Goal: Task Accomplishment & Management: Manage account settings

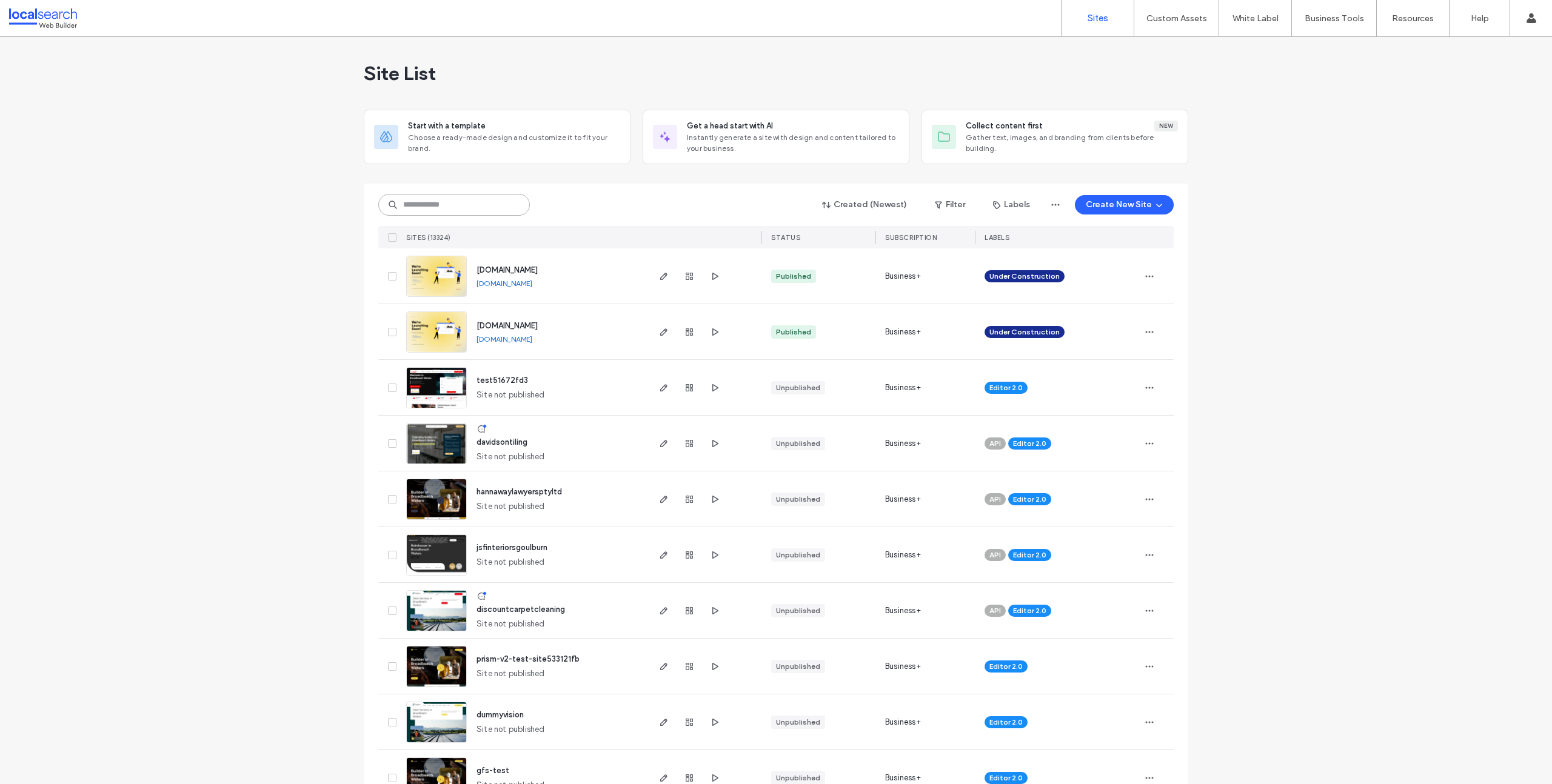
click at [439, 208] on input at bounding box center [454, 205] width 151 height 22
paste input "********"
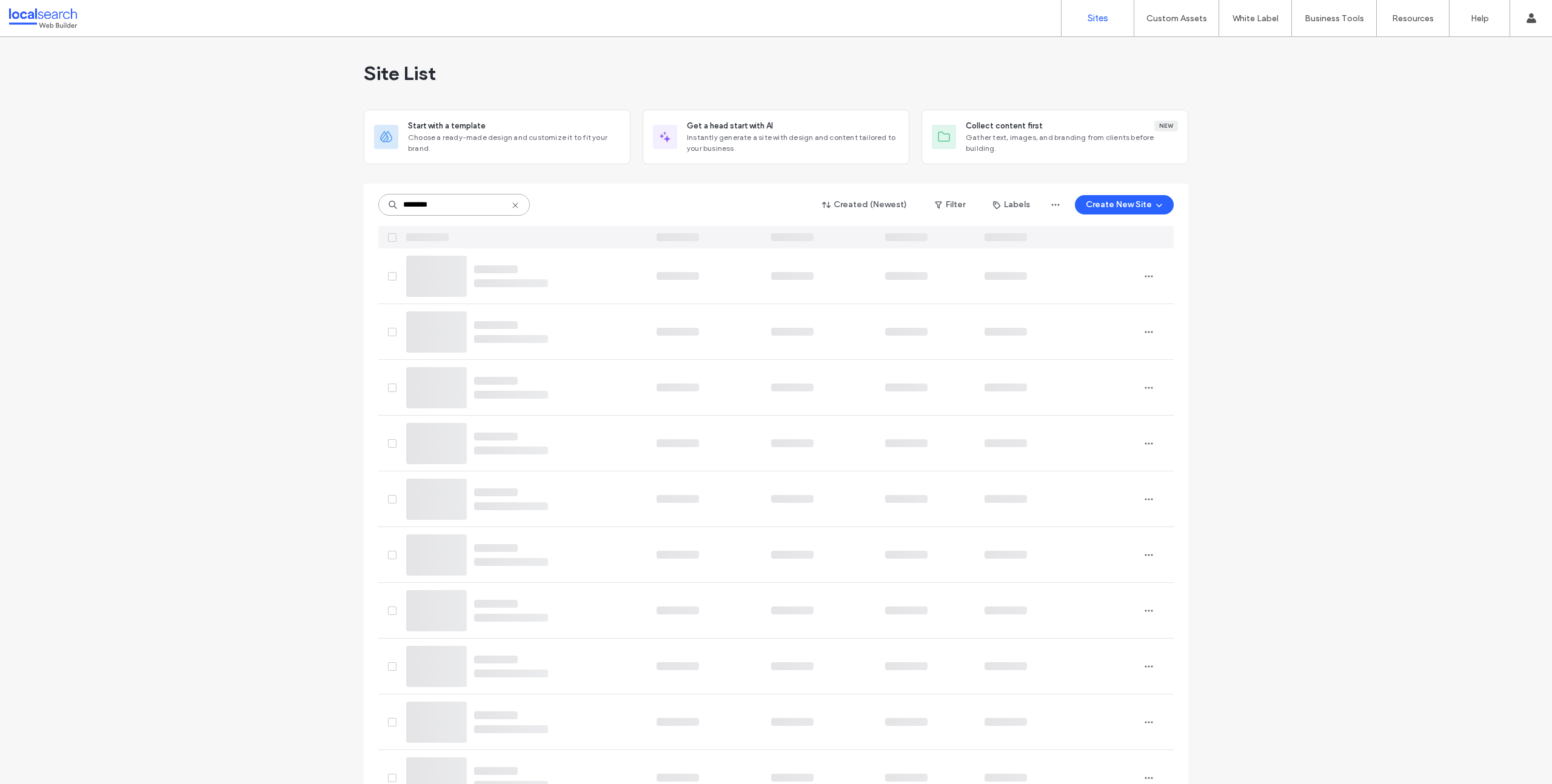
type input "********"
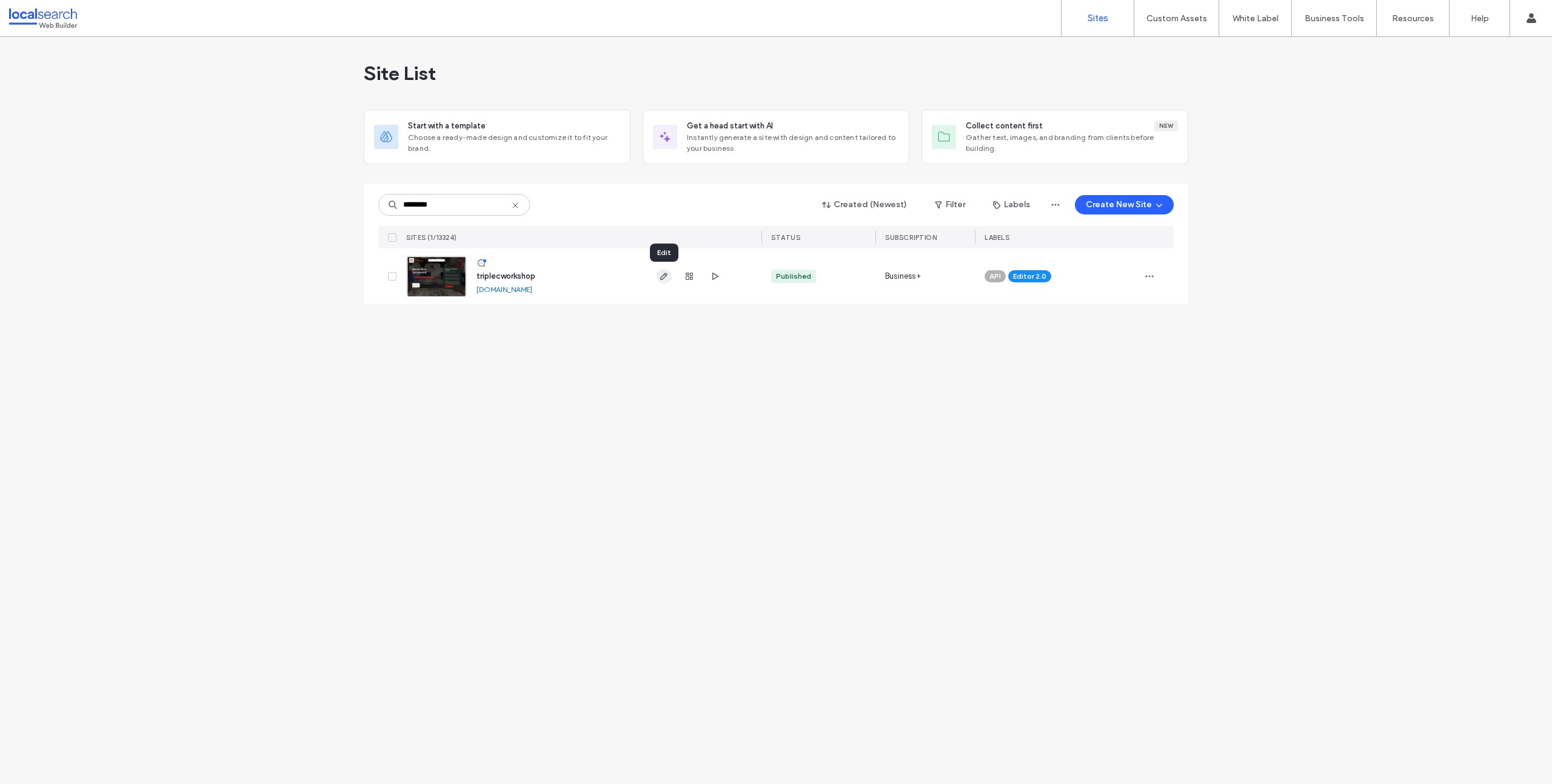
click at [662, 281] on icon "button" at bounding box center [663, 276] width 10 height 10
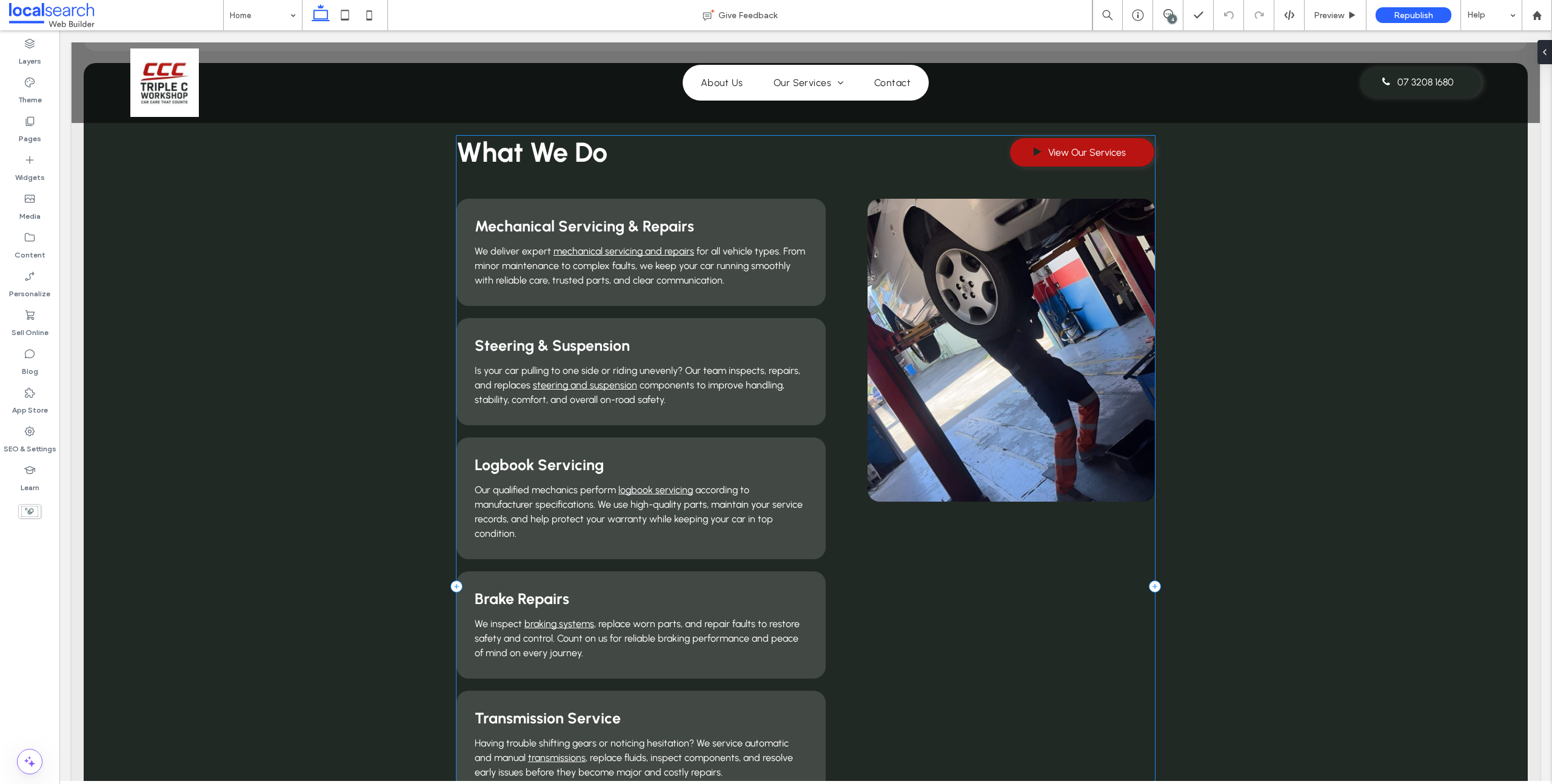
scroll to position [1017, 0]
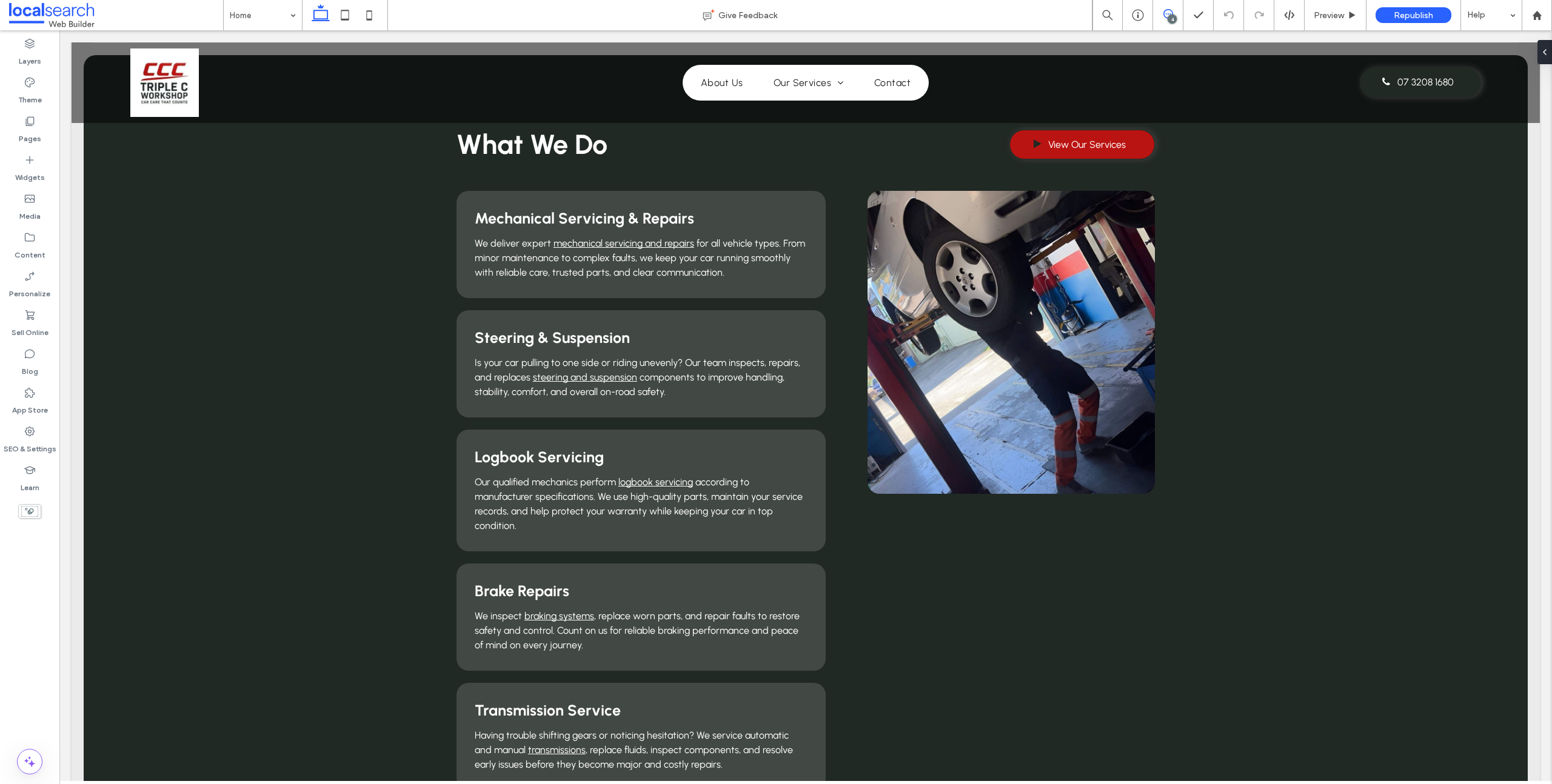
click at [1169, 10] on icon at bounding box center [1168, 14] width 10 height 10
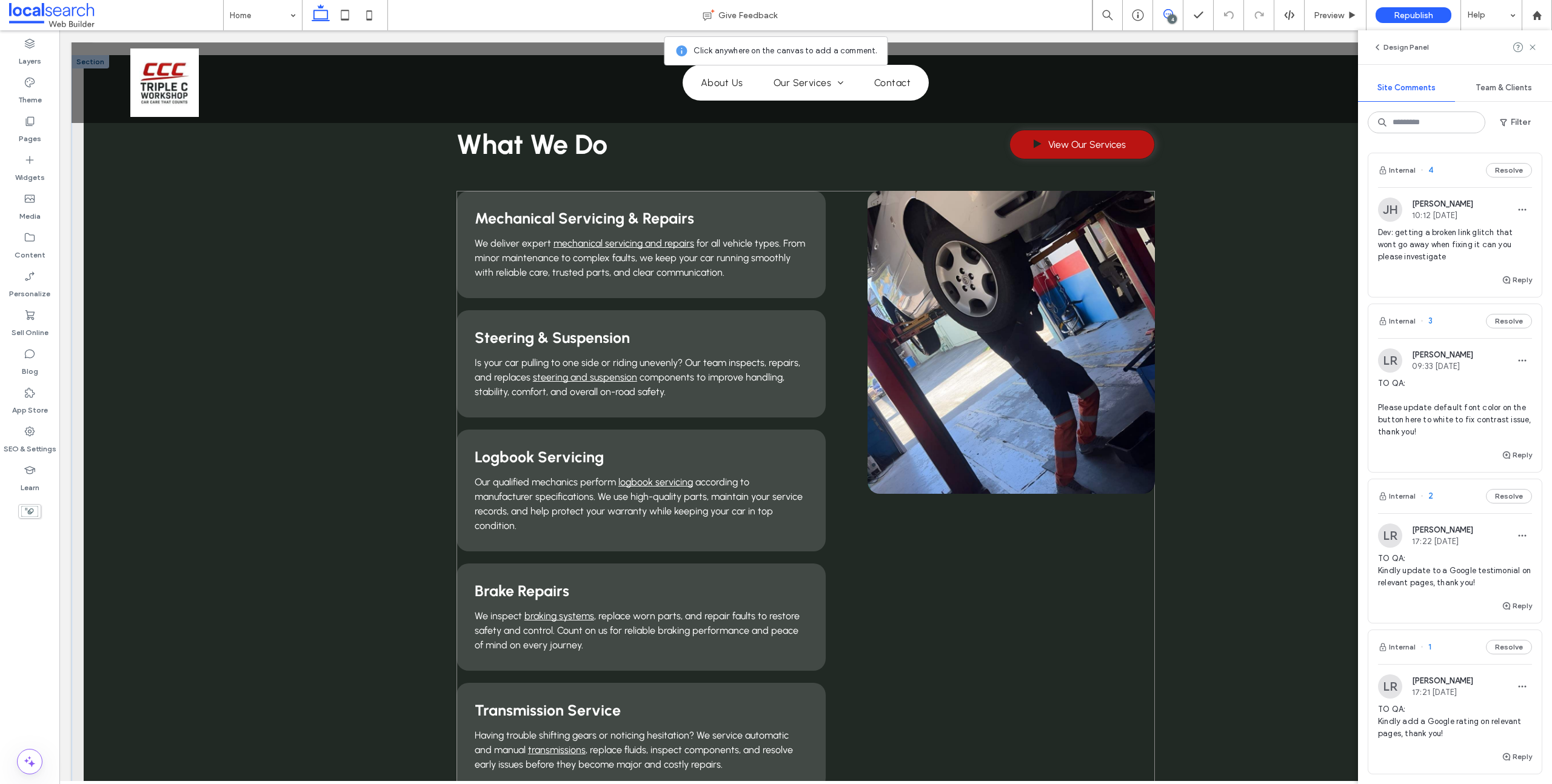
click at [839, 474] on div "Mechanical Servicing & Repairs We deliver expert mechanical servicing and repai…" at bounding box center [806, 610] width 698 height 838
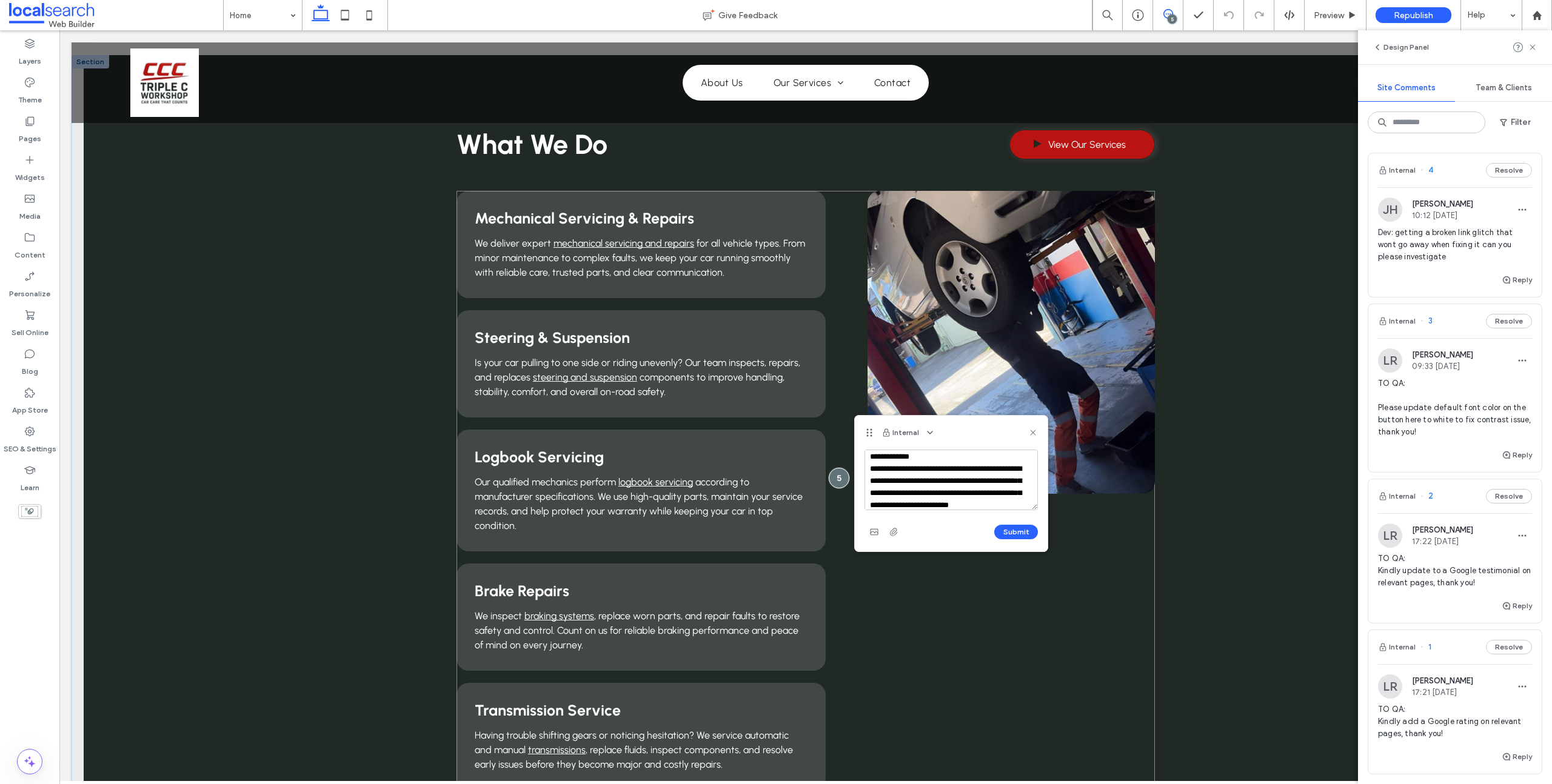
scroll to position [16, 0]
type textarea "**********"
click at [1019, 529] on button "Submit" at bounding box center [1016, 532] width 44 height 14
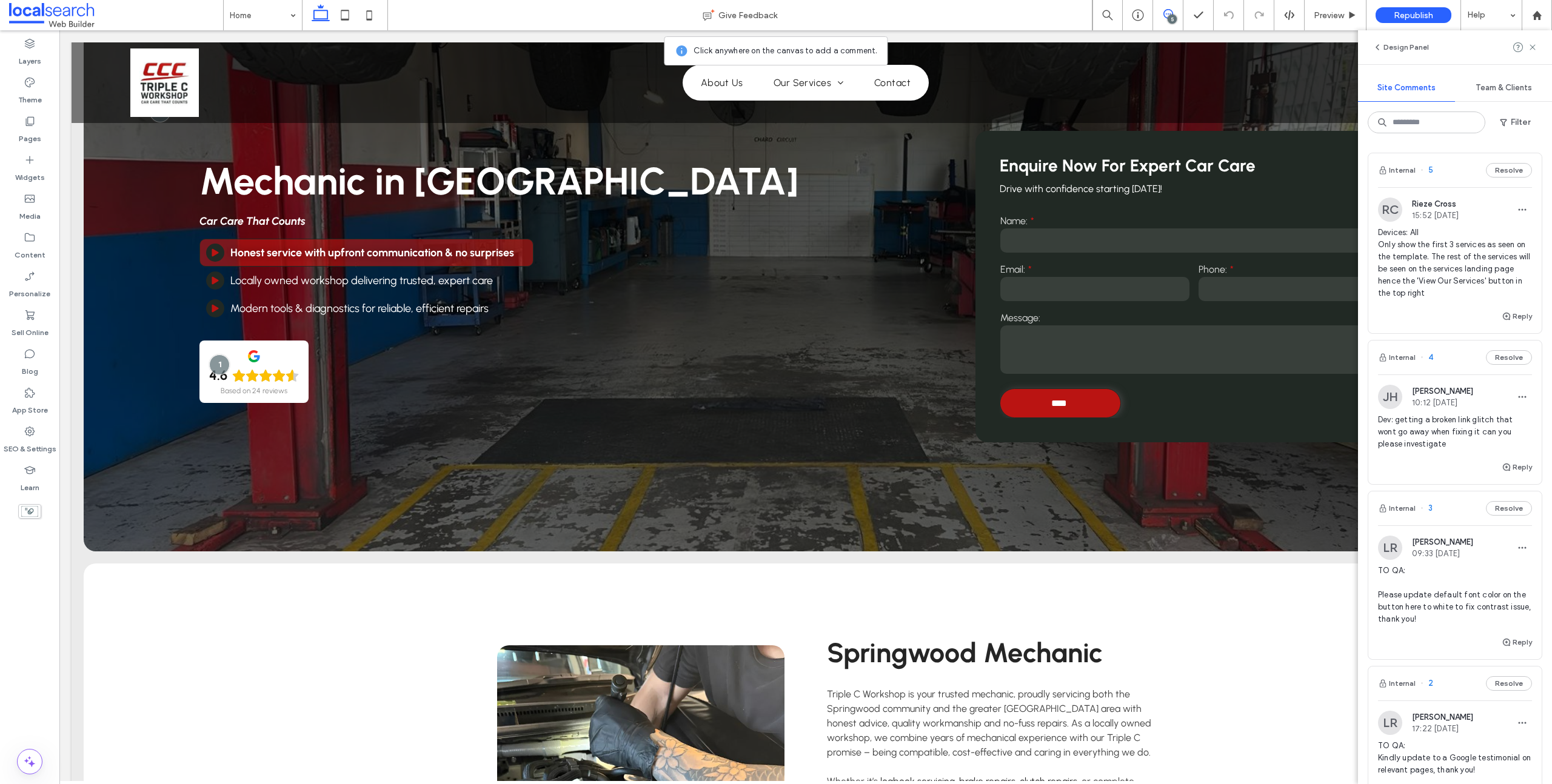
scroll to position [0, 0]
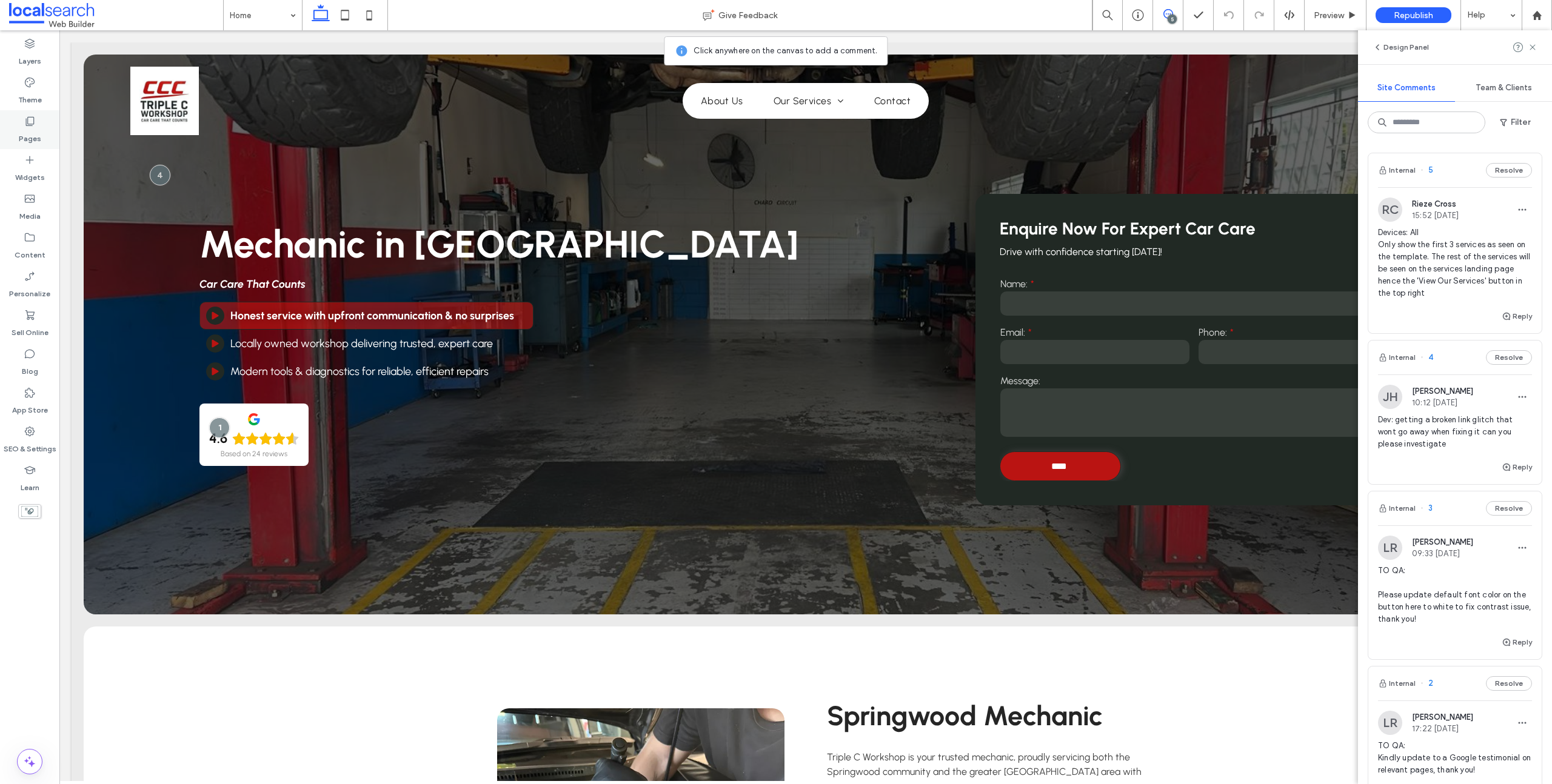
click at [27, 131] on label "Pages" at bounding box center [30, 136] width 23 height 17
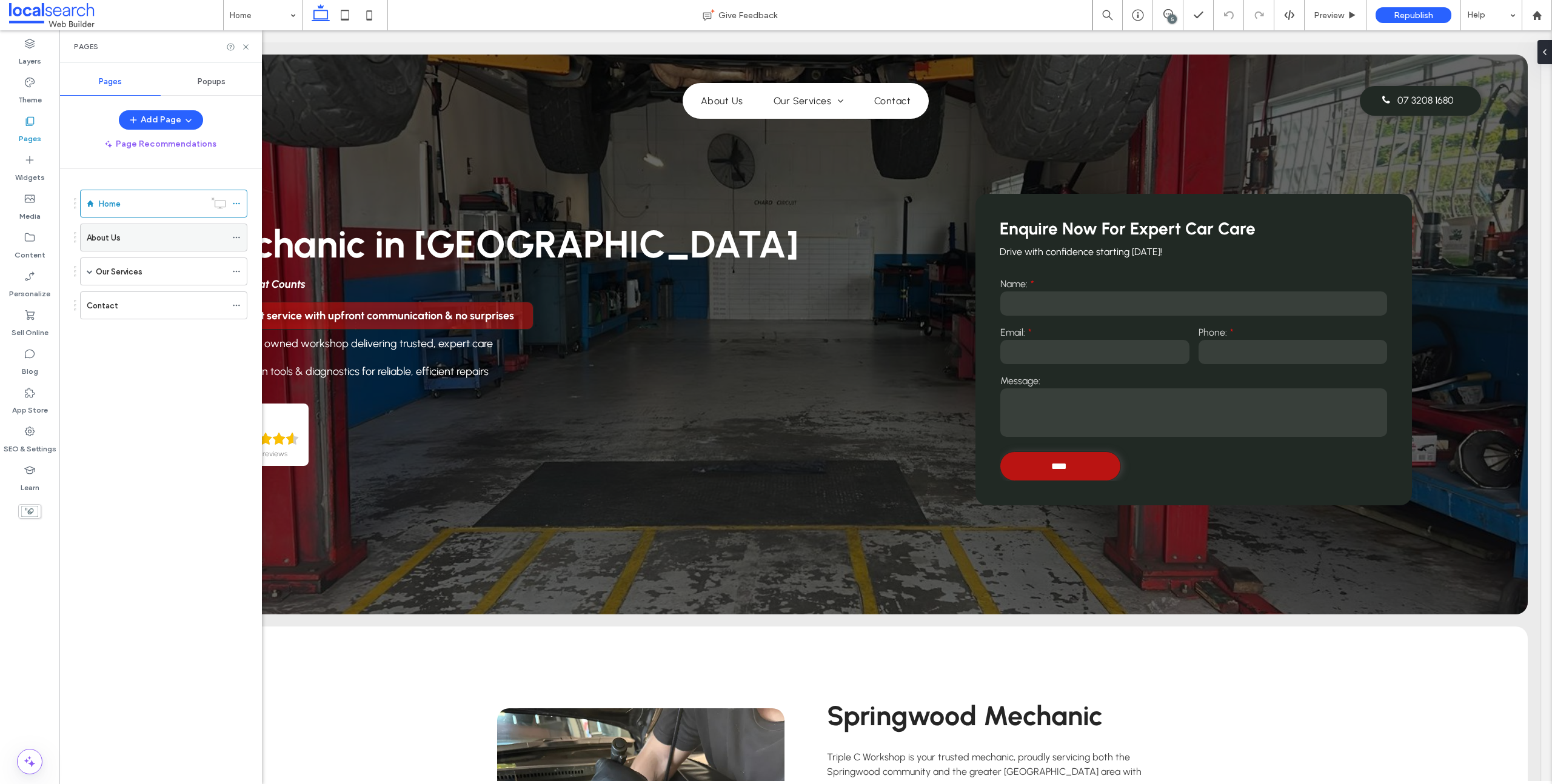
click at [160, 233] on div "About Us" at bounding box center [156, 237] width 140 height 12
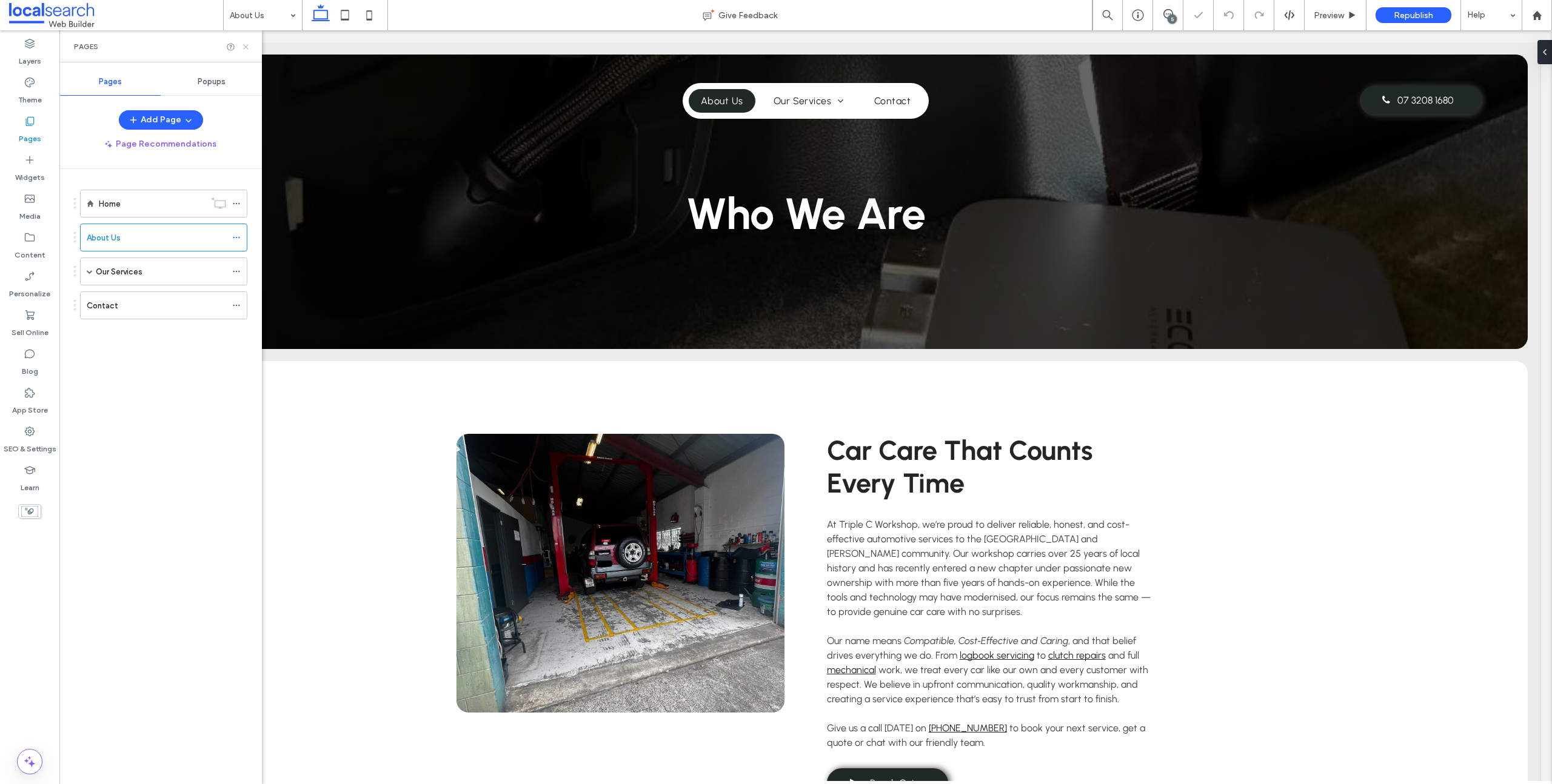
click at [246, 47] on icon at bounding box center [246, 48] width 10 height 10
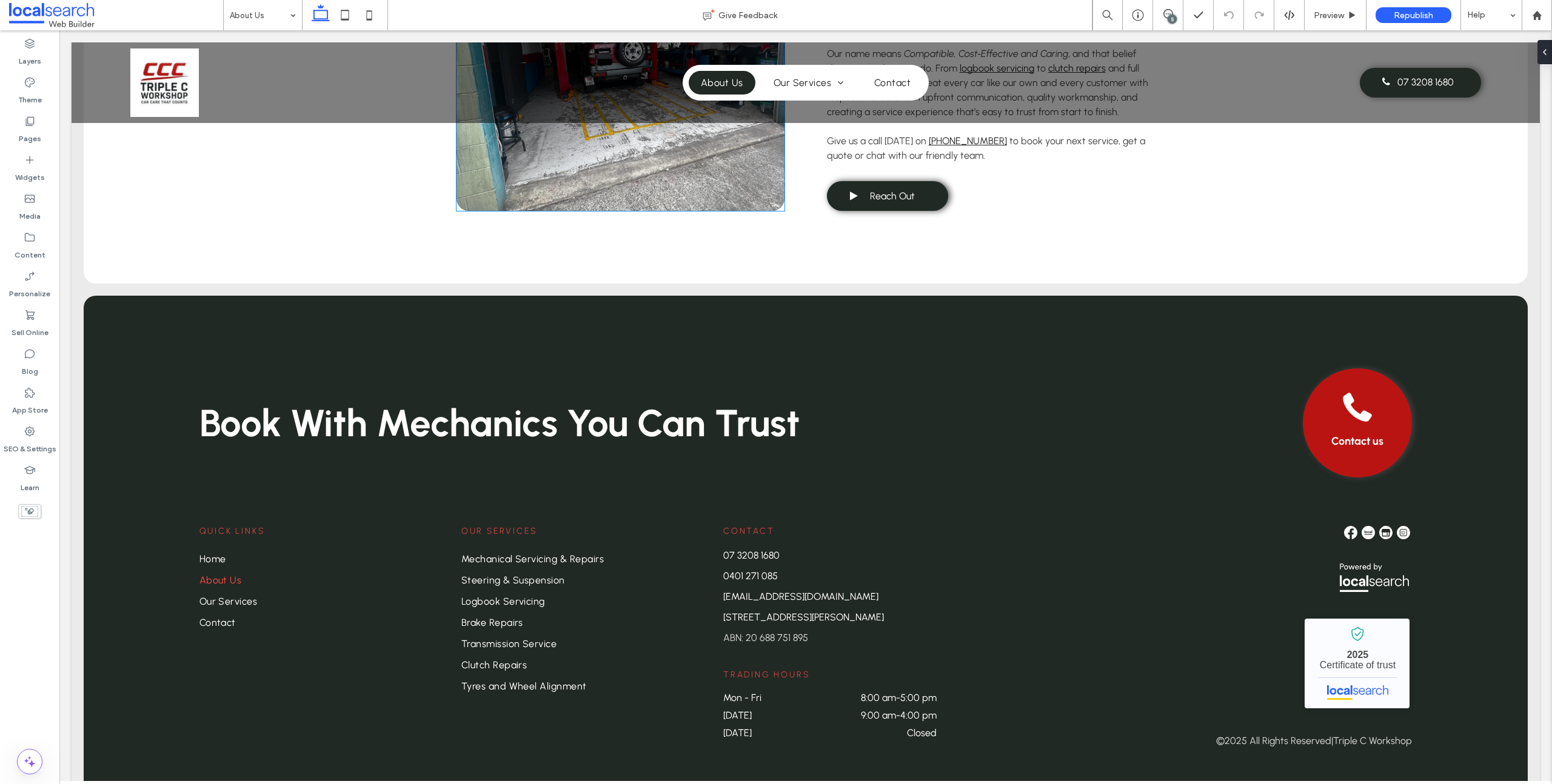
scroll to position [602, 0]
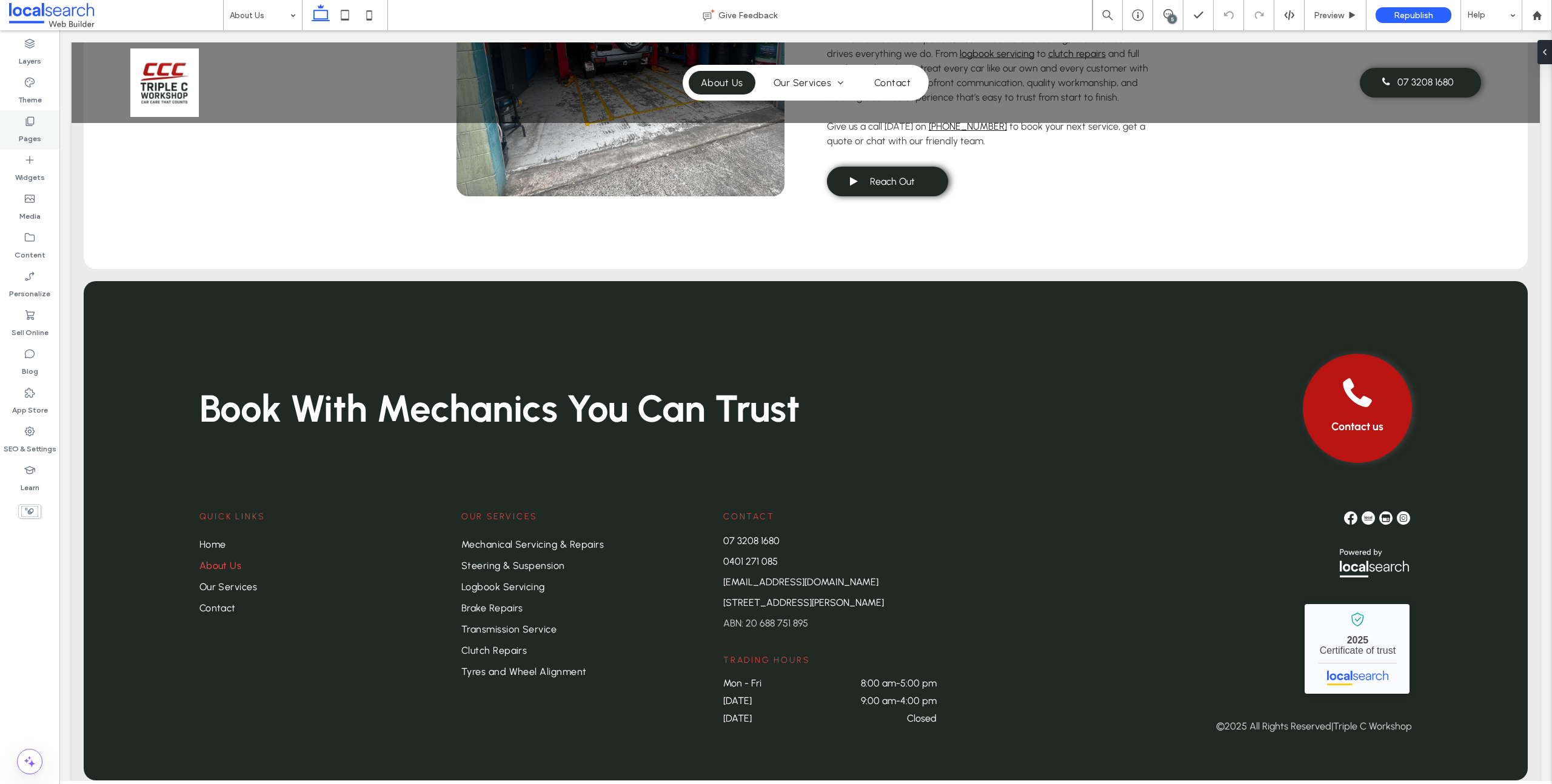
click at [23, 133] on label "Pages" at bounding box center [30, 136] width 23 height 17
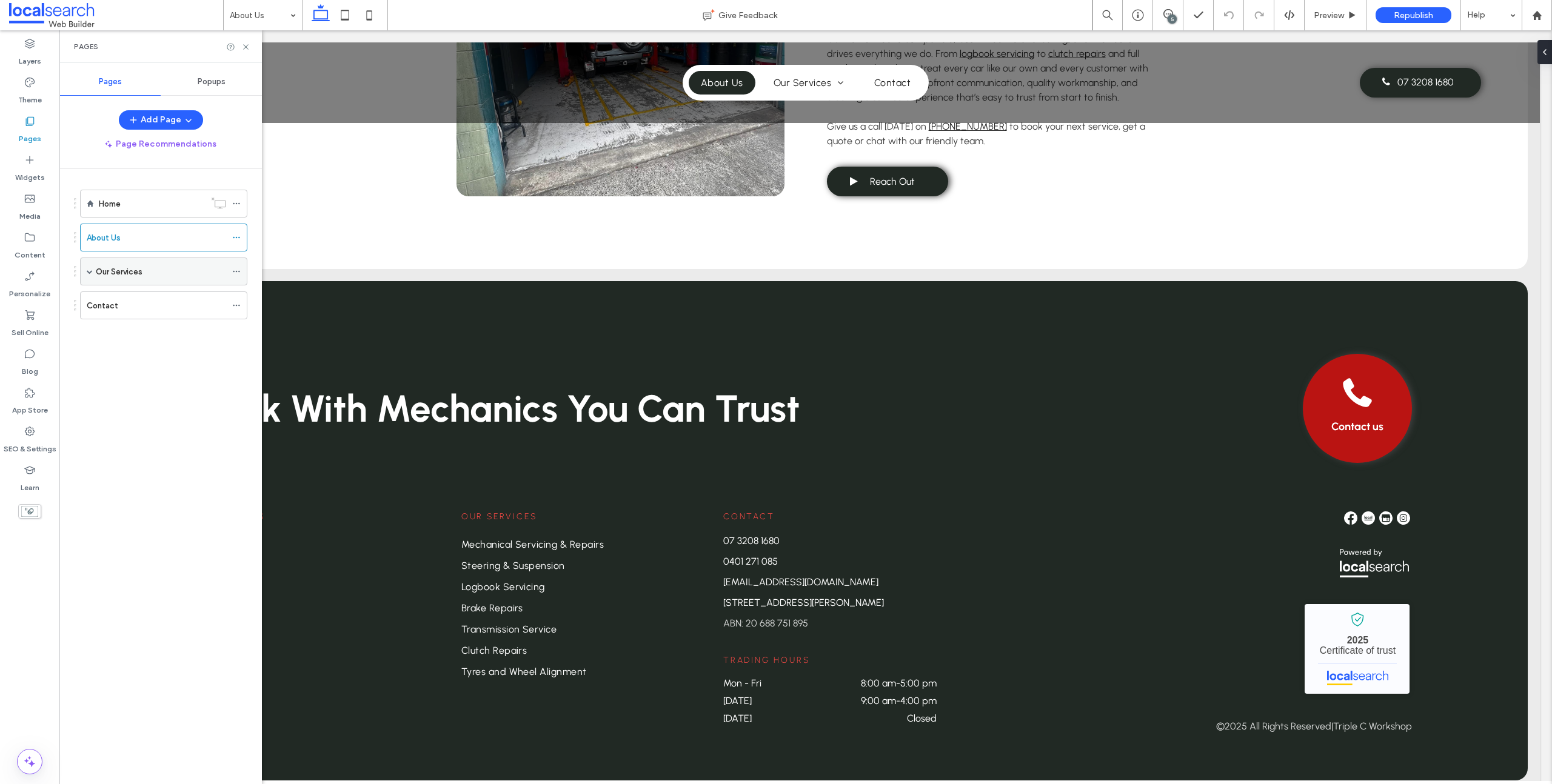
click at [132, 270] on label "Our Services" at bounding box center [119, 272] width 47 height 21
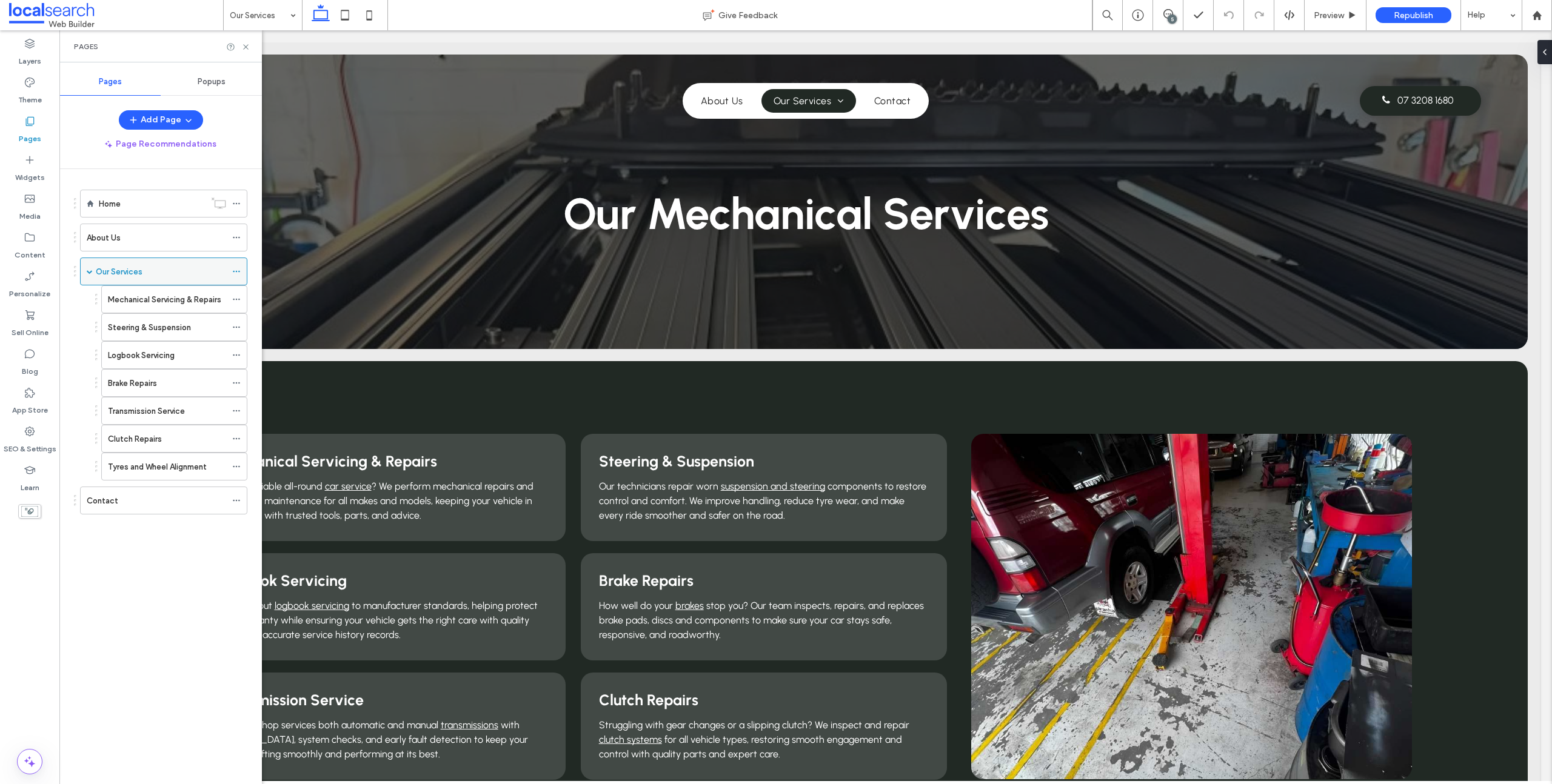
scroll to position [0, 0]
click at [248, 49] on icon at bounding box center [246, 48] width 10 height 10
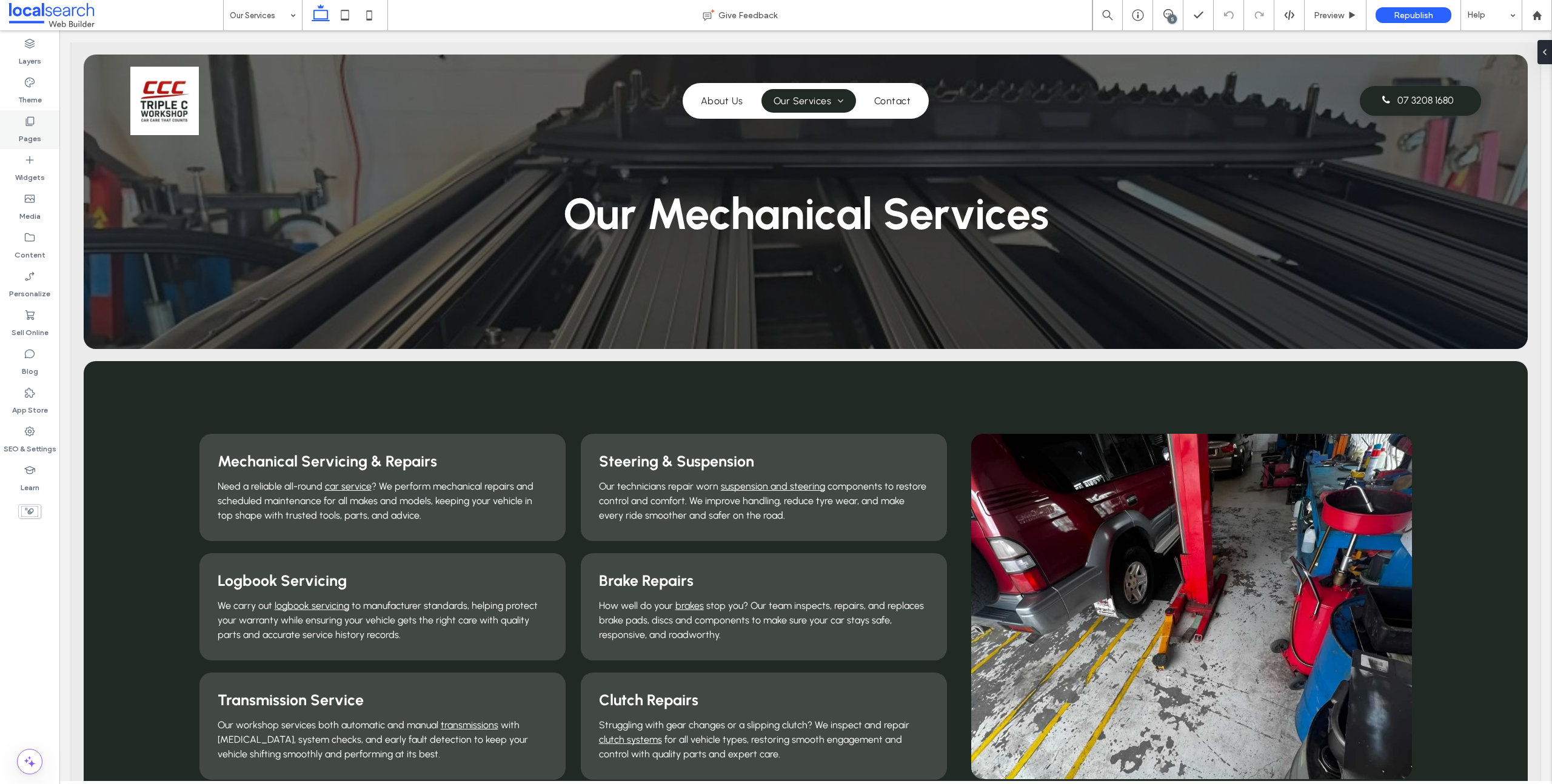
click at [34, 133] on label "Pages" at bounding box center [30, 136] width 23 height 17
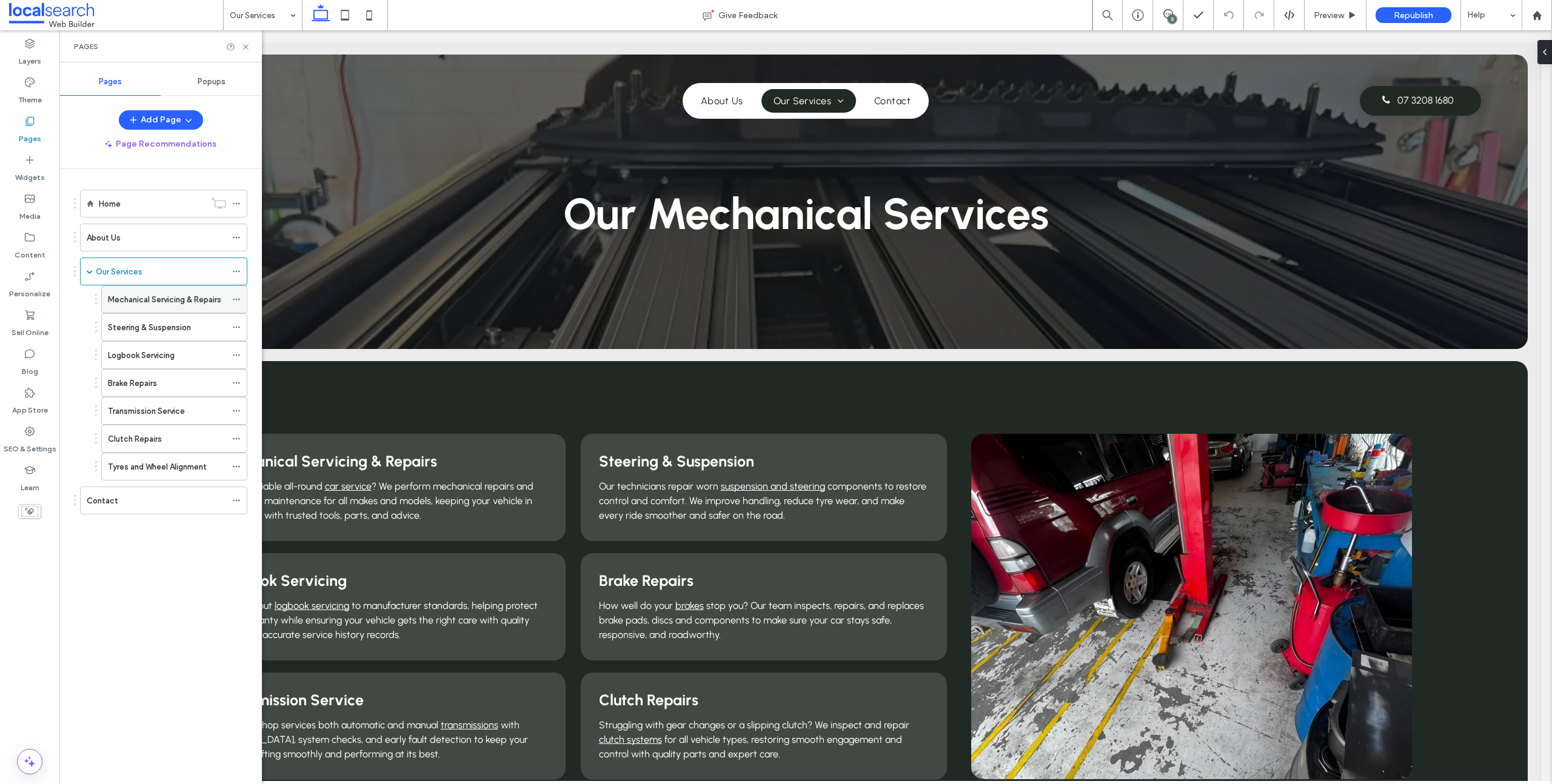
click at [129, 300] on label "Mechanical Servicing & Repairs" at bounding box center [164, 300] width 113 height 21
click at [128, 493] on div "Contact" at bounding box center [156, 500] width 140 height 27
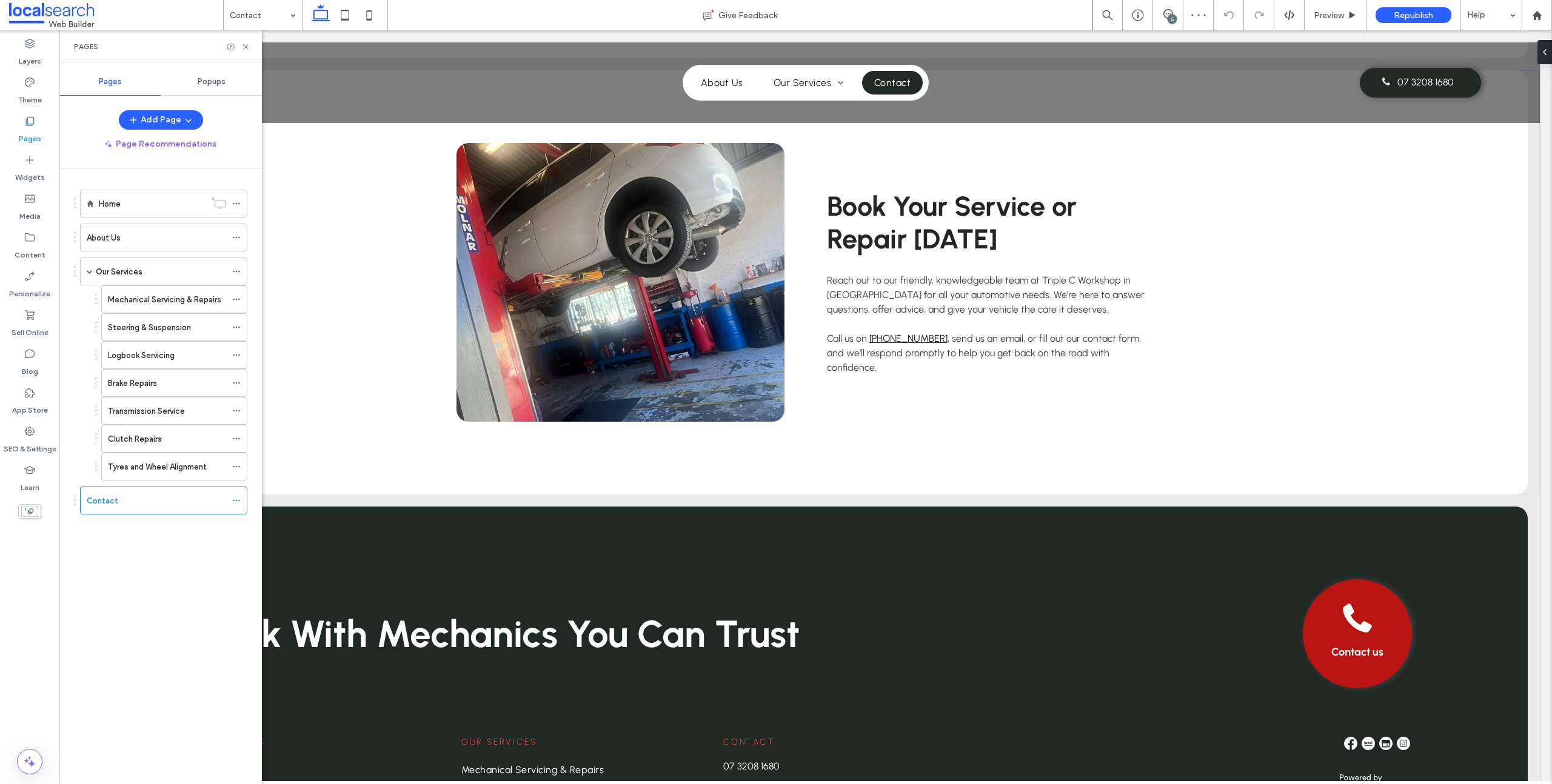
scroll to position [772, 0]
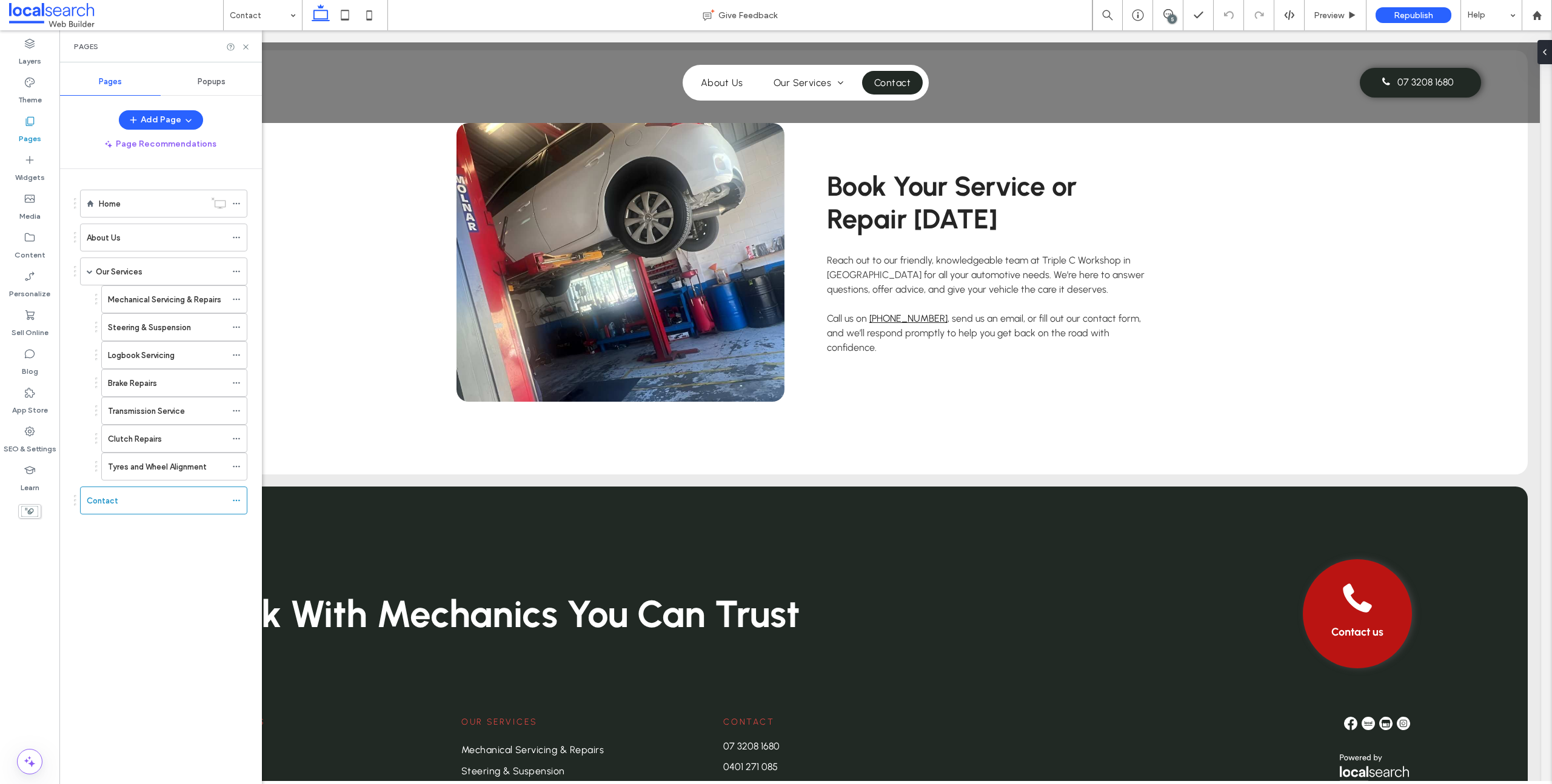
click at [71, 20] on span at bounding box center [116, 14] width 214 height 24
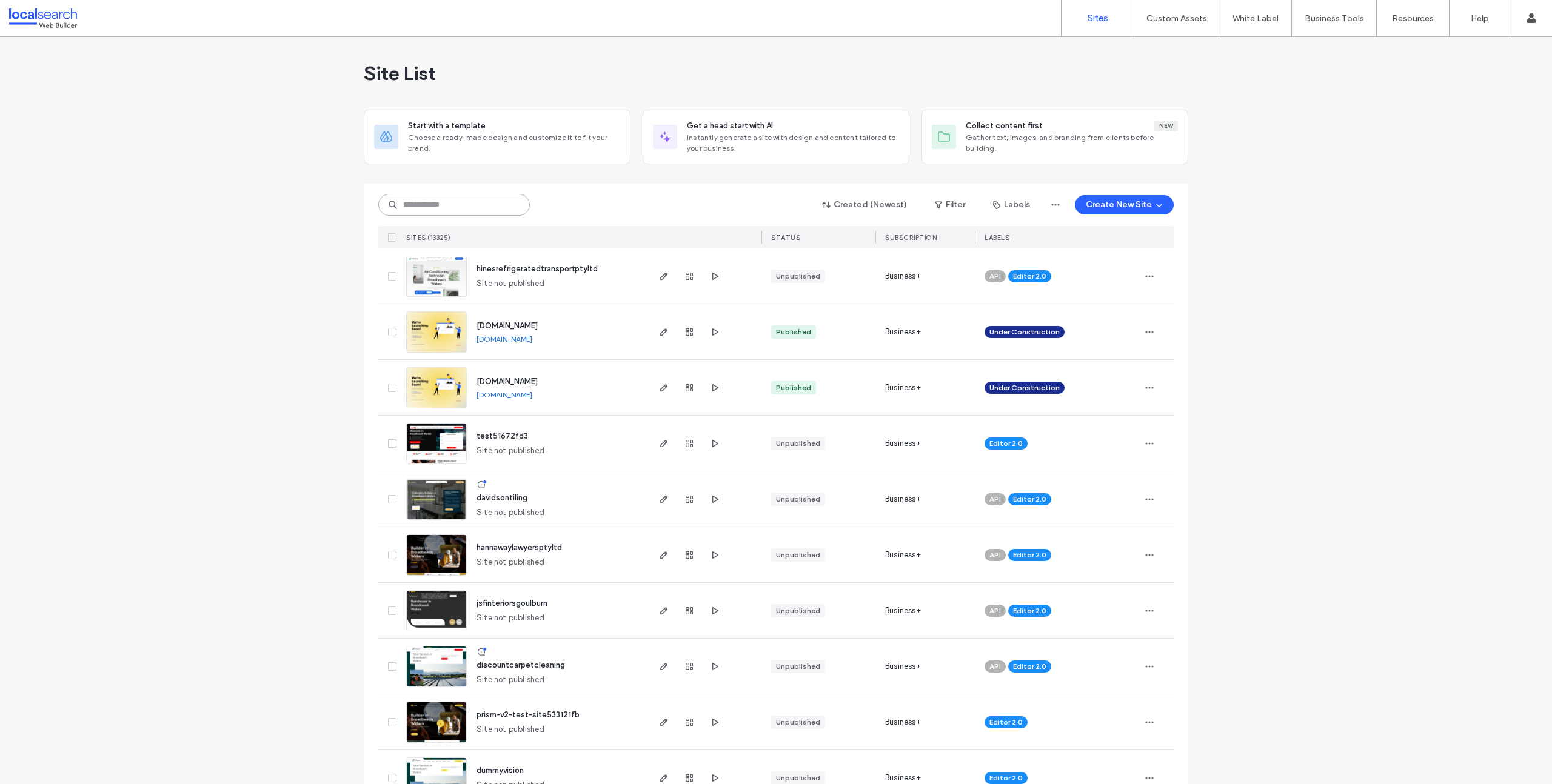
click at [441, 206] on input at bounding box center [454, 205] width 151 height 22
paste input "********"
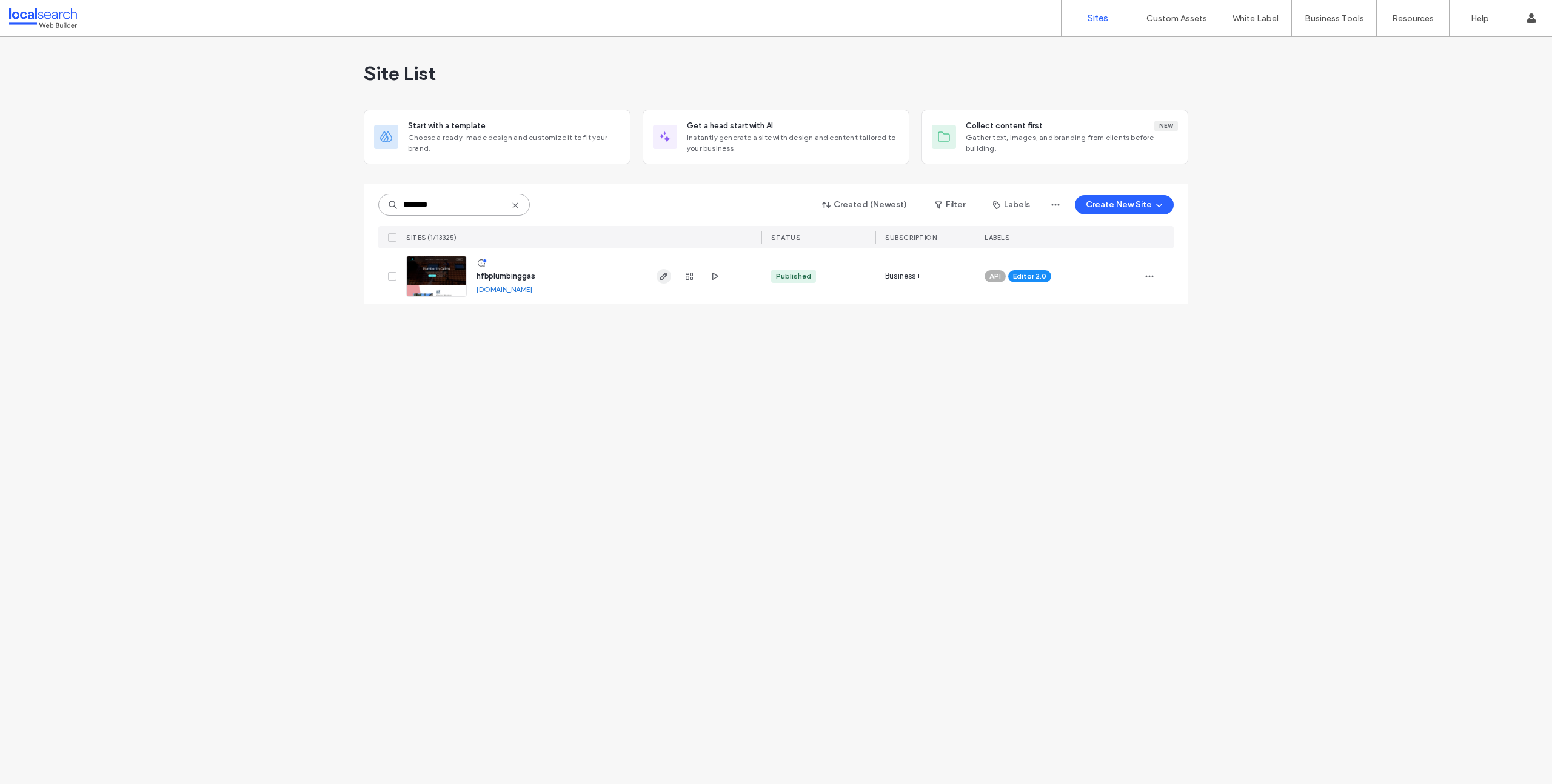
type input "********"
click at [661, 280] on icon "button" at bounding box center [663, 276] width 10 height 10
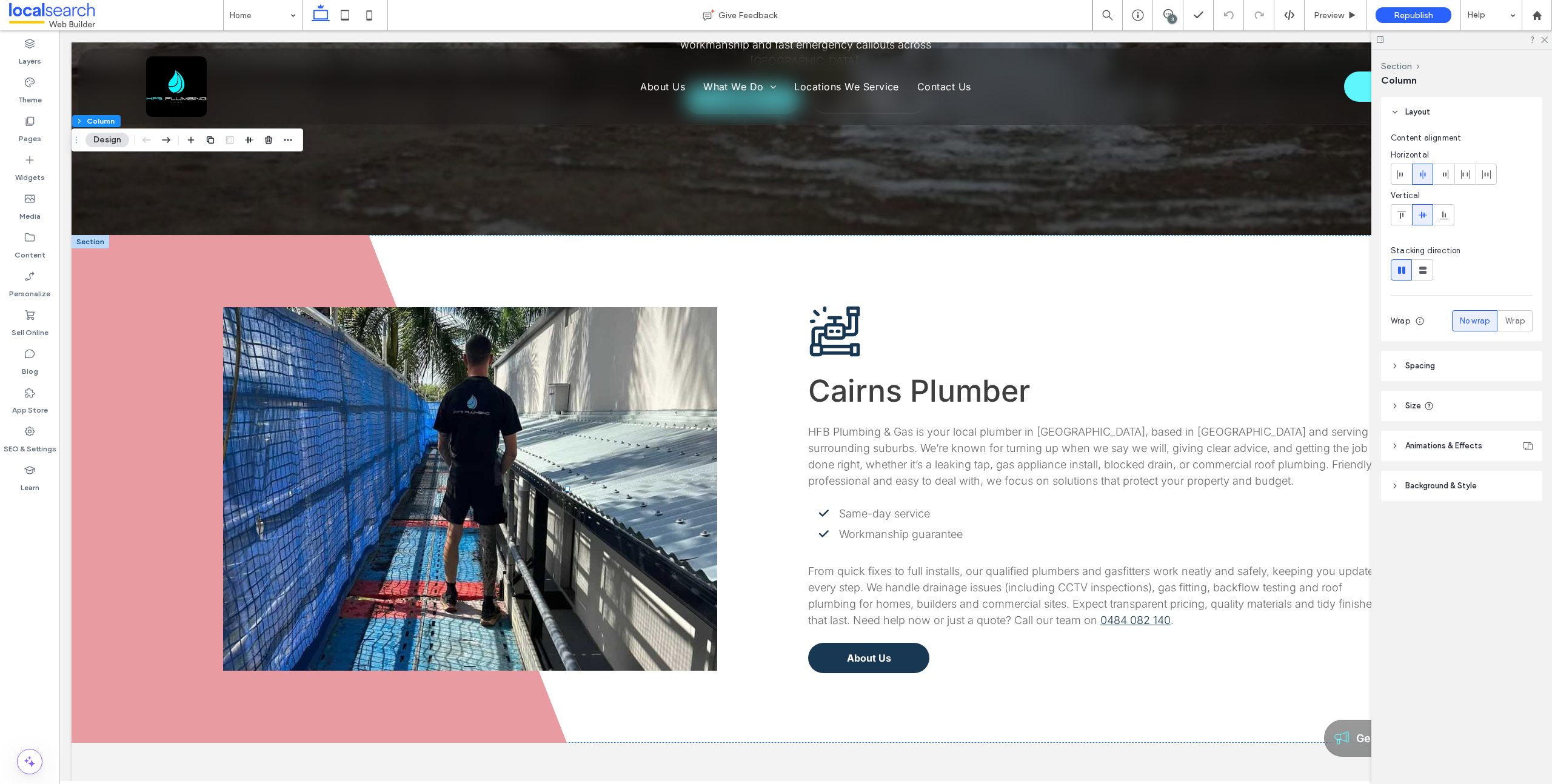
click at [1395, 487] on icon at bounding box center [1394, 485] width 9 height 9
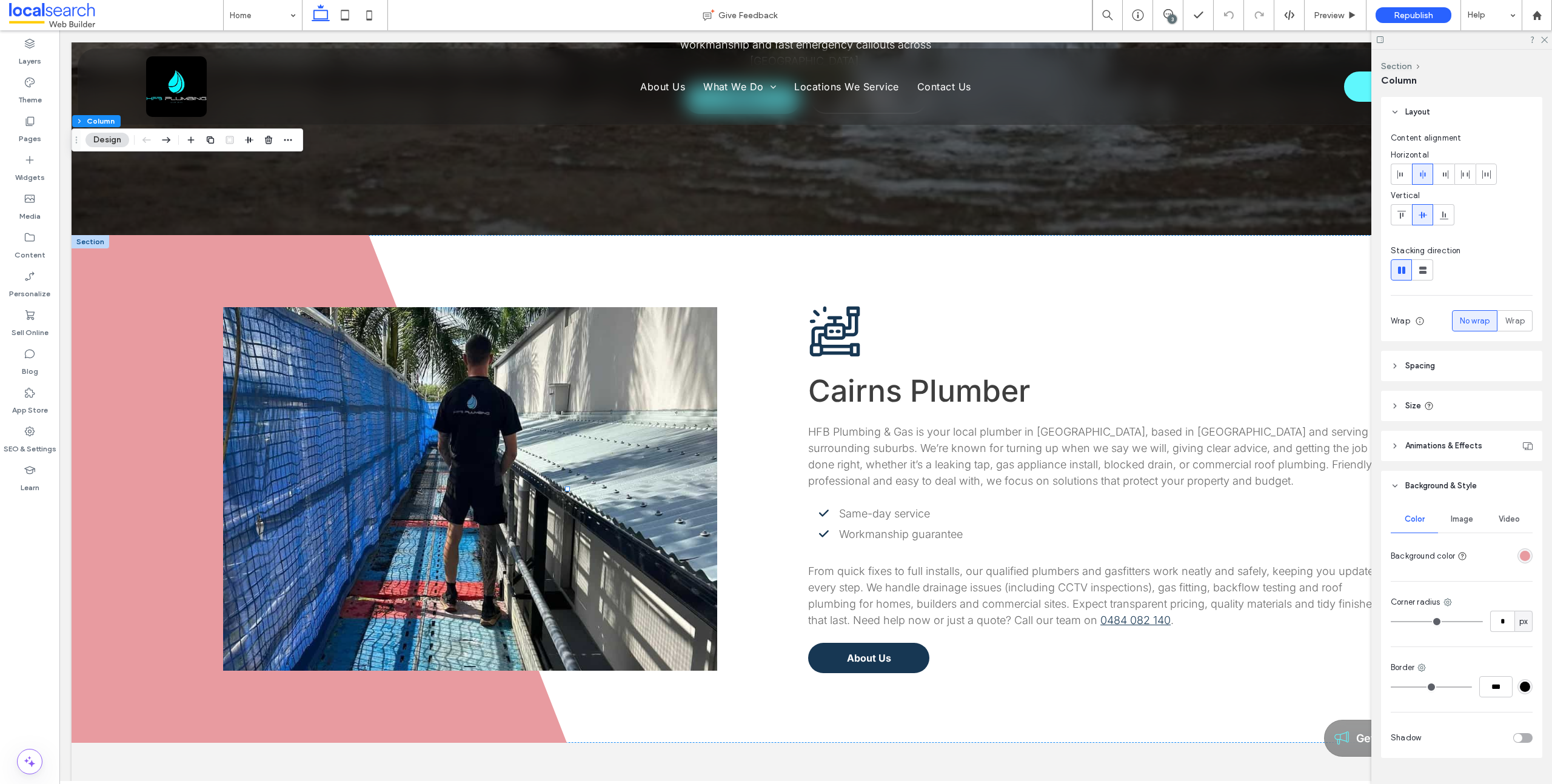
click at [1531, 556] on div "rgba(232, 155, 160, 1)" at bounding box center [1524, 557] width 15 height 15
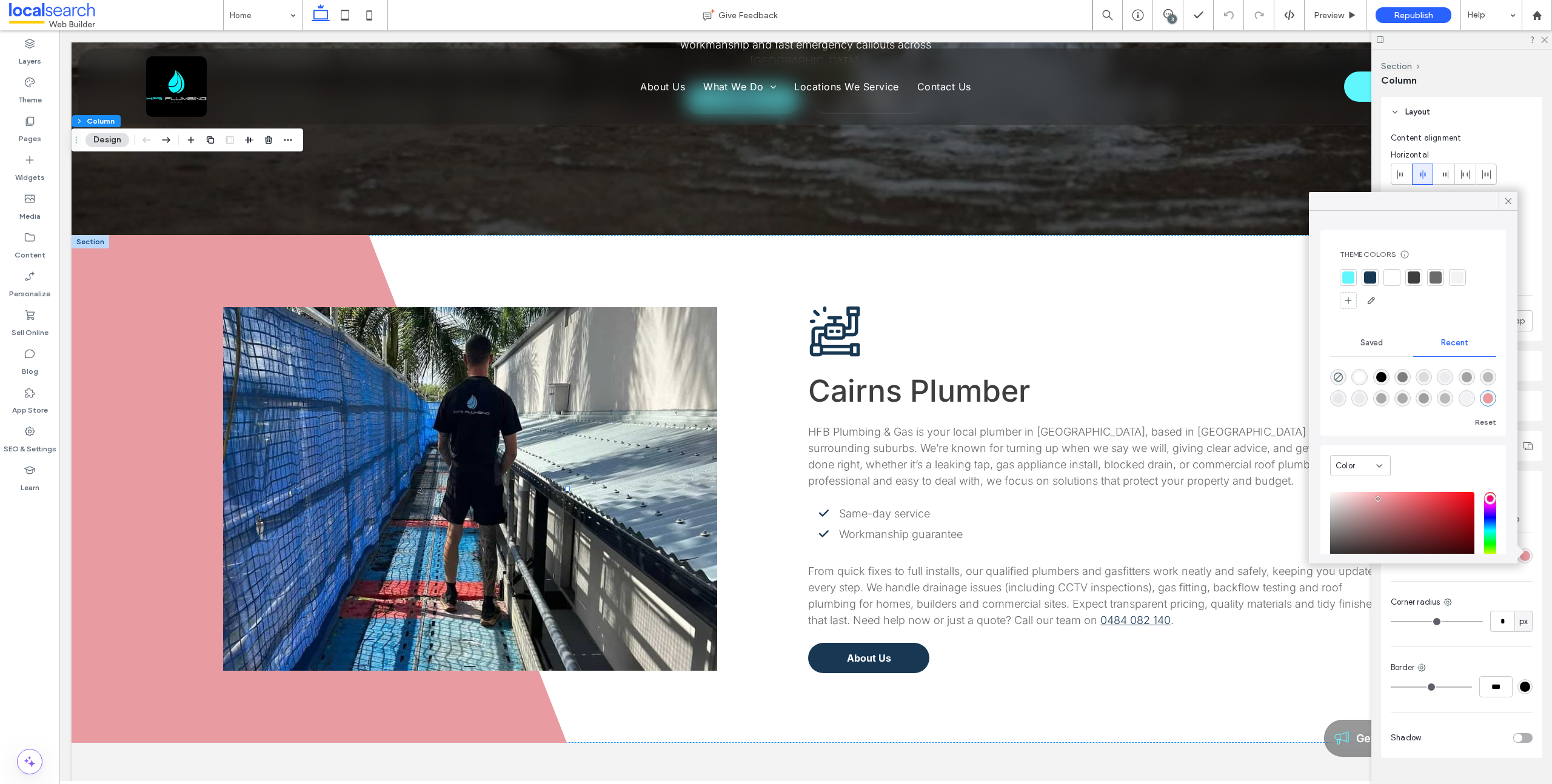
click at [1353, 279] on div at bounding box center [1347, 277] width 12 height 12
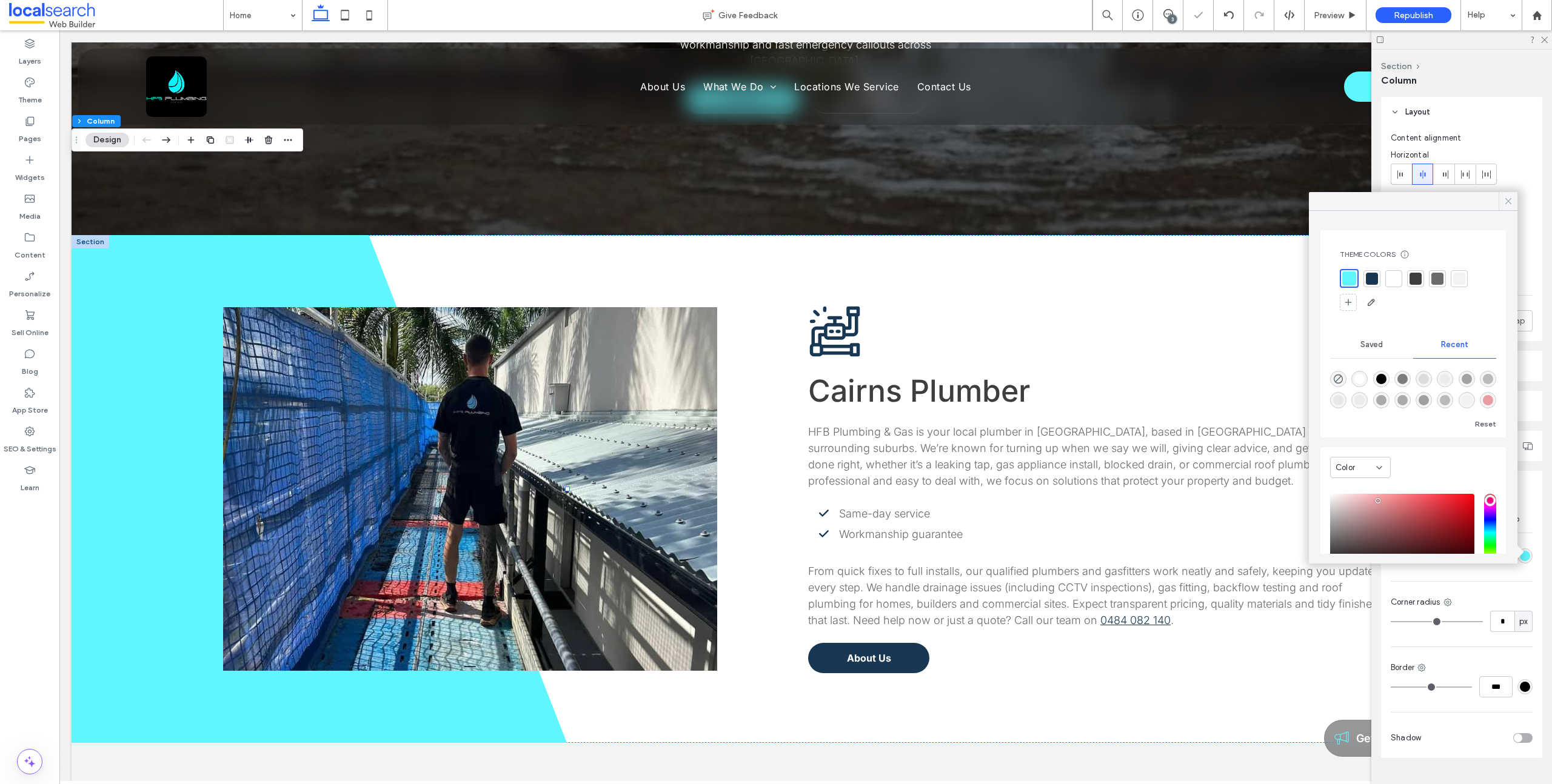
click at [1509, 203] on icon at bounding box center [1507, 201] width 10 height 10
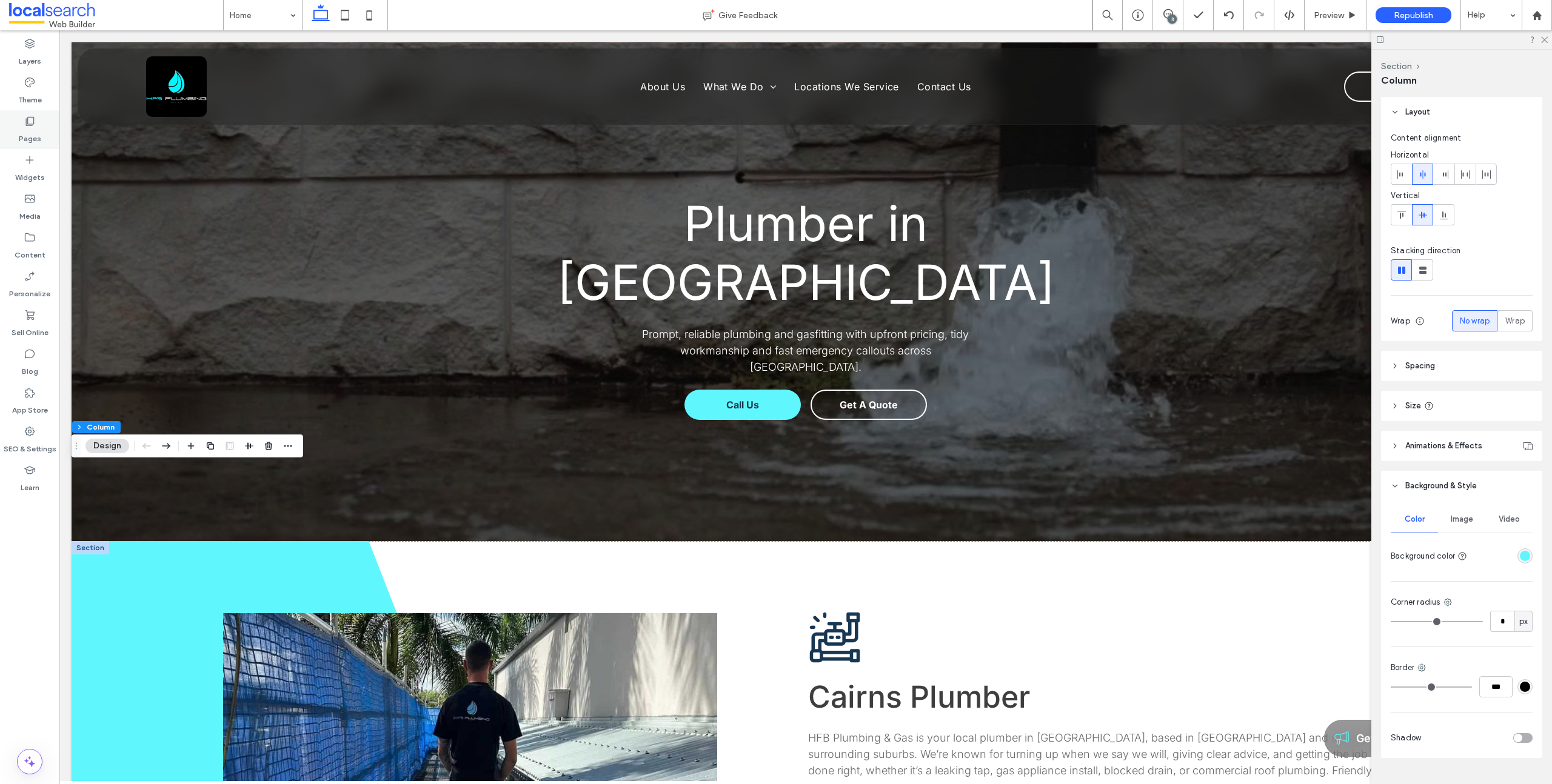
click at [34, 125] on icon at bounding box center [29, 121] width 12 height 12
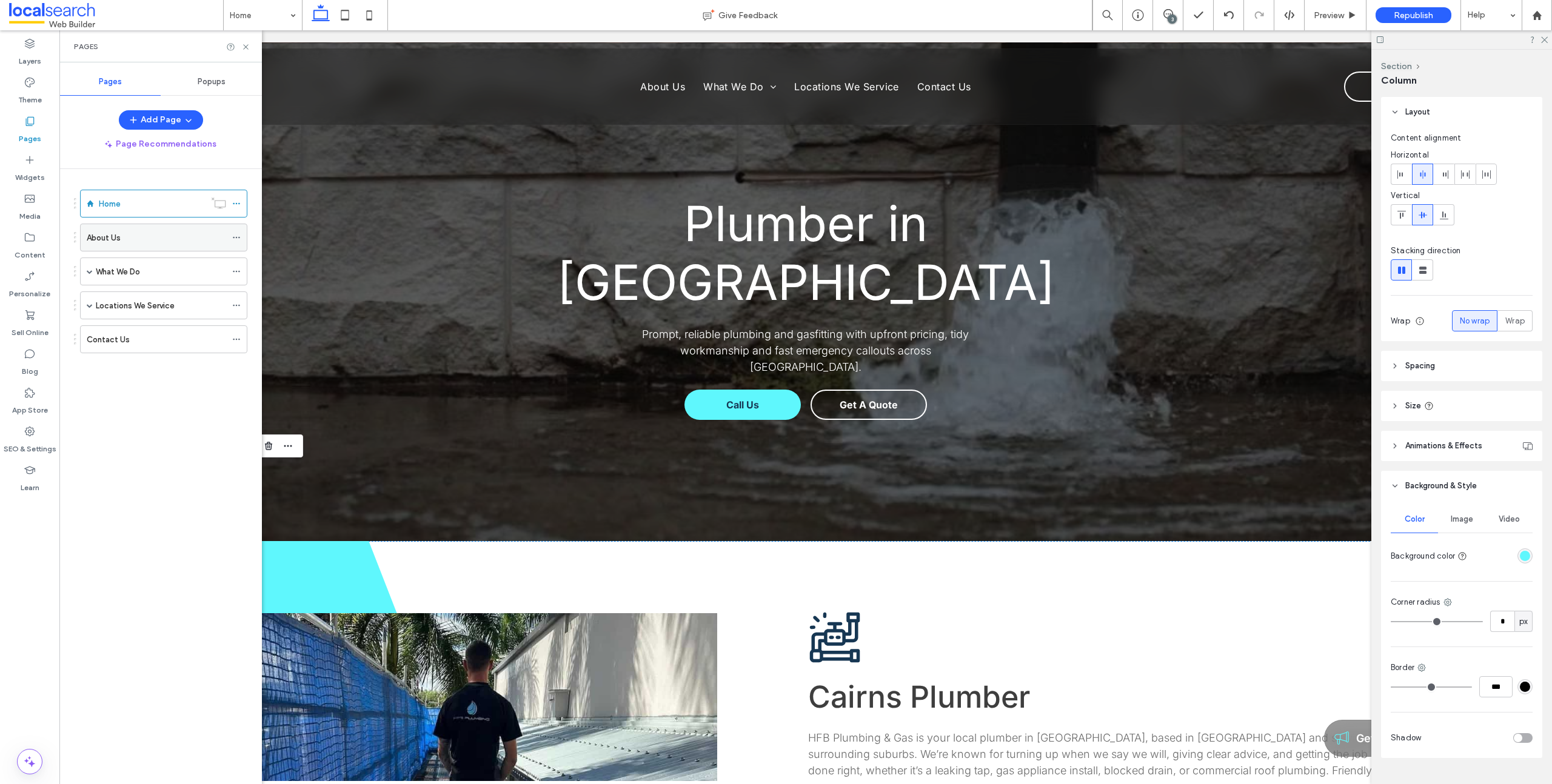
click at [122, 235] on div "About Us" at bounding box center [156, 237] width 140 height 12
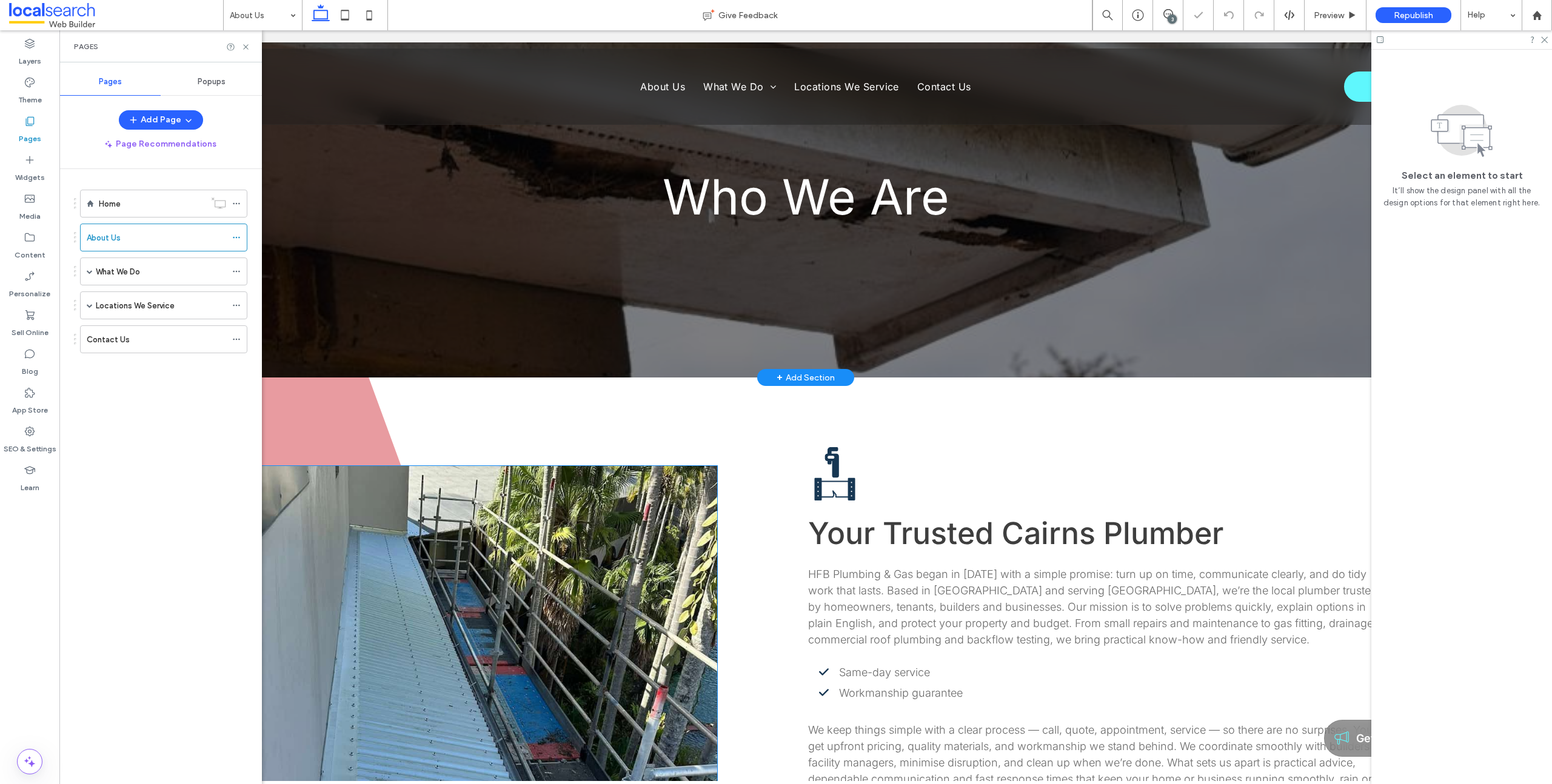
scroll to position [154, 0]
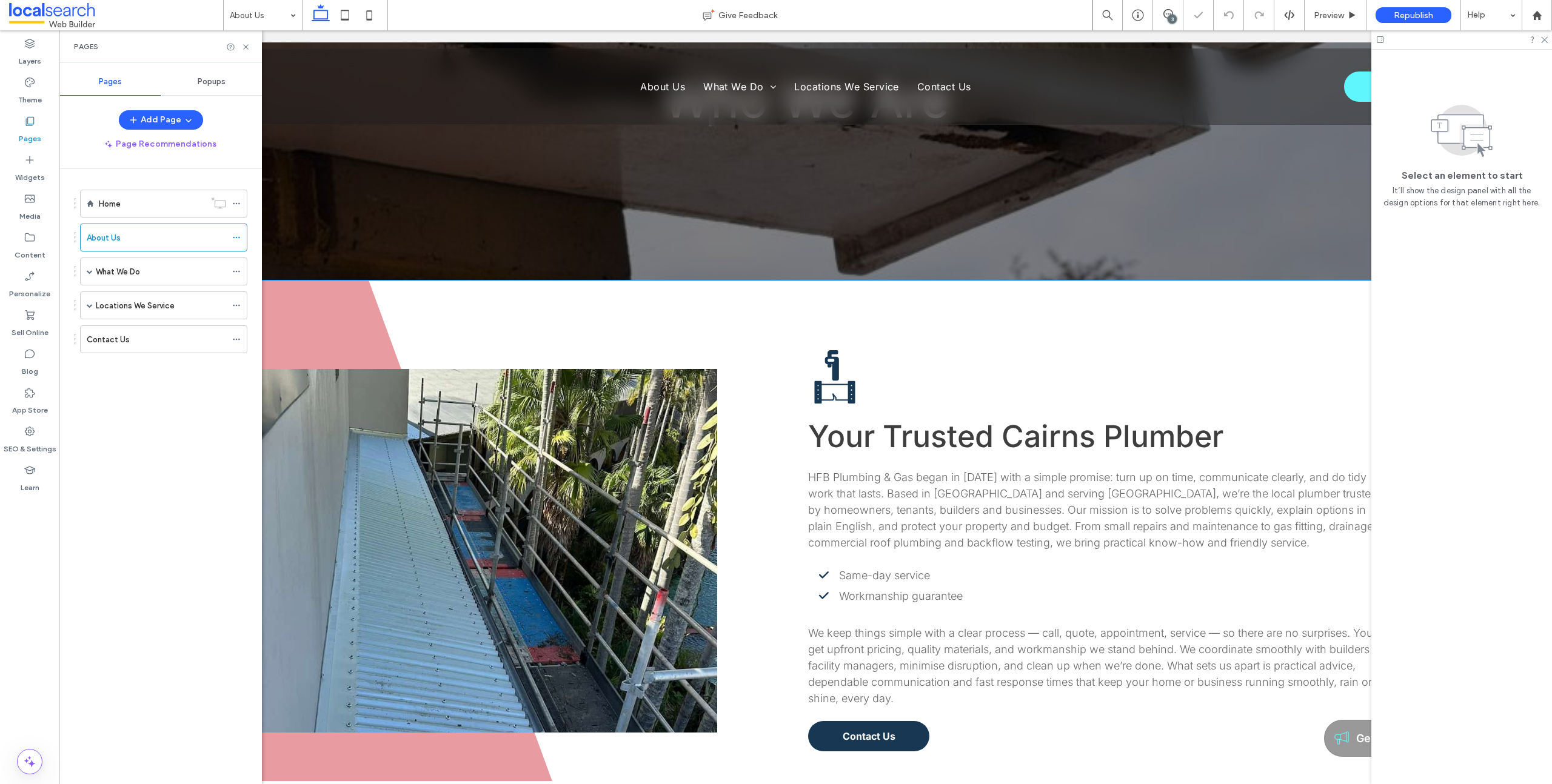
click at [348, 328] on div "Button Plumbing Icon Your Trusted Cairns Plumber HFB Plumbing & Gas began in Ja…" at bounding box center [807, 551] width 1169 height 540
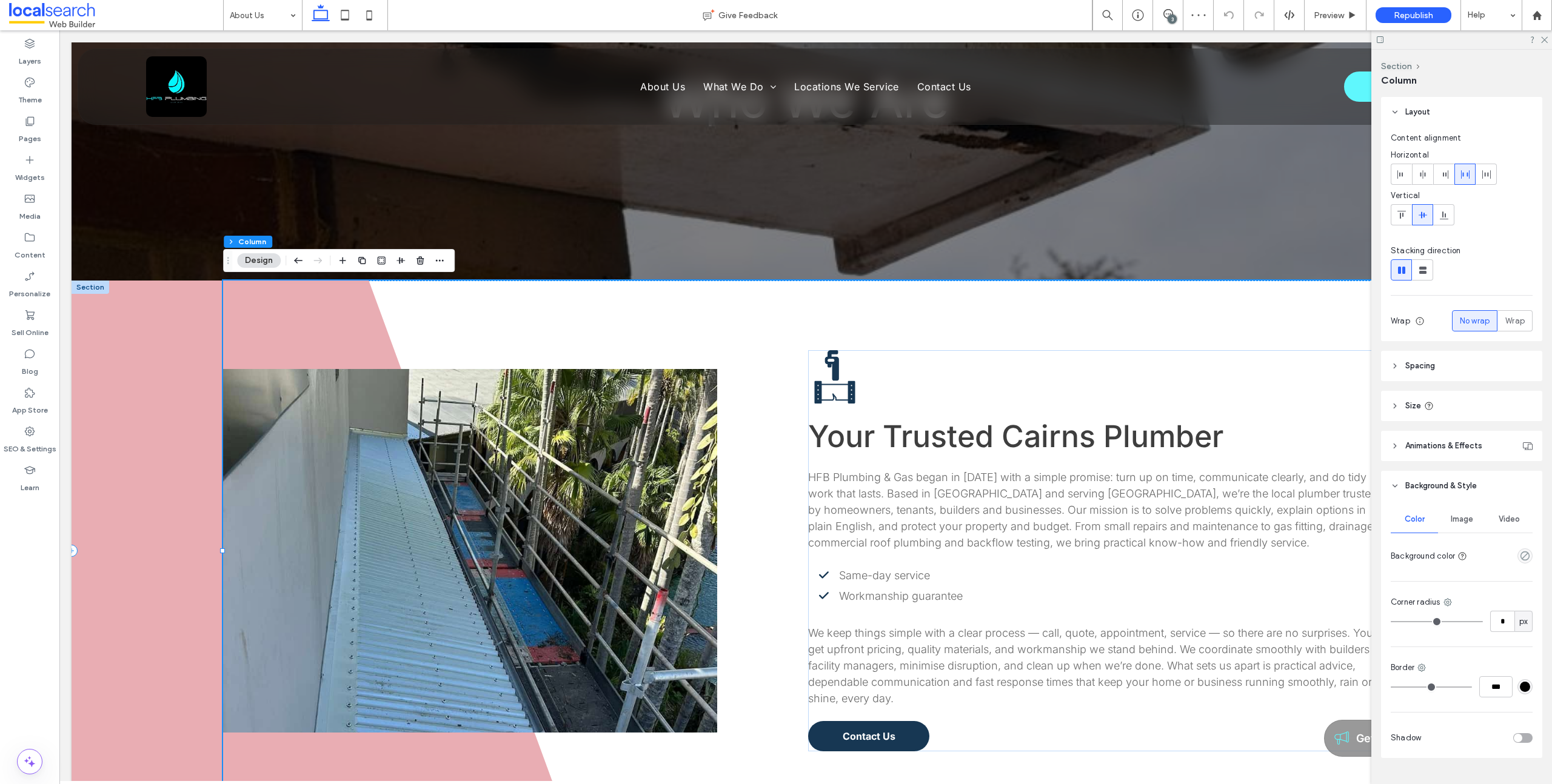
click at [160, 311] on span at bounding box center [319, 551] width 495 height 540
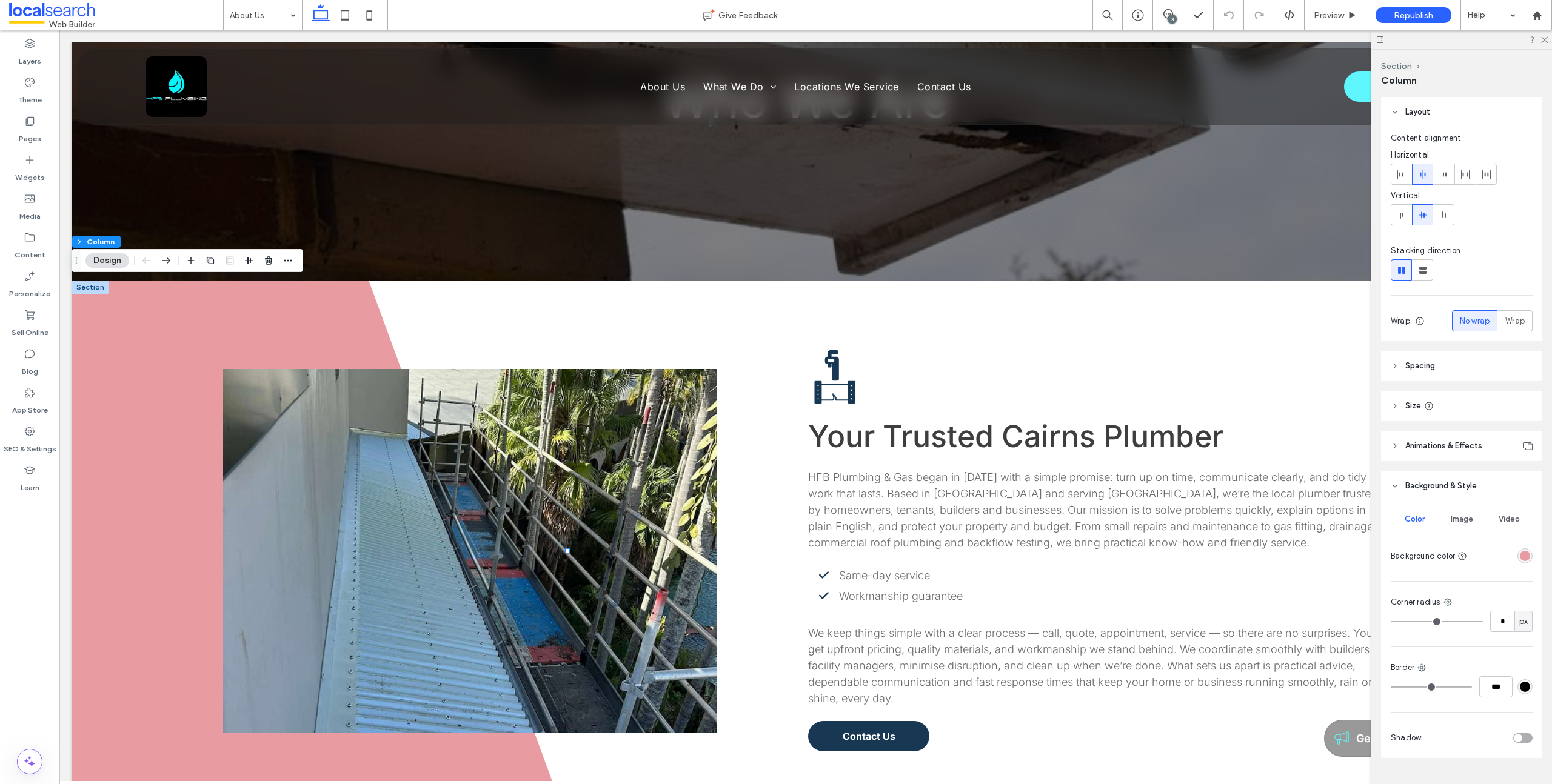
click at [1523, 556] on div "rgba(232, 155, 160, 1)" at bounding box center [1524, 556] width 10 height 10
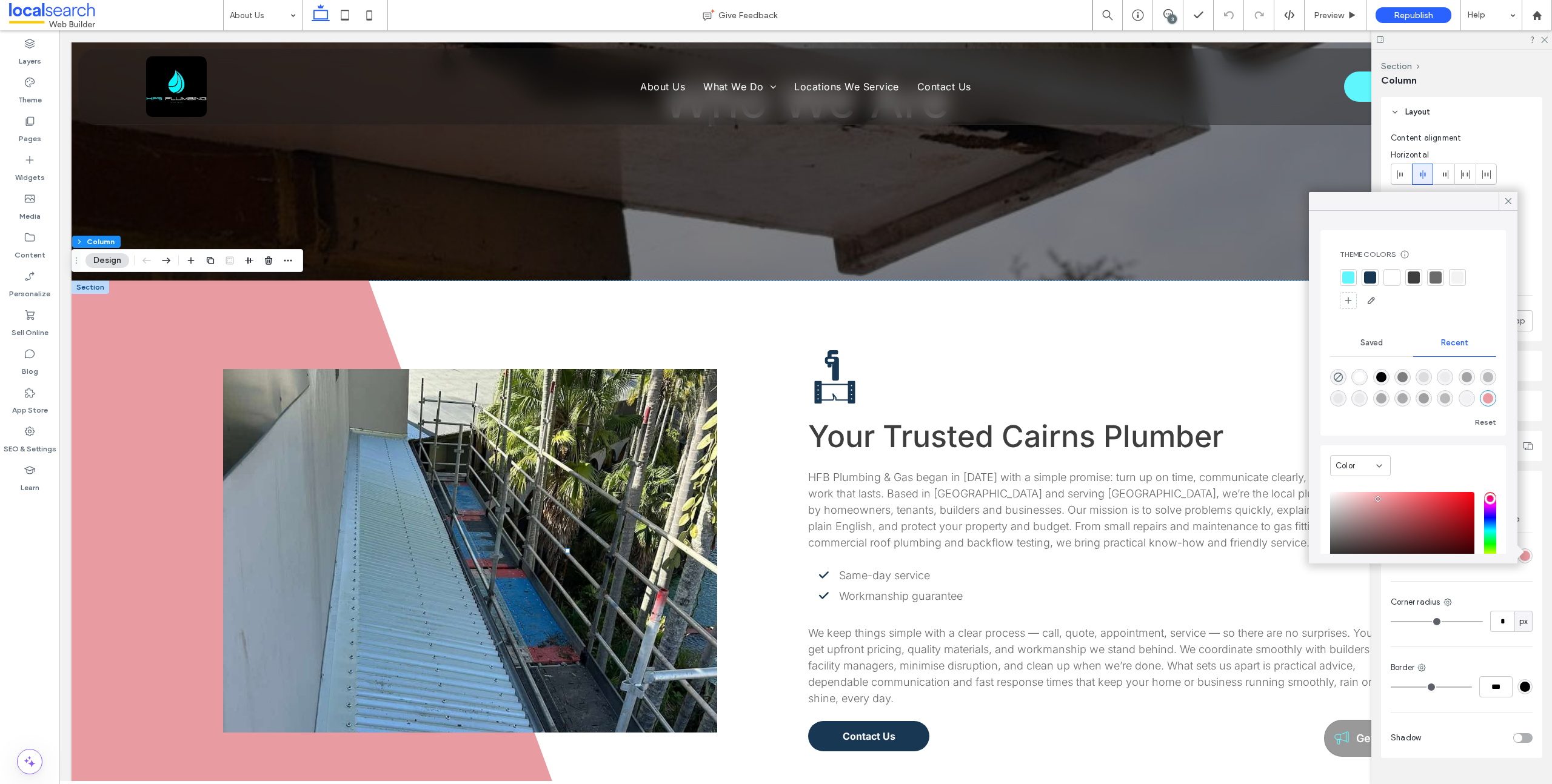
click at [1344, 284] on div at bounding box center [1348, 278] width 17 height 17
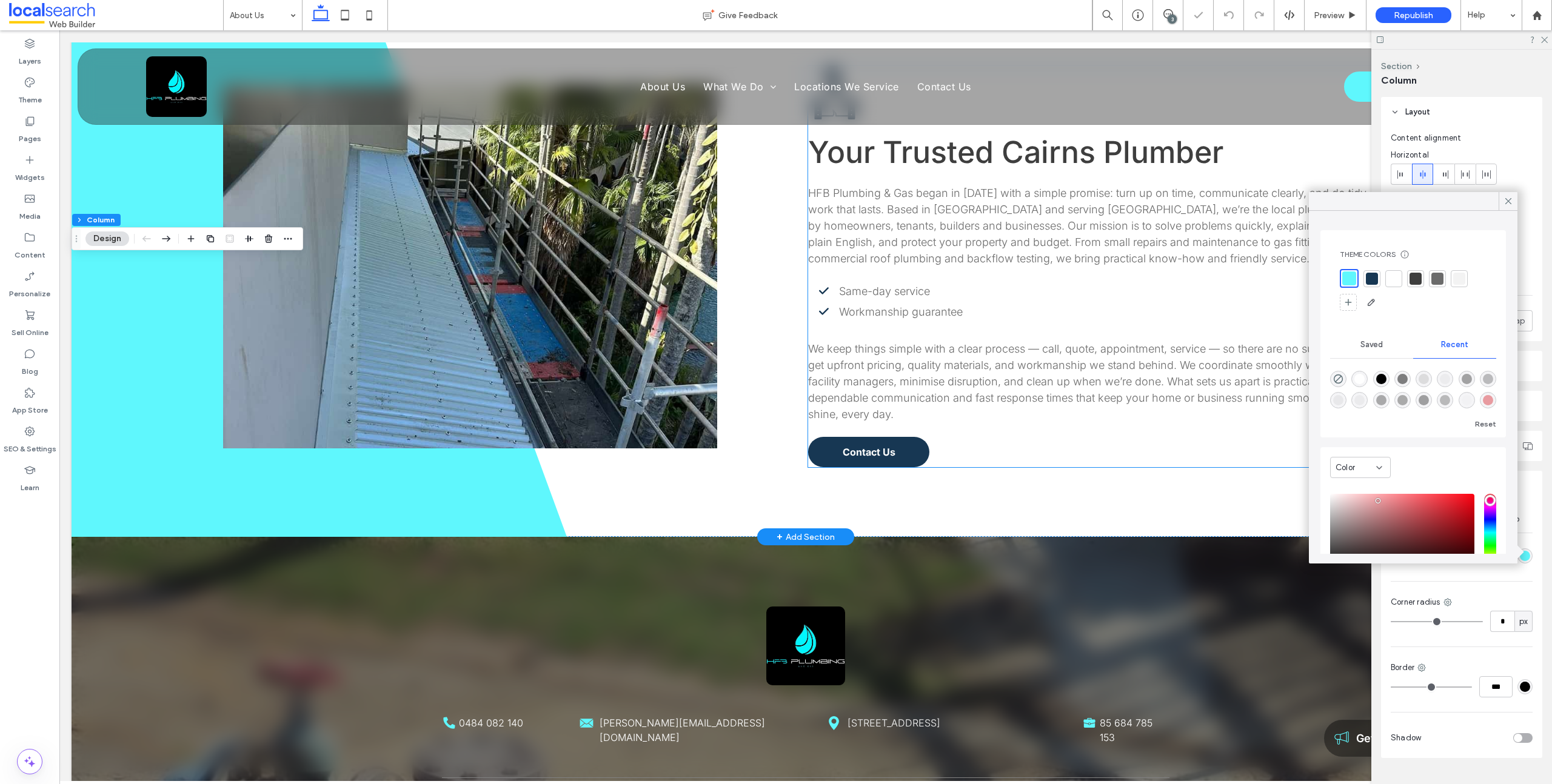
scroll to position [769, 0]
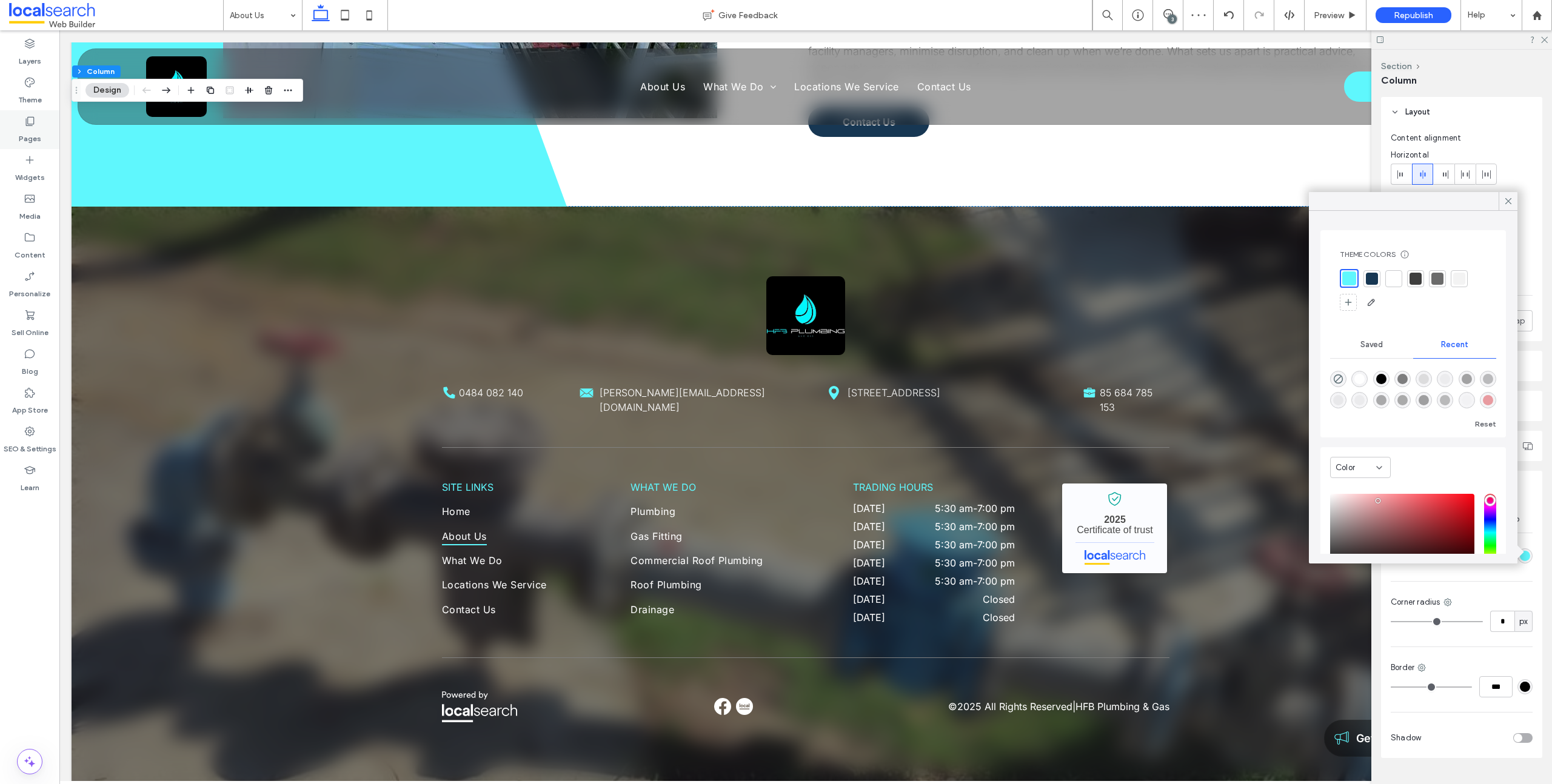
click at [12, 124] on div "Pages" at bounding box center [29, 129] width 59 height 39
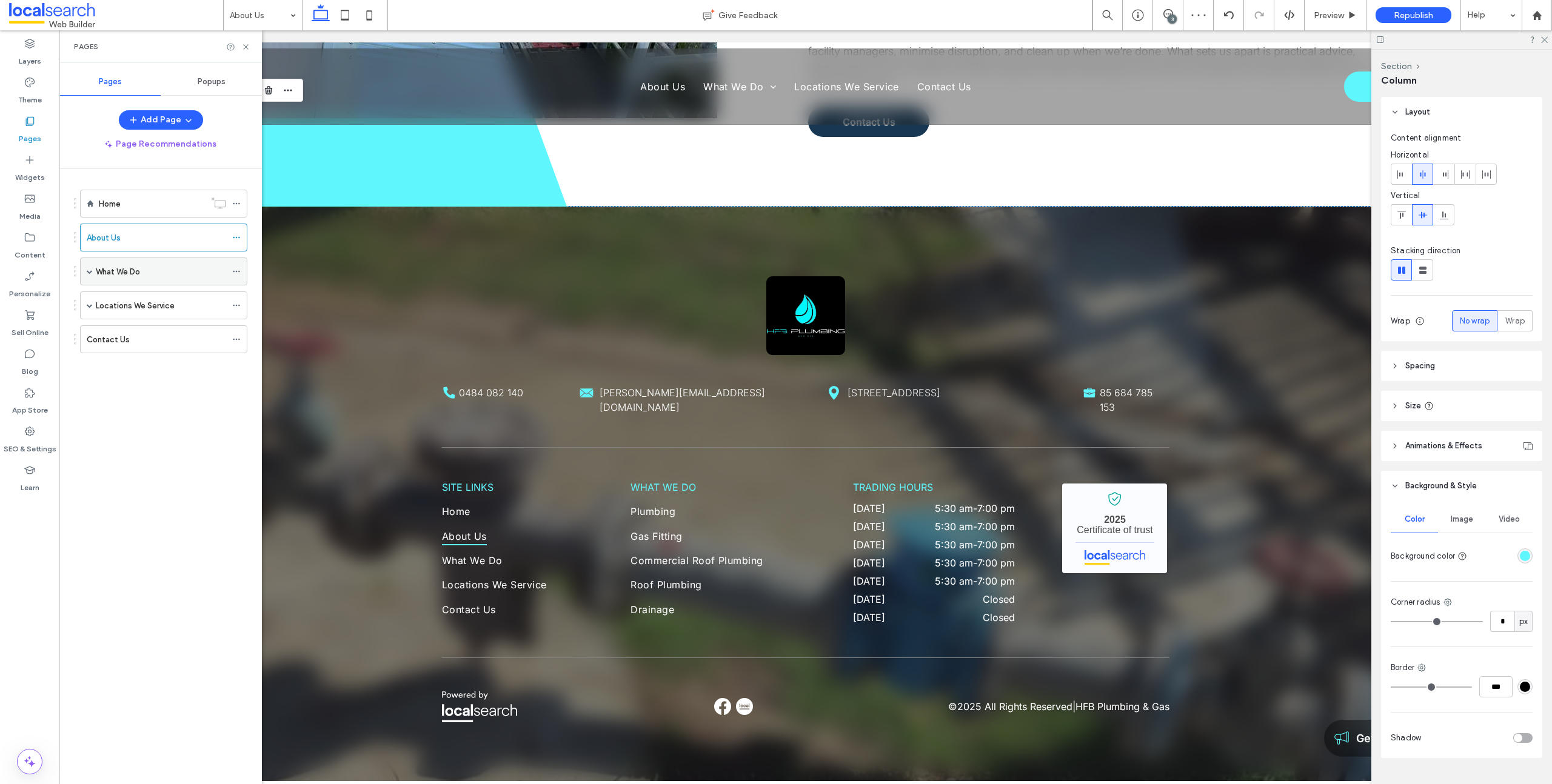
click at [138, 266] on label "What We Do" at bounding box center [118, 272] width 45 height 21
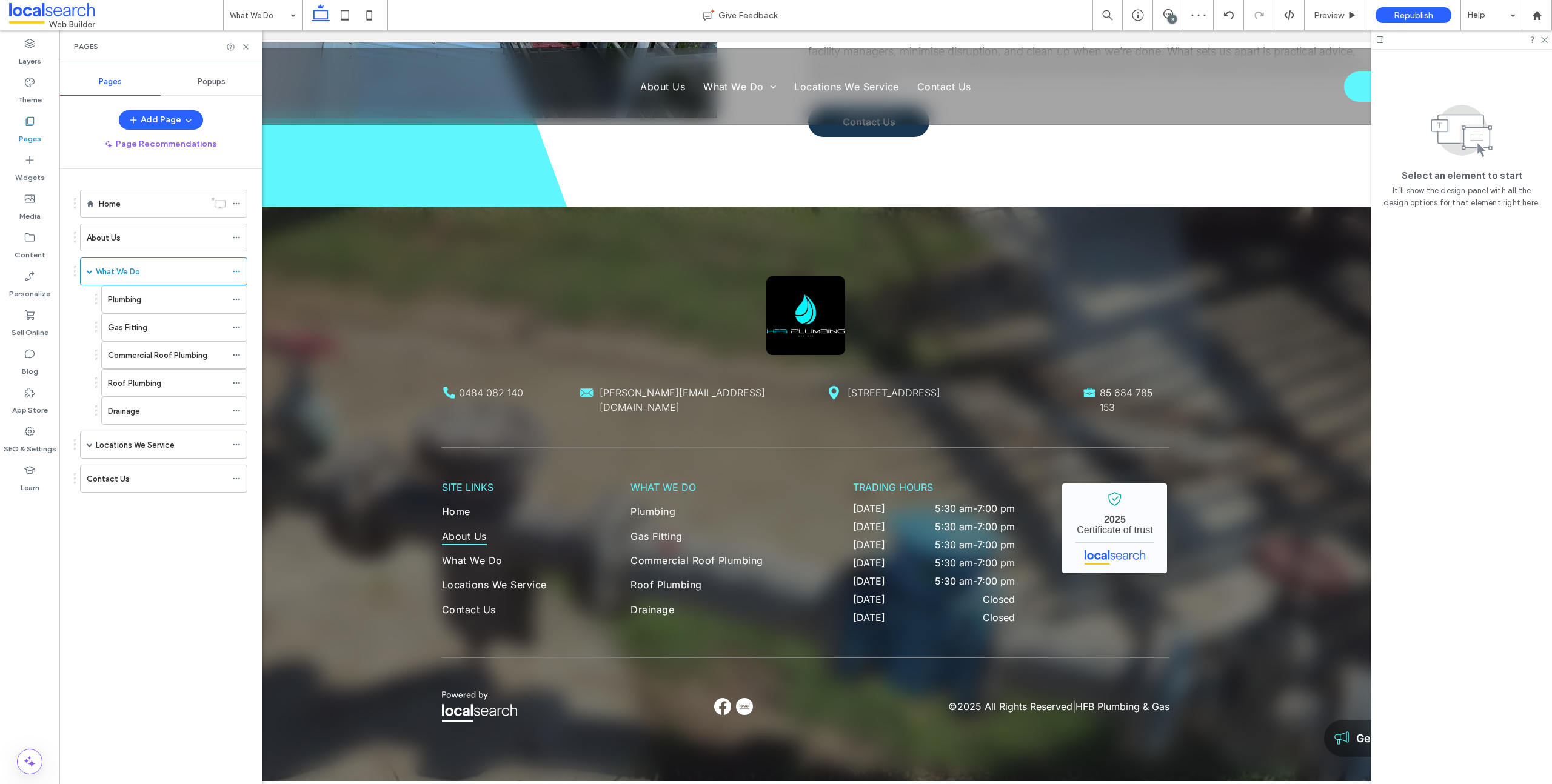
click at [180, 285] on div at bounding box center [776, 392] width 1552 height 784
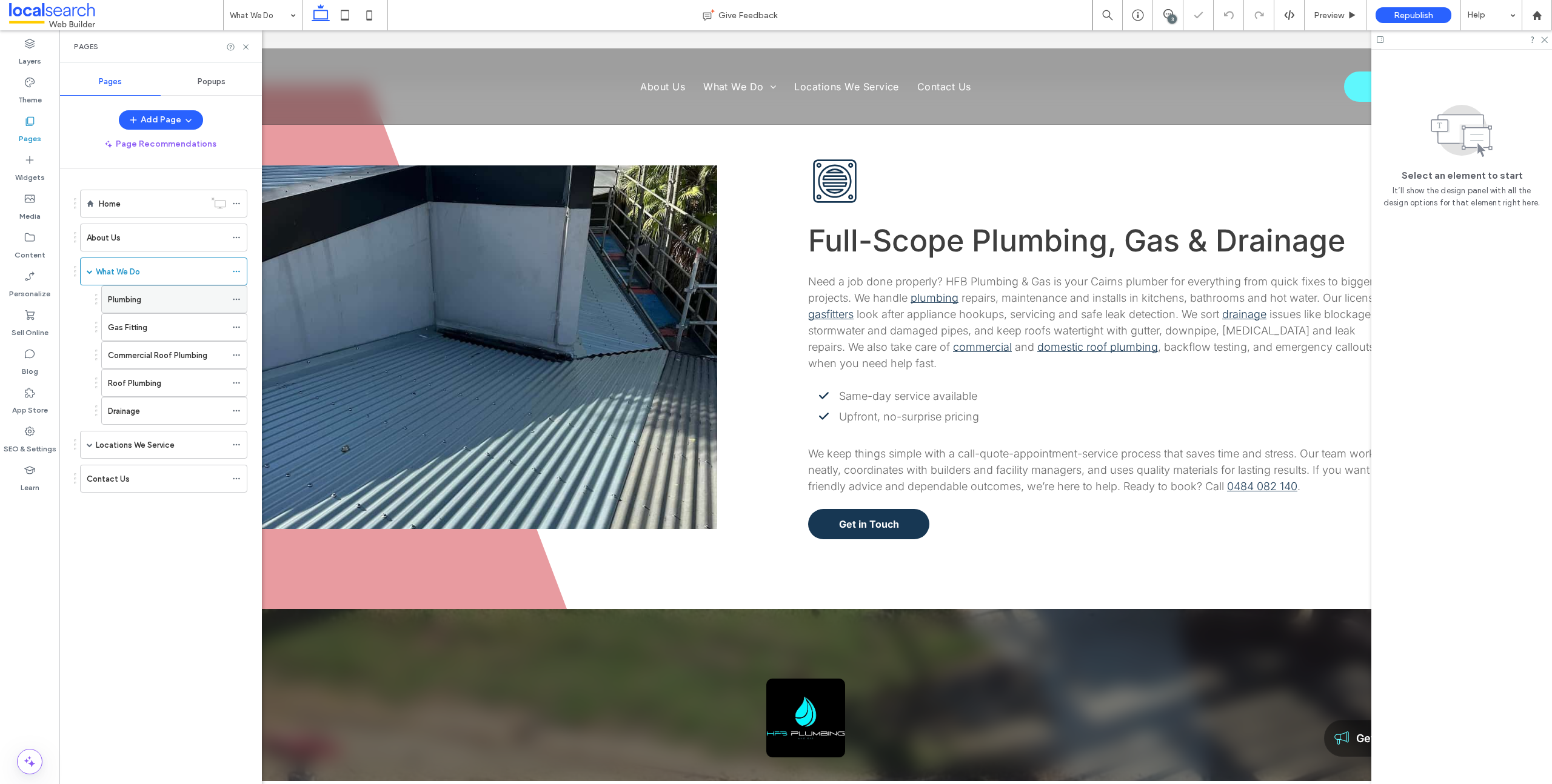
scroll to position [1297, 0]
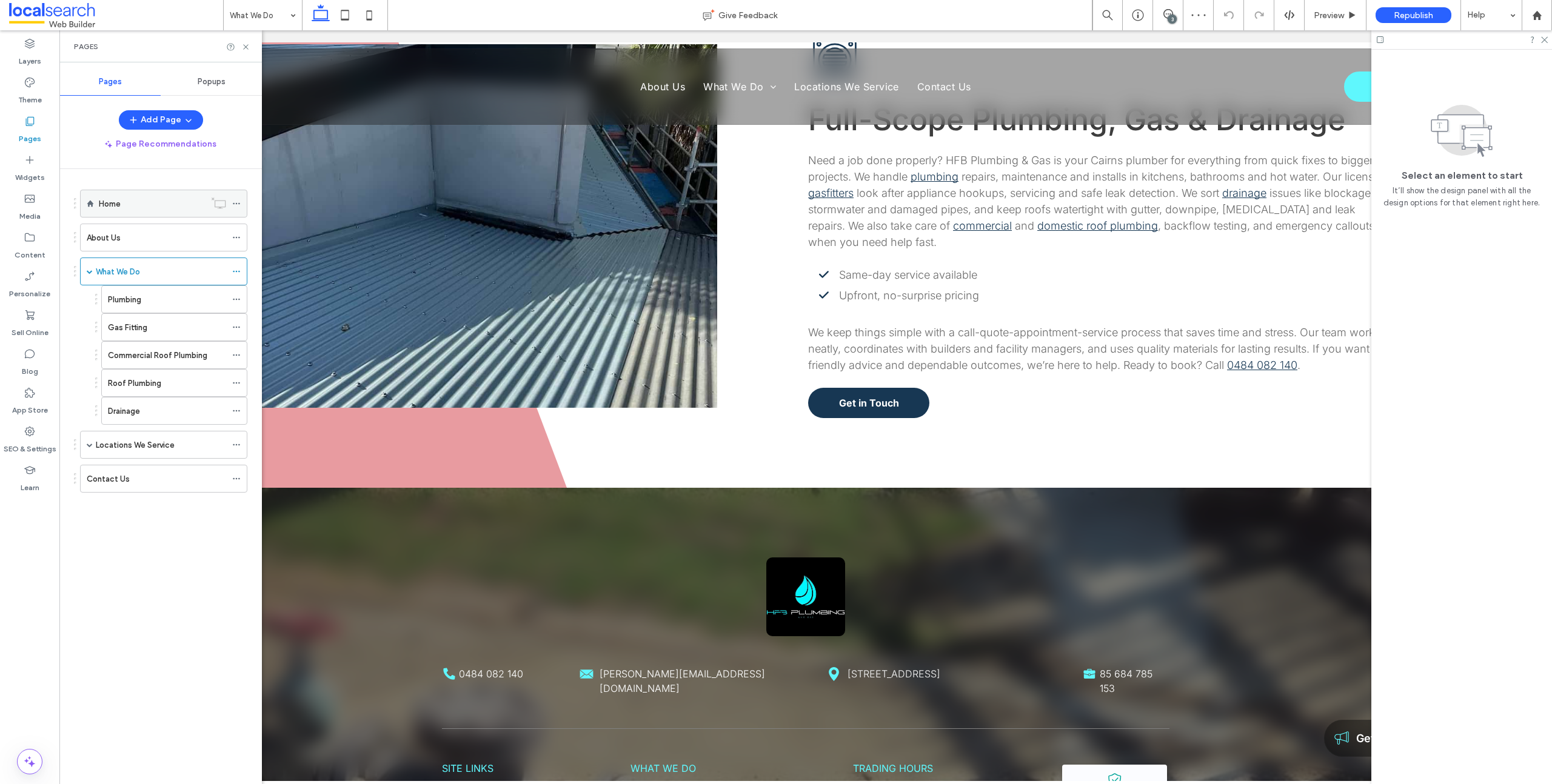
click at [147, 205] on div "Home" at bounding box center [151, 204] width 106 height 12
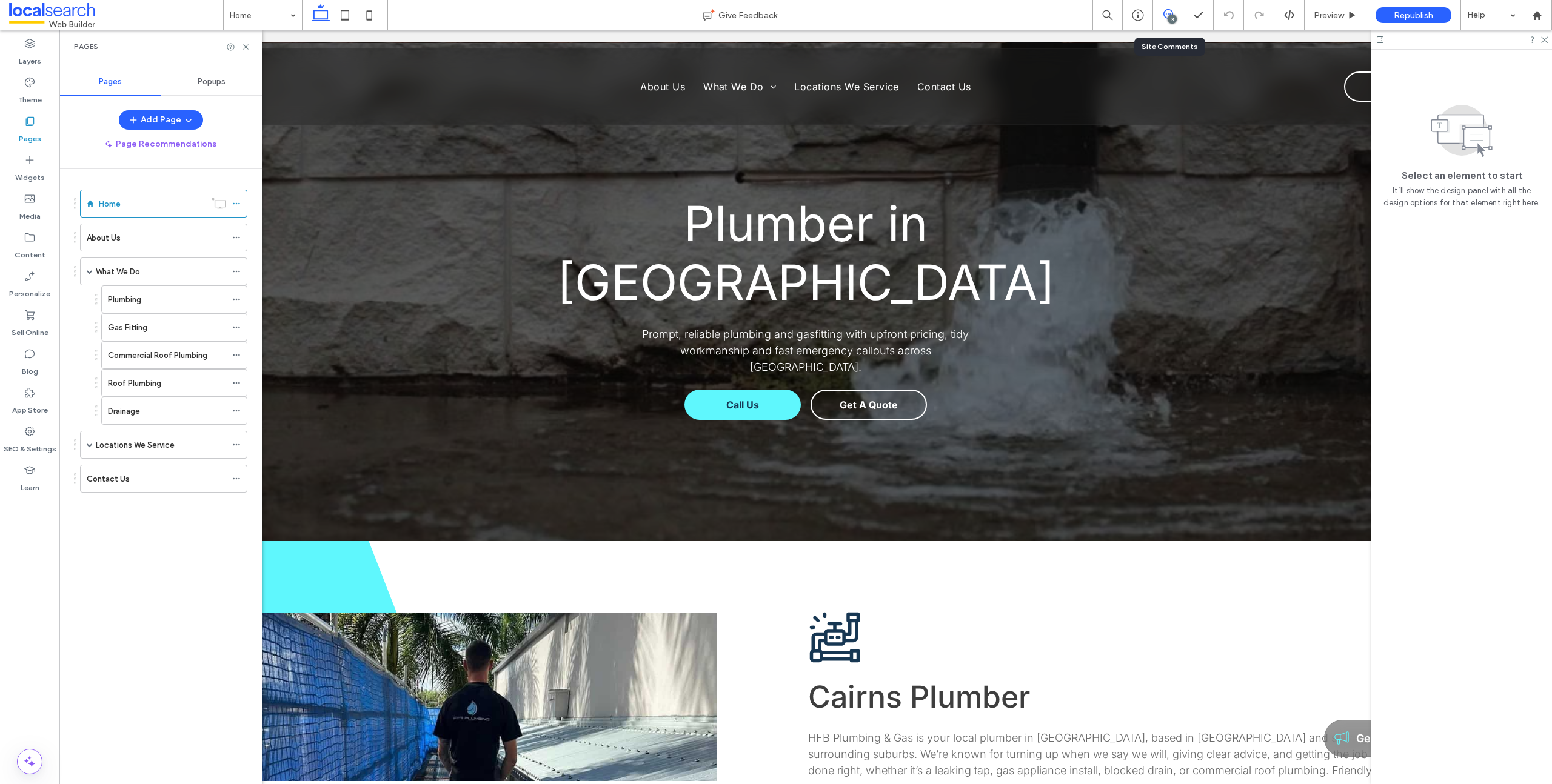
click at [1169, 10] on icon at bounding box center [1168, 14] width 10 height 10
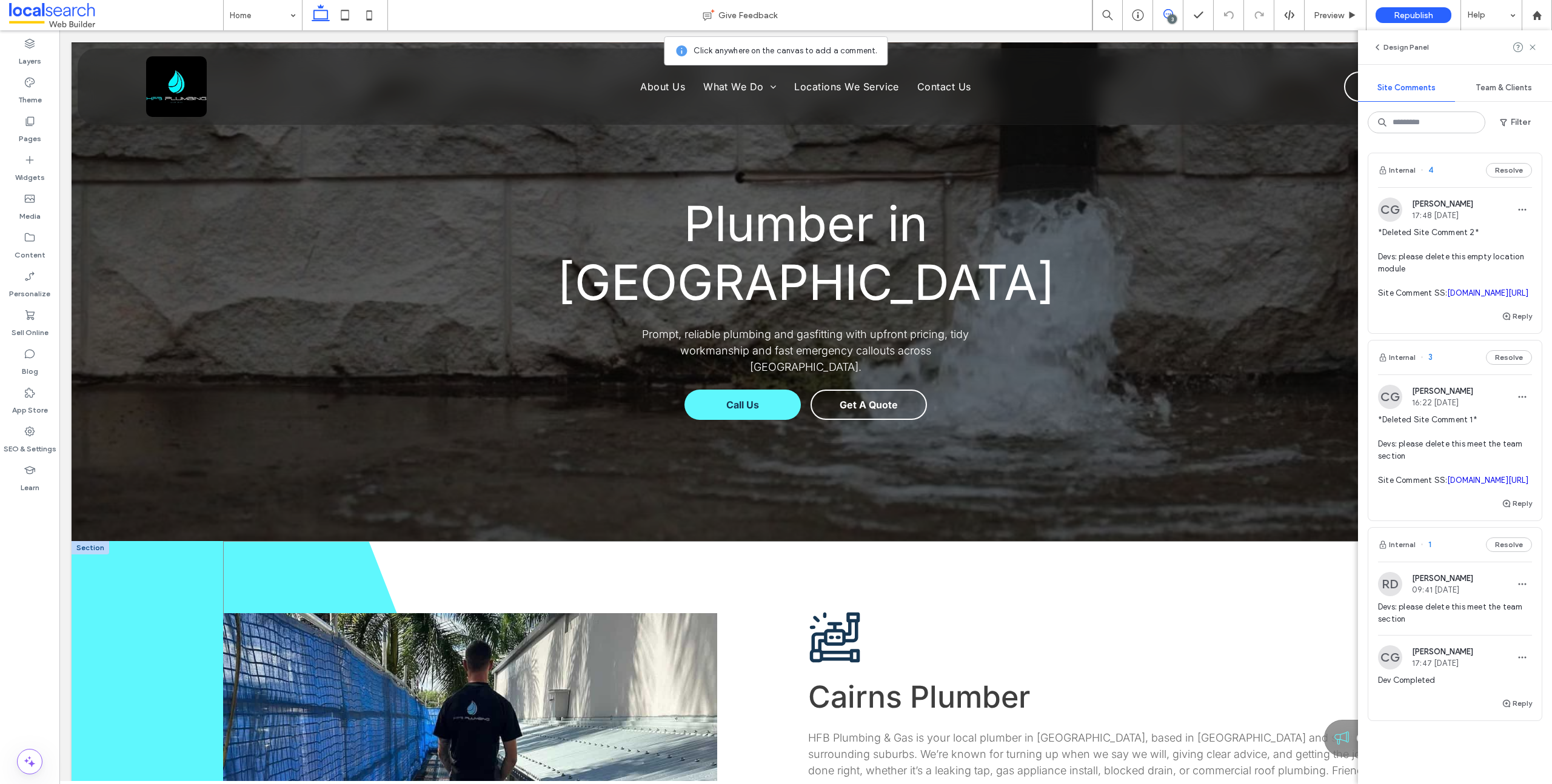
click at [307, 541] on div "Button Pipes Icon Cairns Plumber HFB Plumbing & Gas is your local plumber in Ca…" at bounding box center [807, 795] width 1169 height 508
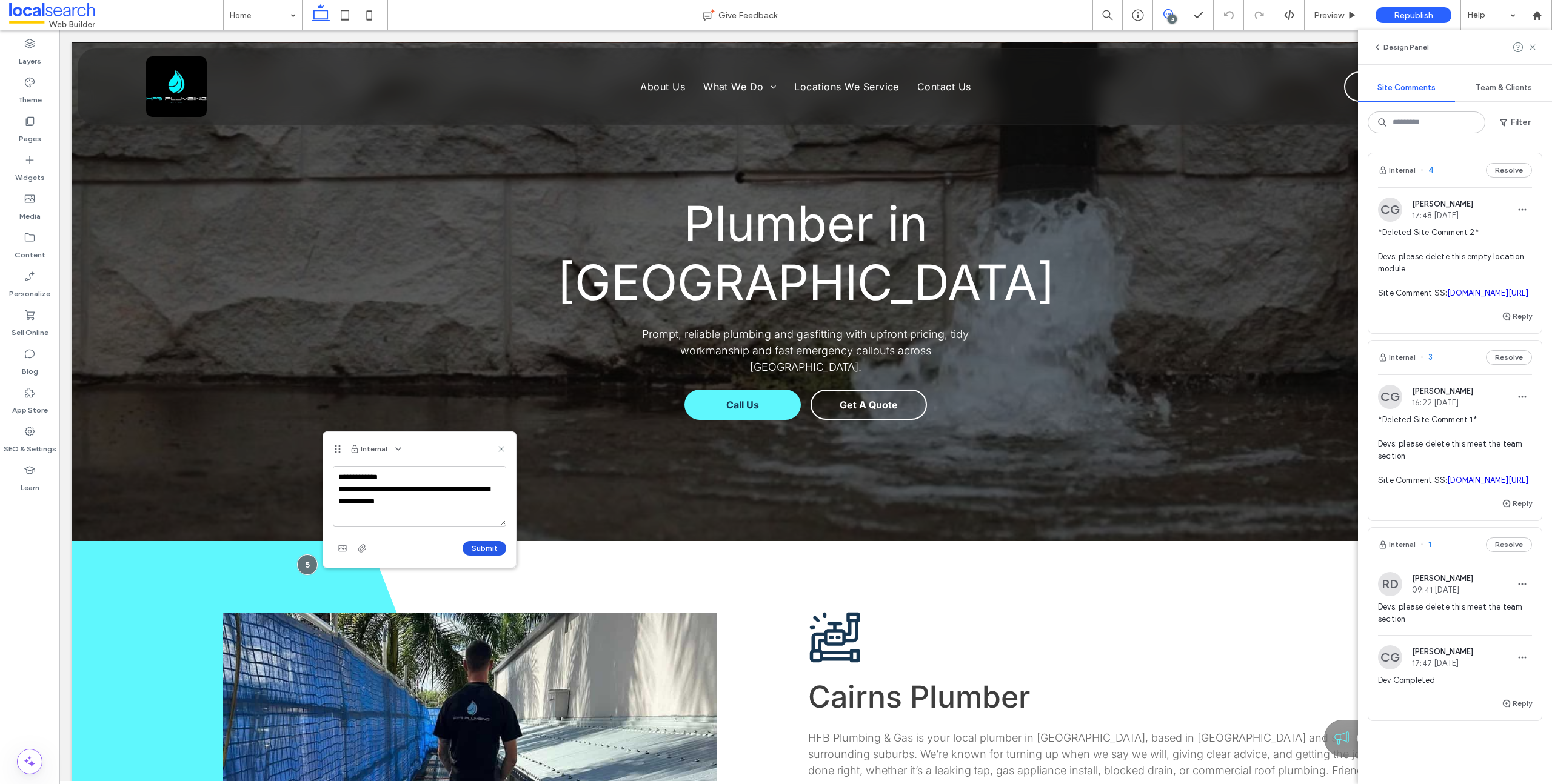
type textarea "**********"
click at [475, 543] on button "Submit" at bounding box center [484, 548] width 44 height 14
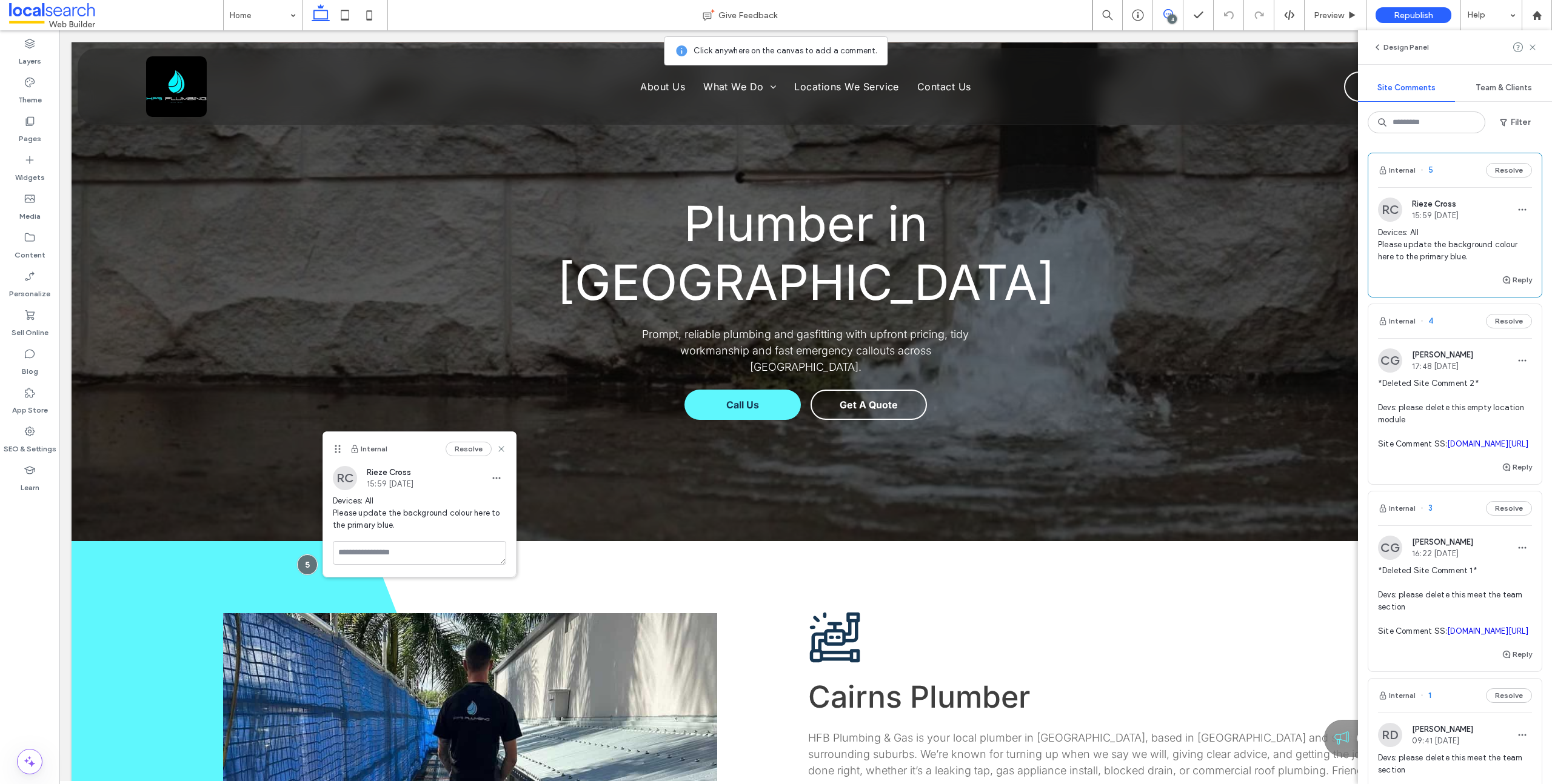
click at [79, 10] on span at bounding box center [116, 14] width 214 height 24
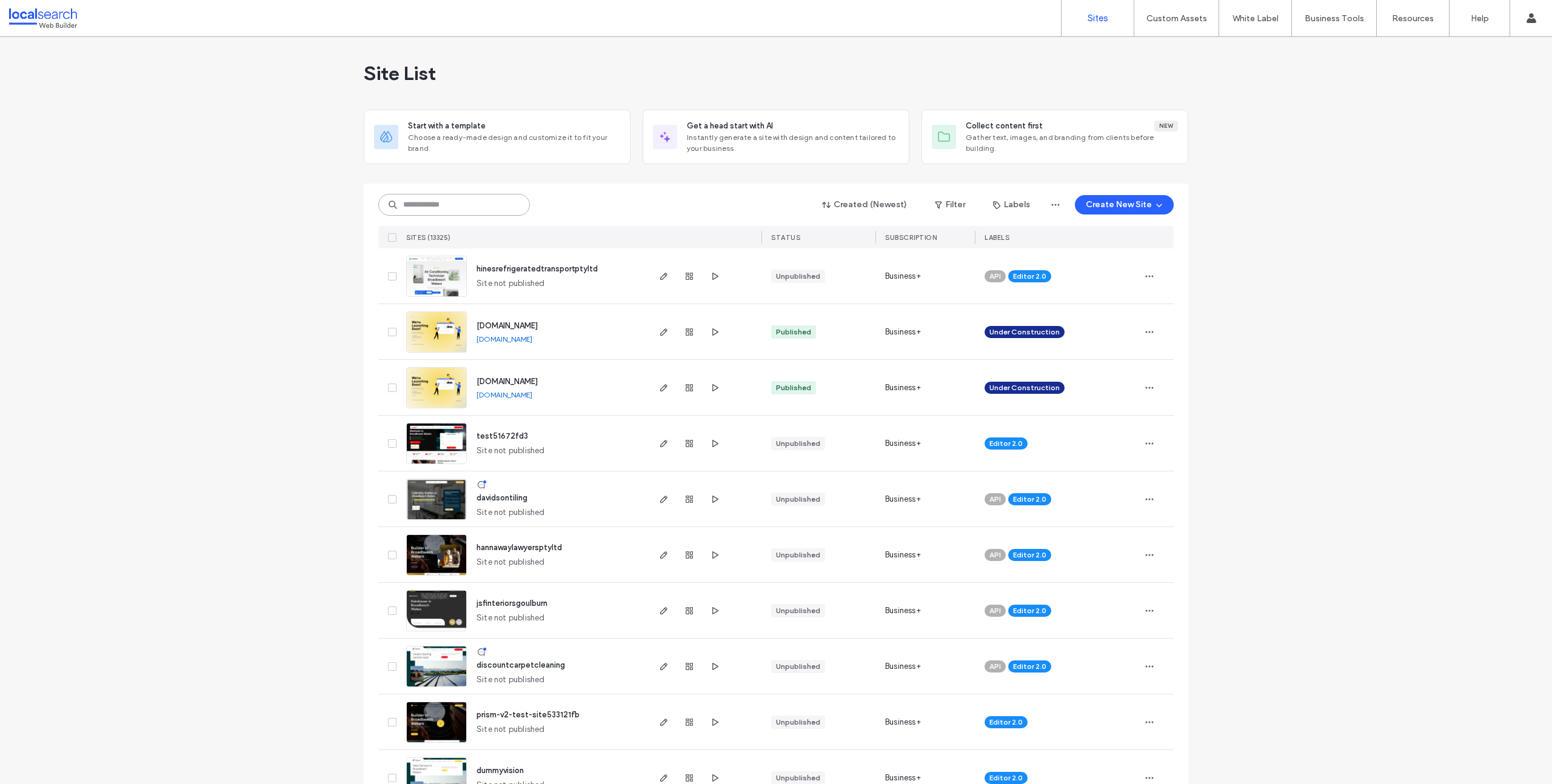
click at [438, 200] on input at bounding box center [454, 205] width 151 height 22
paste input "********"
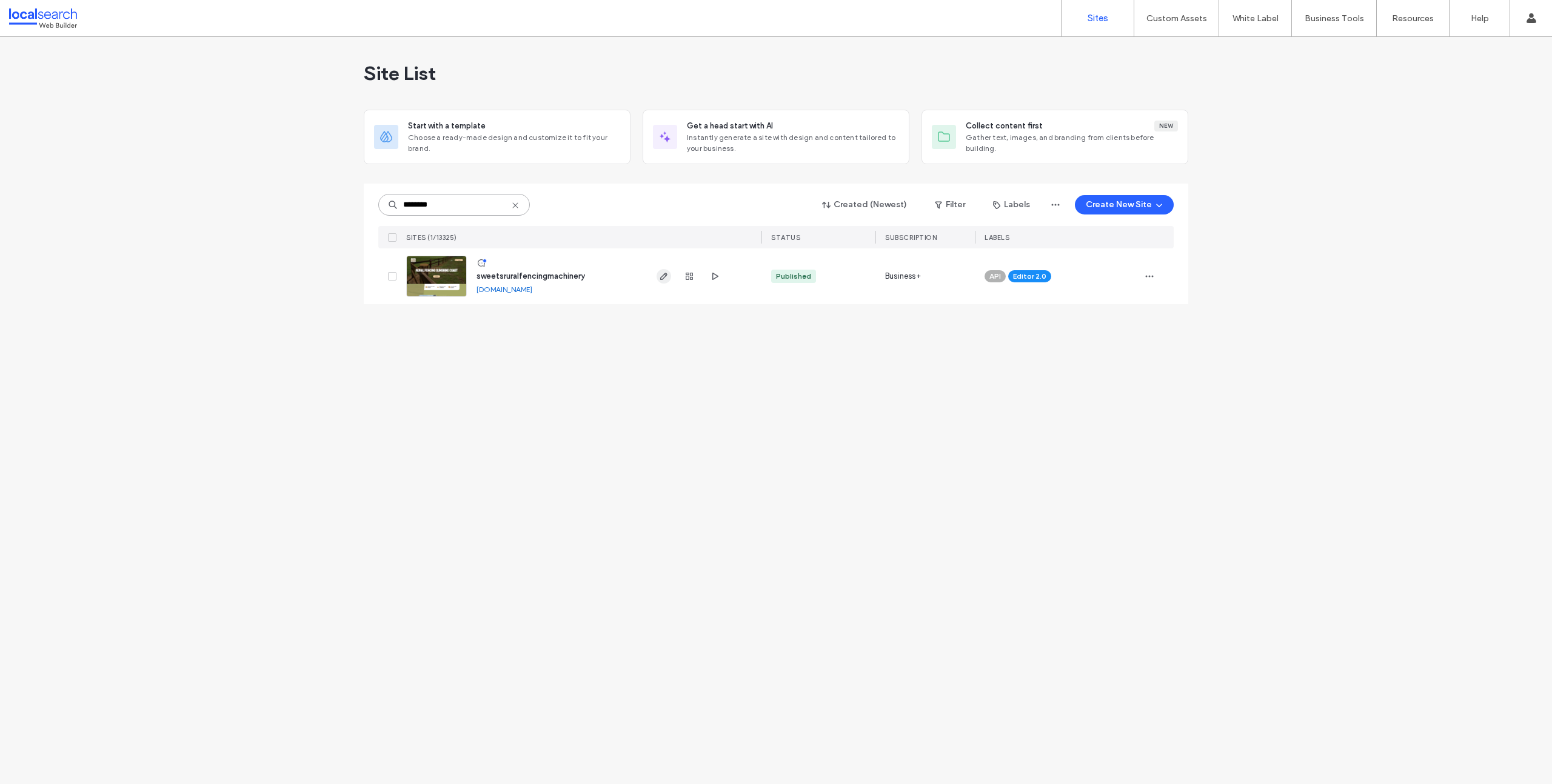
type input "********"
click at [664, 275] on icon "button" at bounding box center [663, 276] width 10 height 10
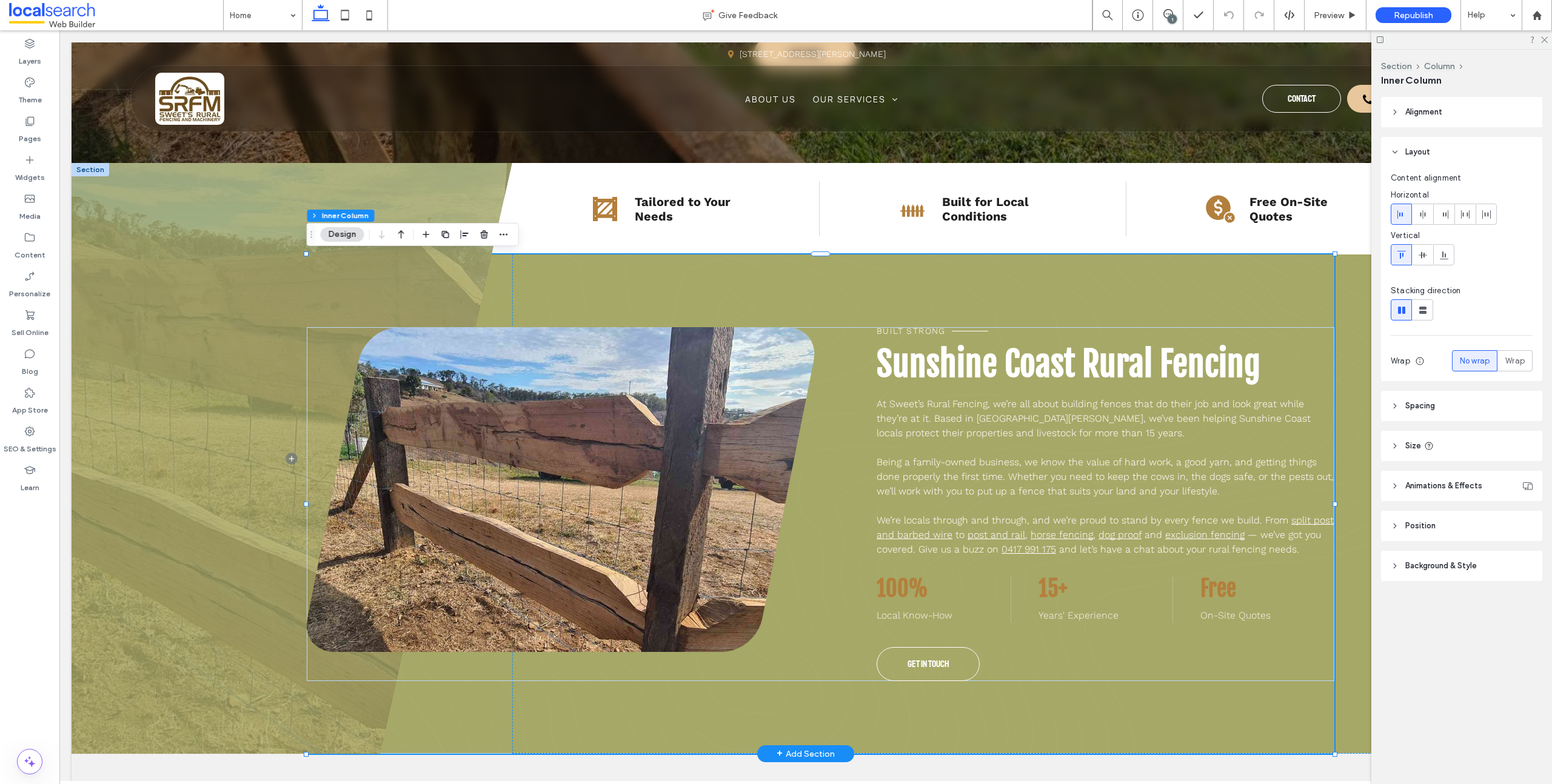
click at [501, 293] on div "Built Strong [GEOGRAPHIC_DATA] Rural Fencing At [GEOGRAPHIC_DATA], we’re all ab…" at bounding box center [820, 504] width 1028 height 500
click at [1398, 565] on icon at bounding box center [1394, 566] width 9 height 9
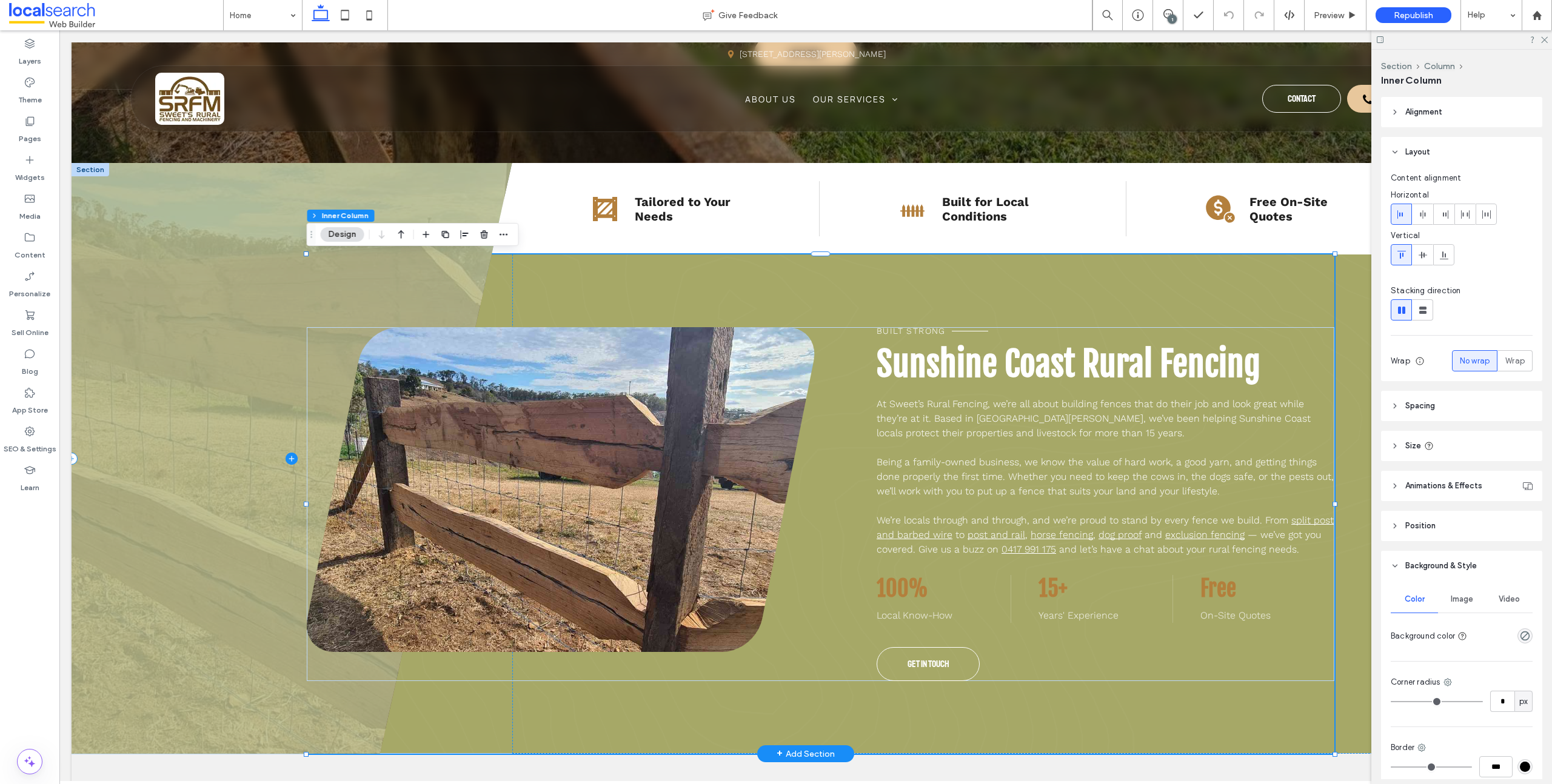
click at [294, 492] on span at bounding box center [291, 458] width 441 height 591
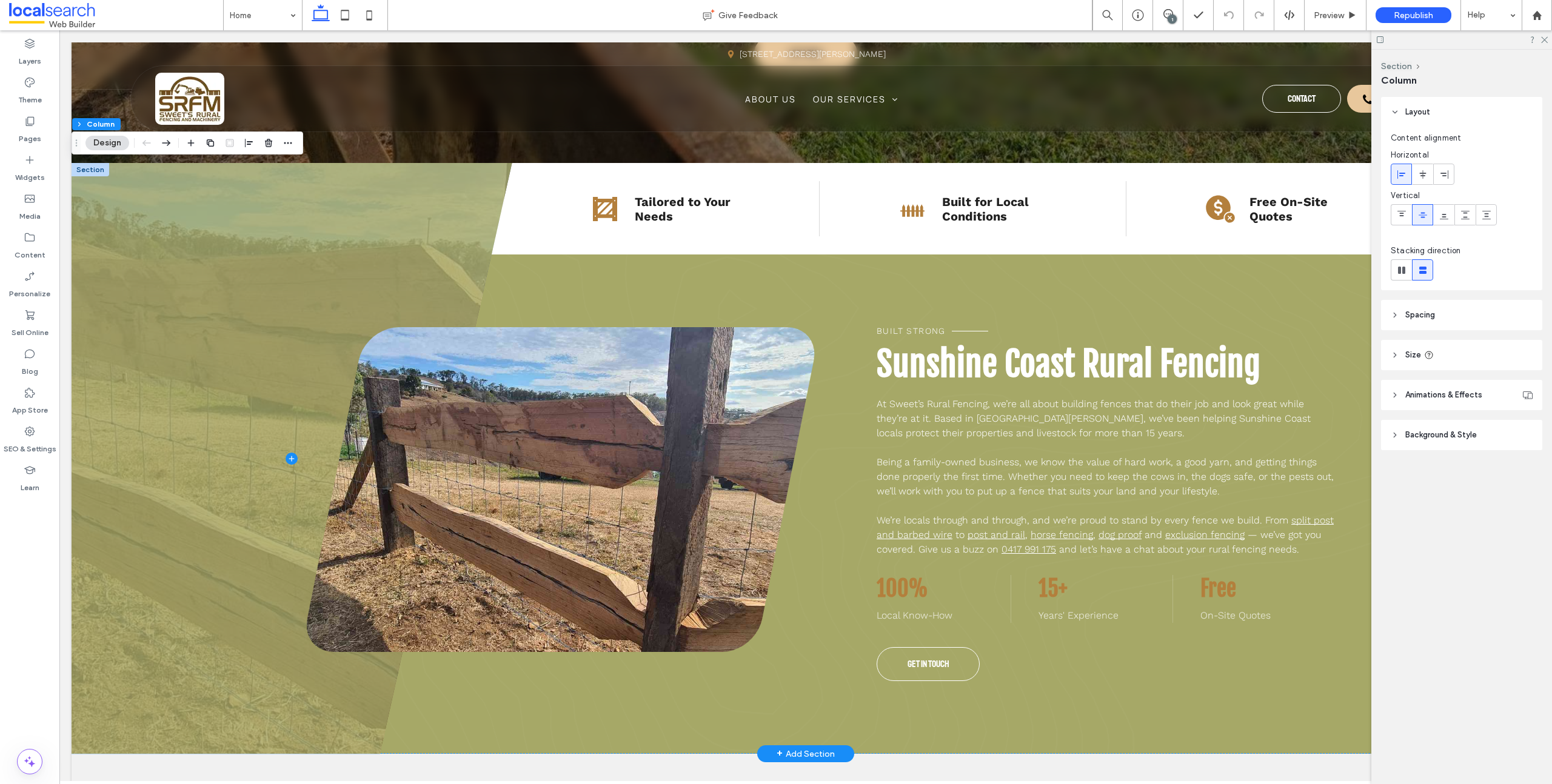
click at [1391, 434] on icon at bounding box center [1394, 435] width 9 height 9
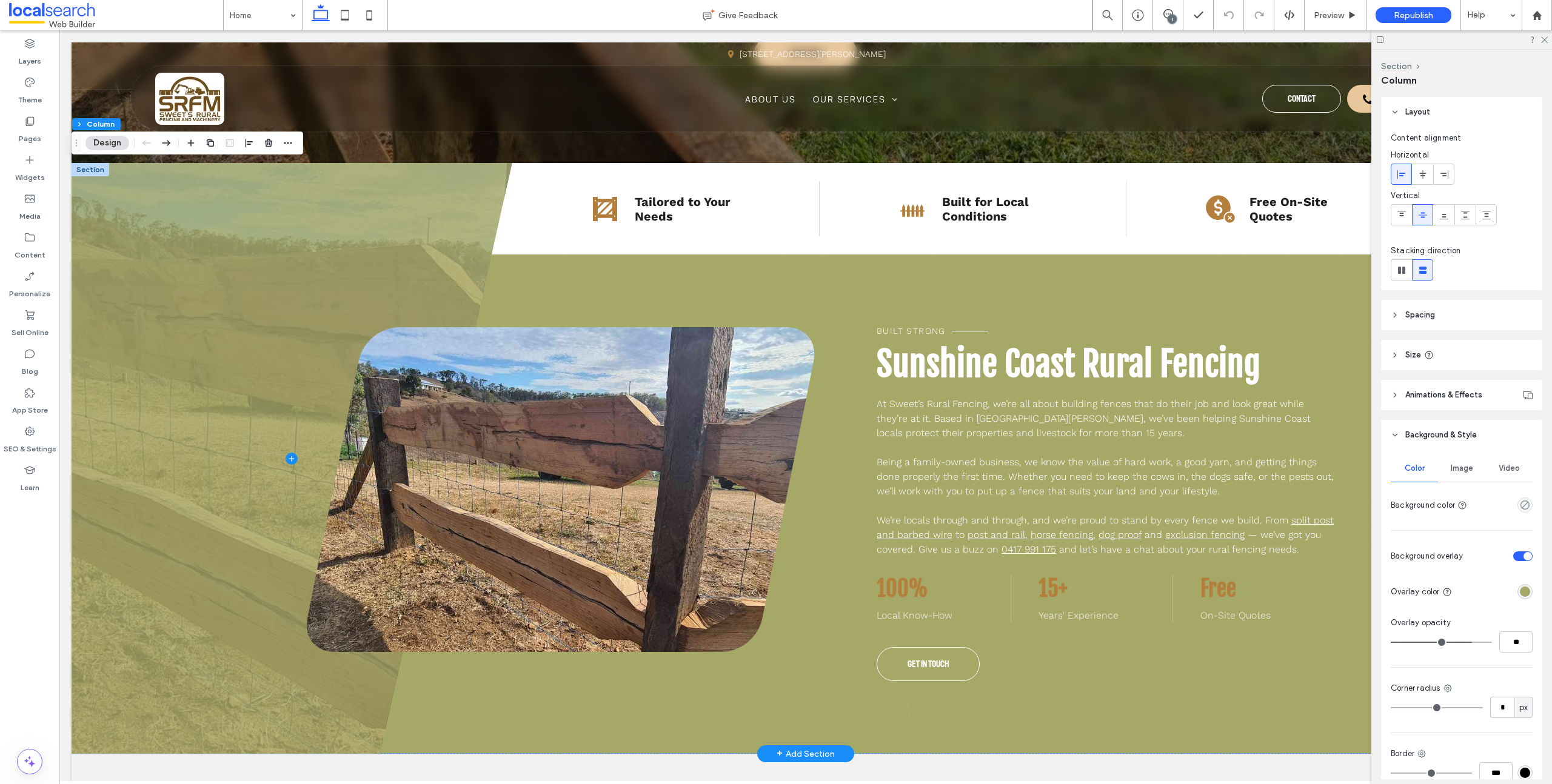
click at [1523, 593] on div "rgba(166,168,103,1)" at bounding box center [1524, 592] width 10 height 10
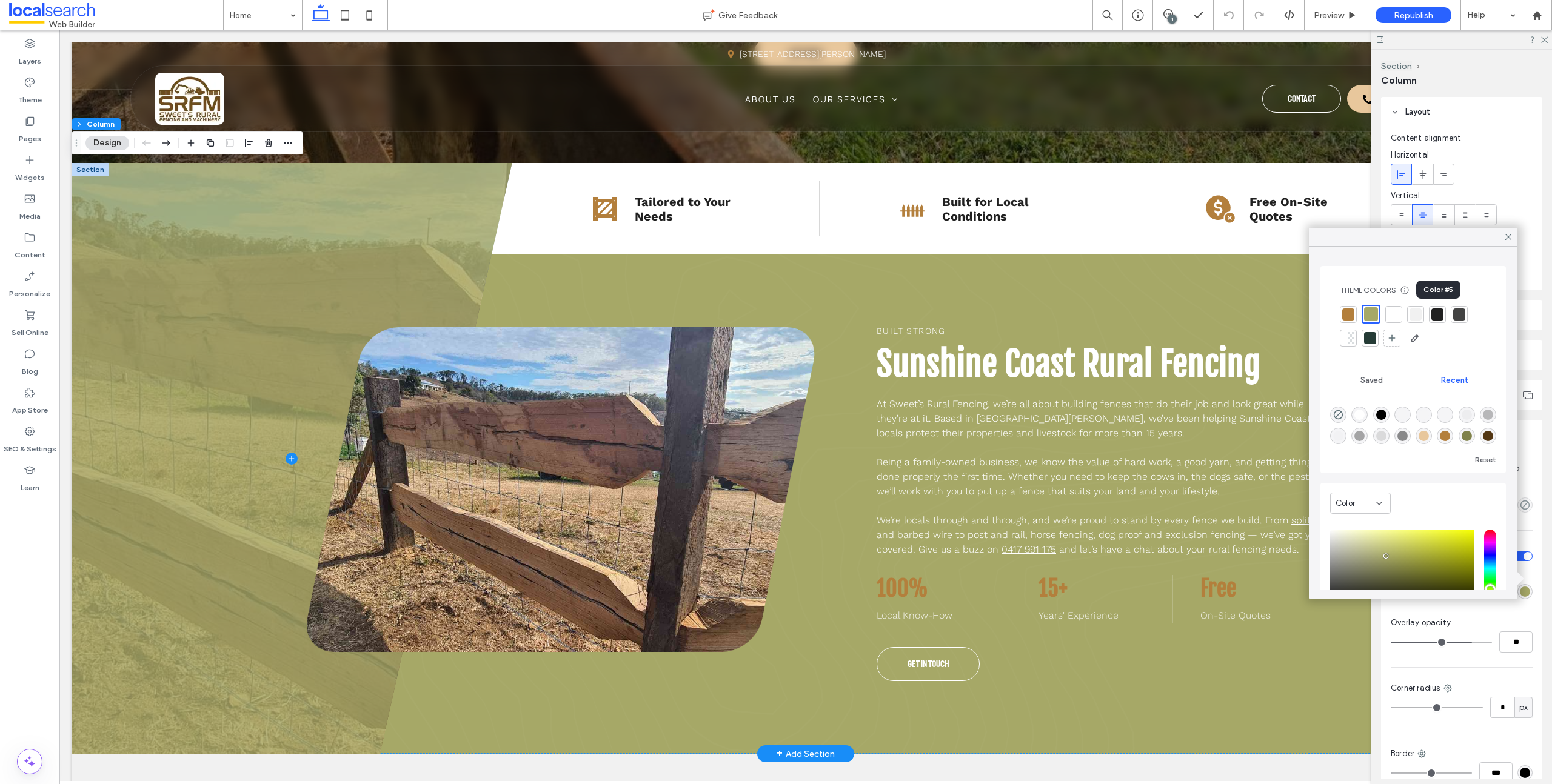
click at [1439, 315] on div at bounding box center [1437, 314] width 12 height 12
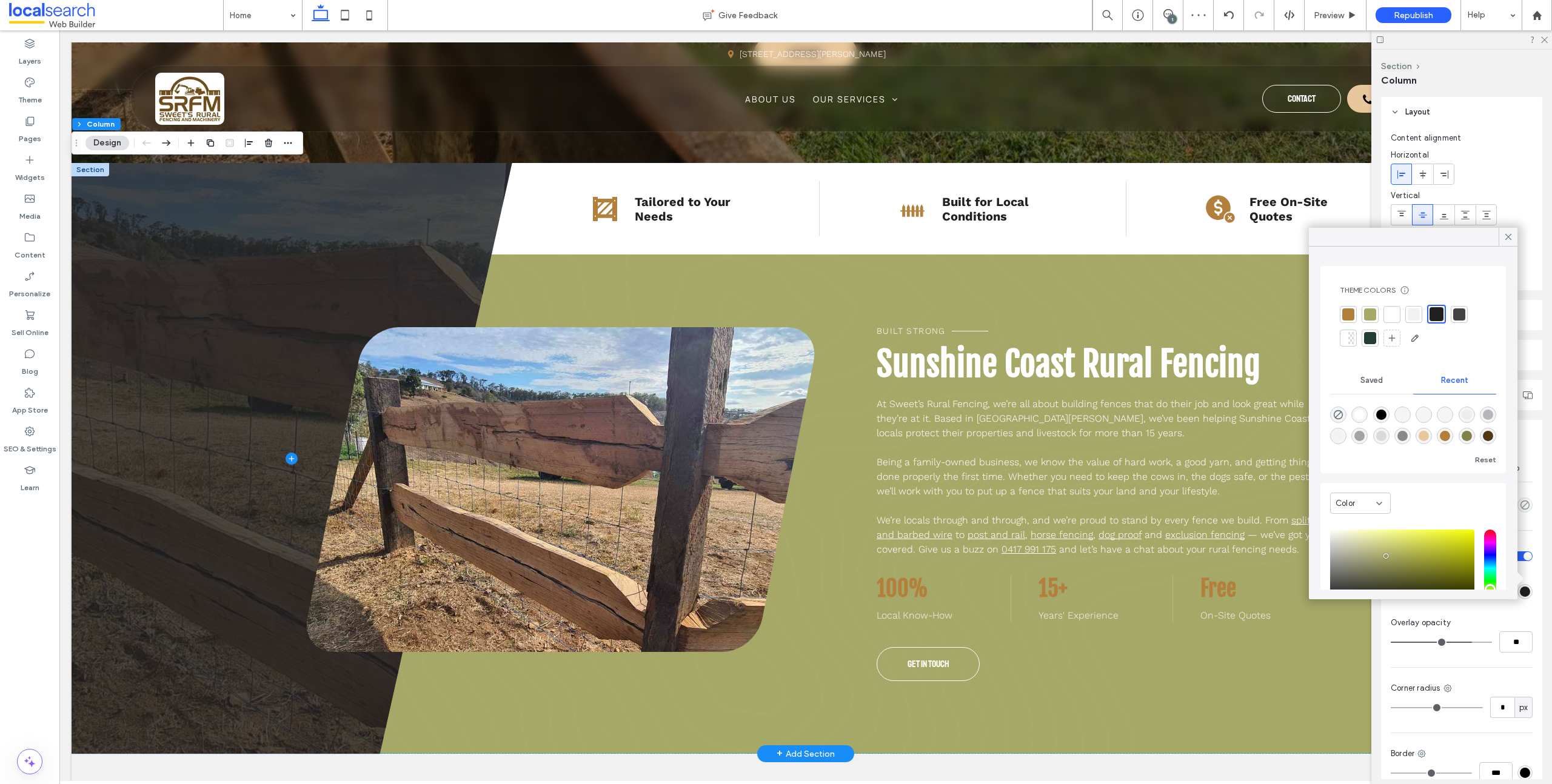
click at [1372, 313] on div at bounding box center [1369, 314] width 12 height 12
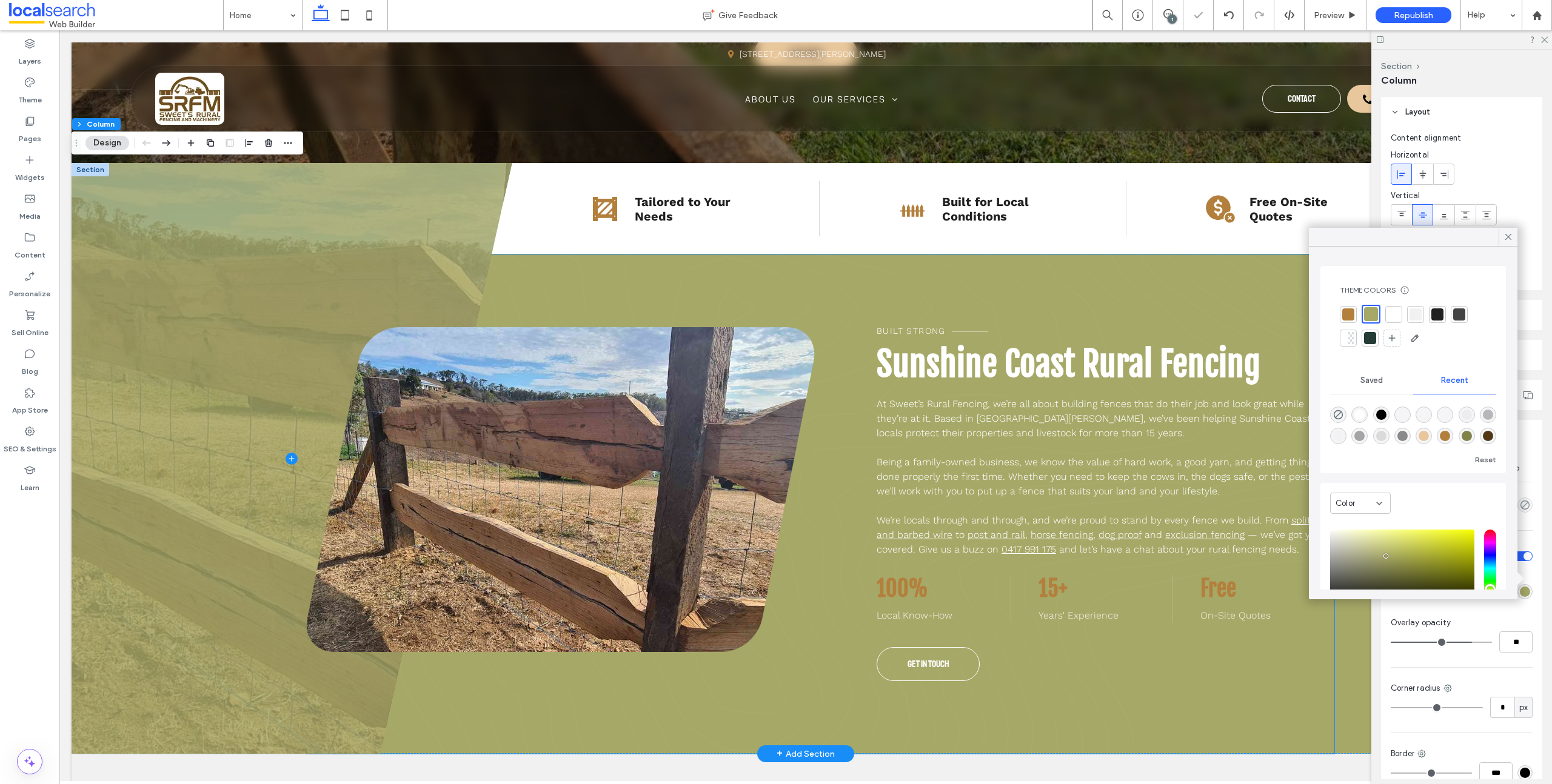
click at [819, 292] on div "Built Strong Sunshine Coast Rural Fencing At Sweet’s Rural Fencing, we’re all a…" at bounding box center [820, 504] width 1028 height 500
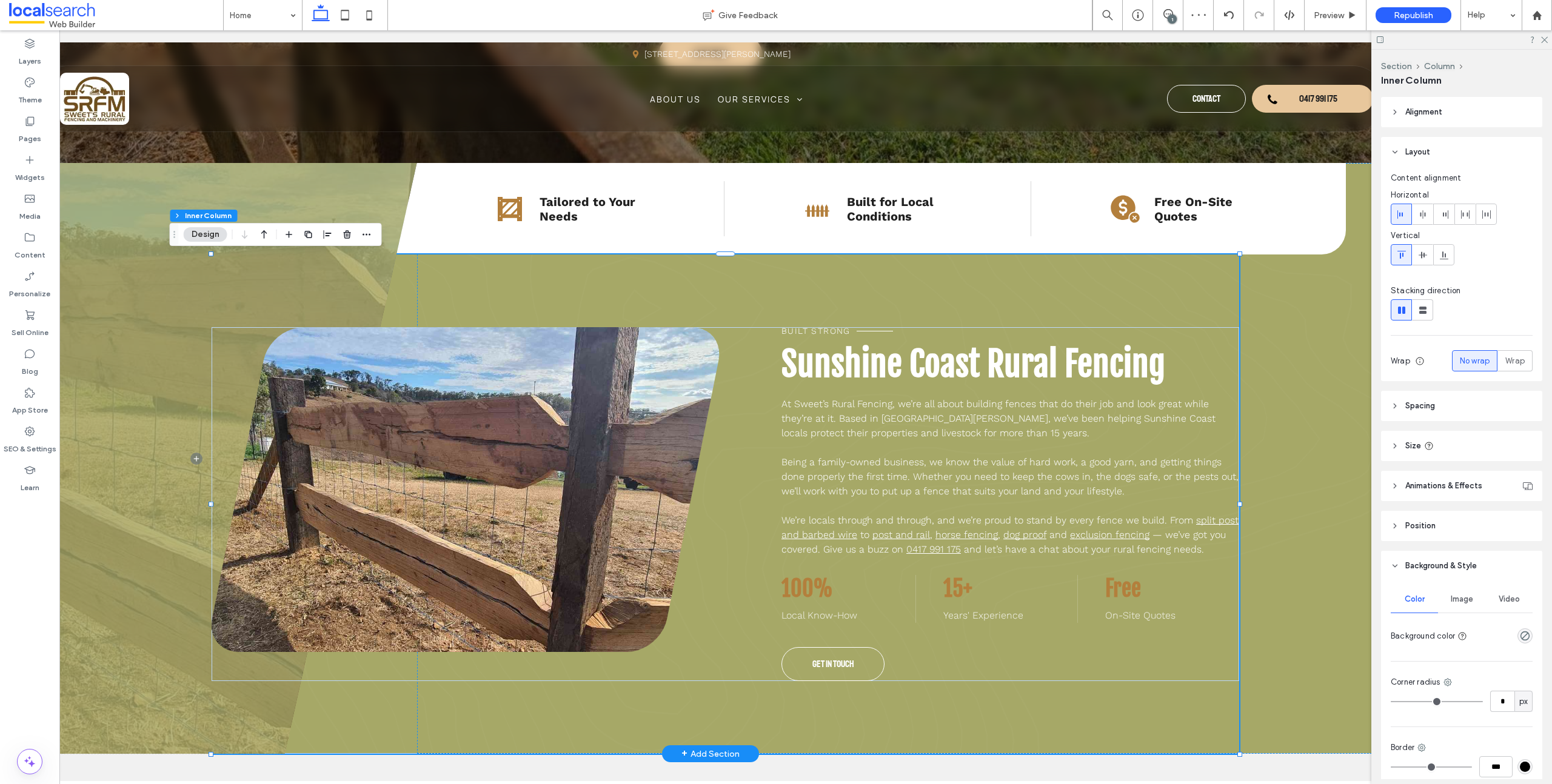
scroll to position [0, 181]
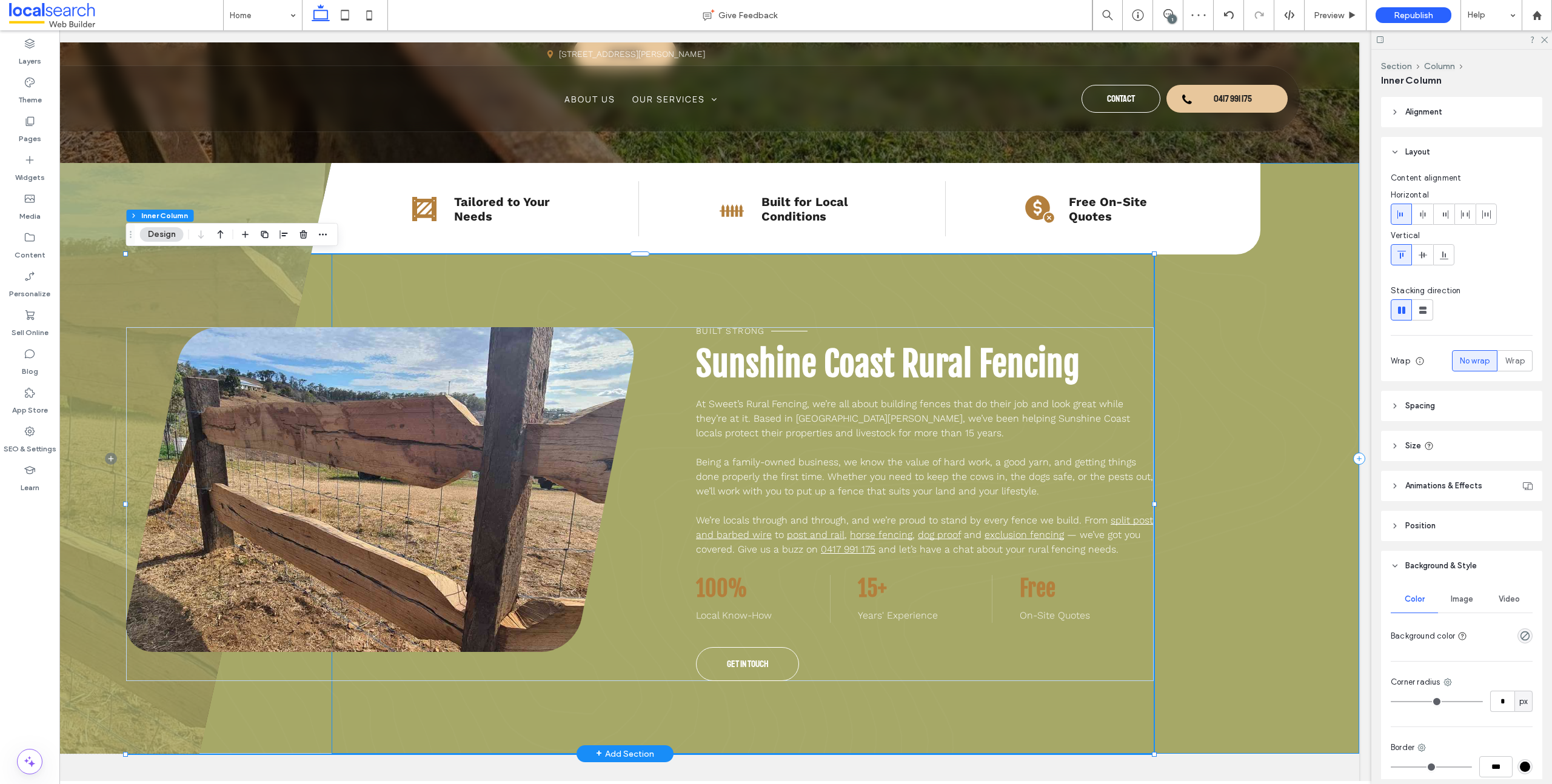
click at [1230, 366] on div "Fencing Icon Tailored to Your Needs Fencing Icon Built for Local Conditions Fre…" at bounding box center [845, 458] width 1028 height 591
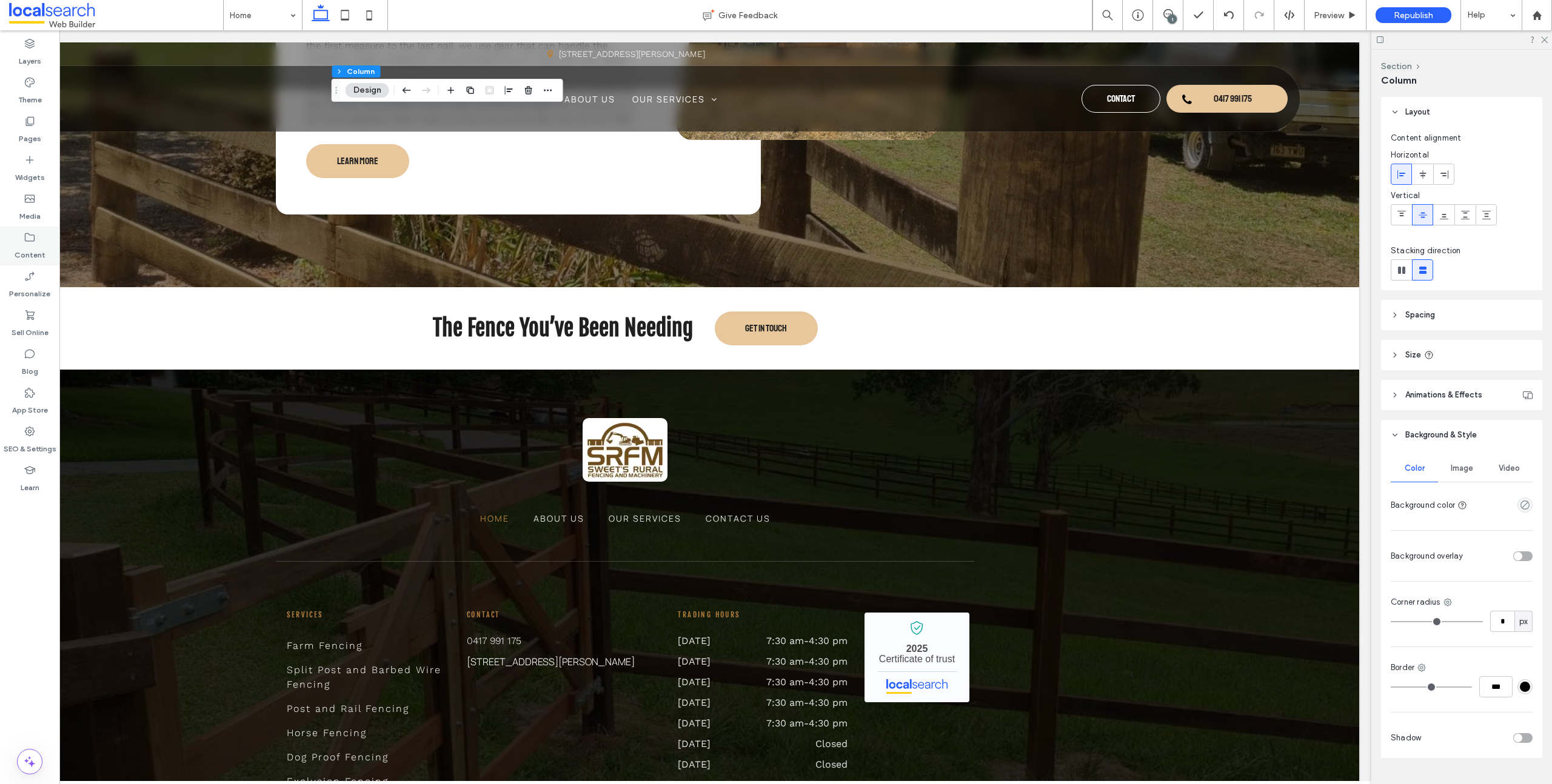
scroll to position [2980, 0]
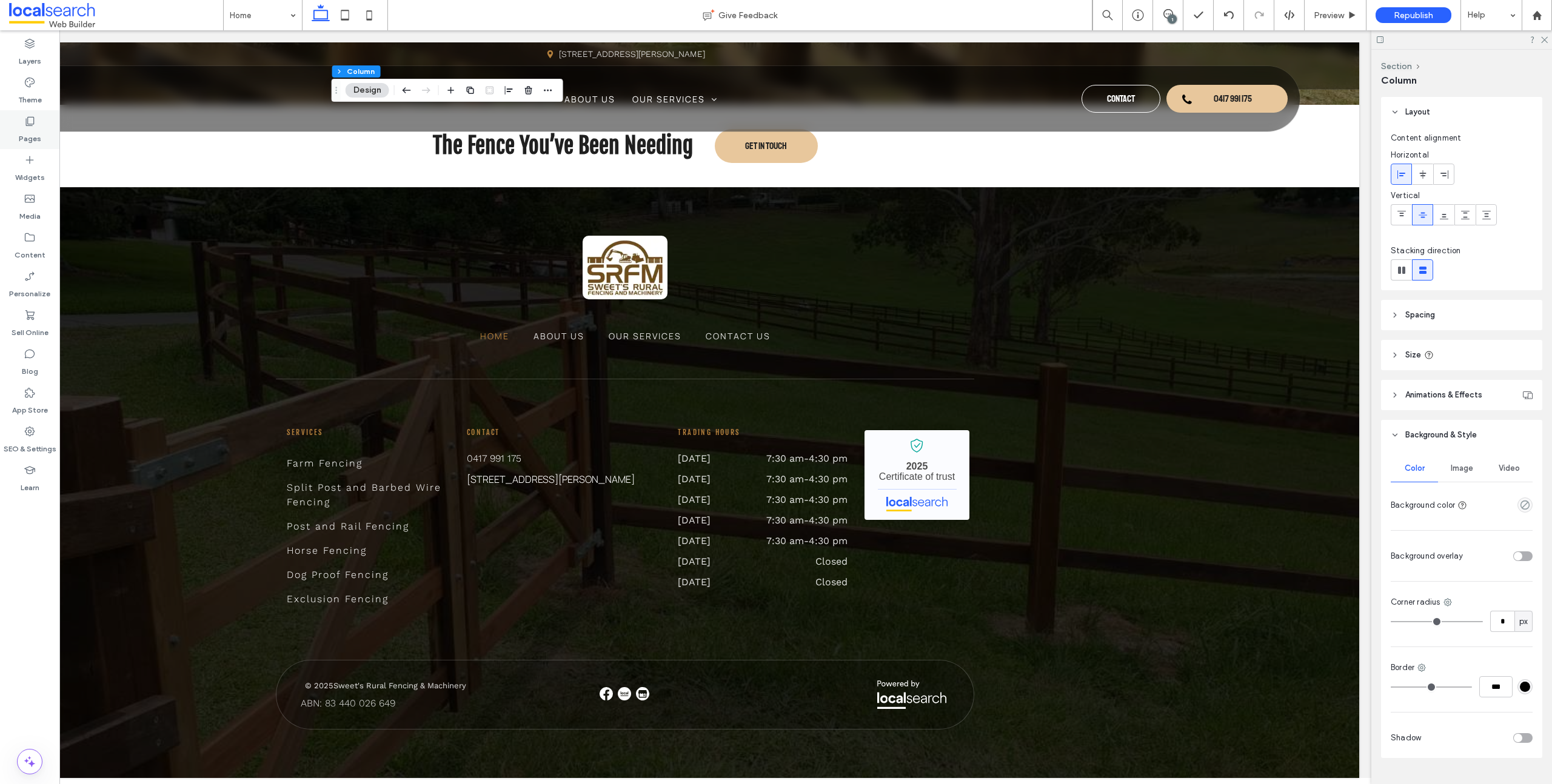
click at [33, 127] on label "Pages" at bounding box center [30, 136] width 23 height 17
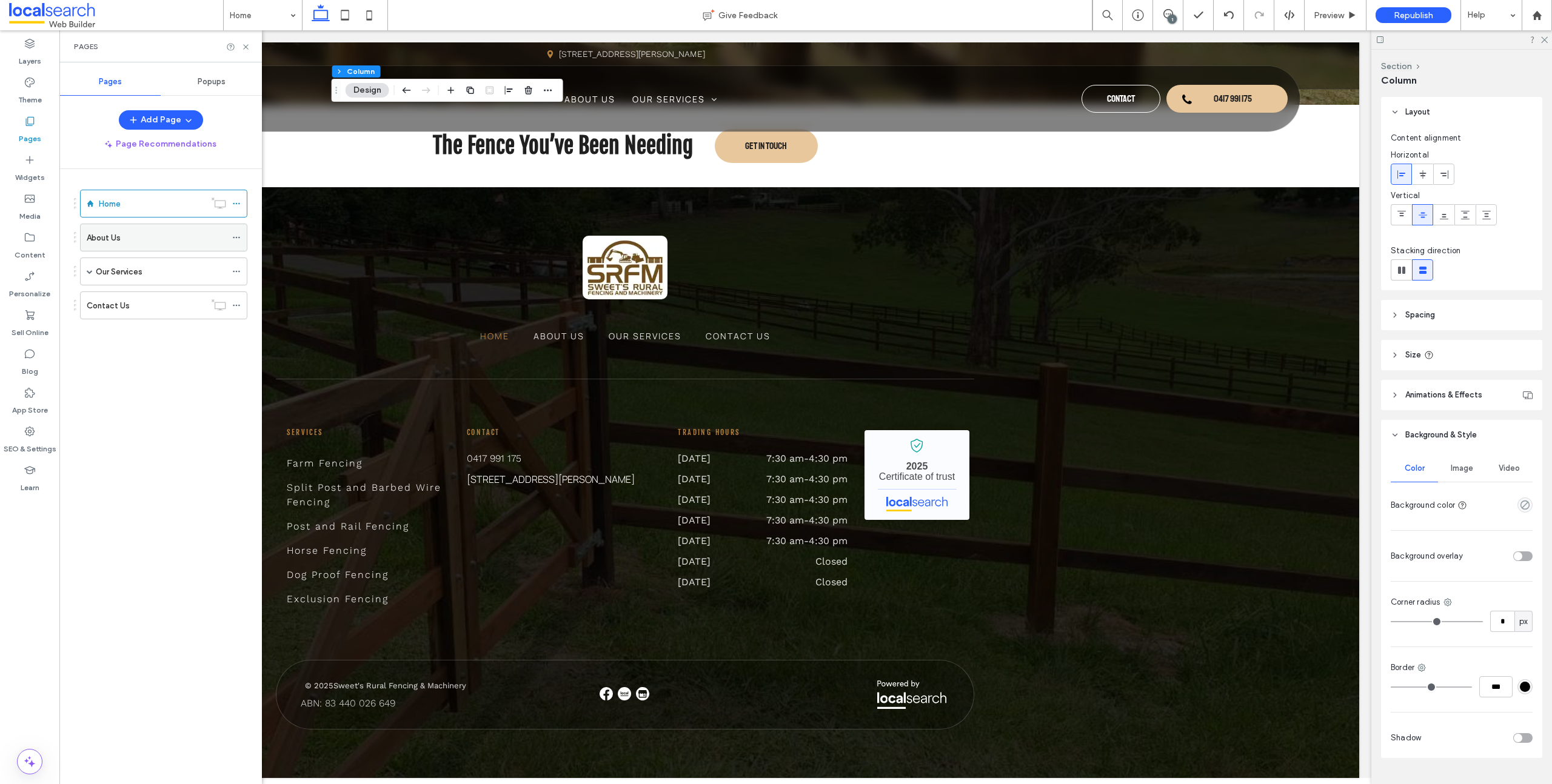
click at [156, 242] on div "About Us" at bounding box center [156, 237] width 140 height 12
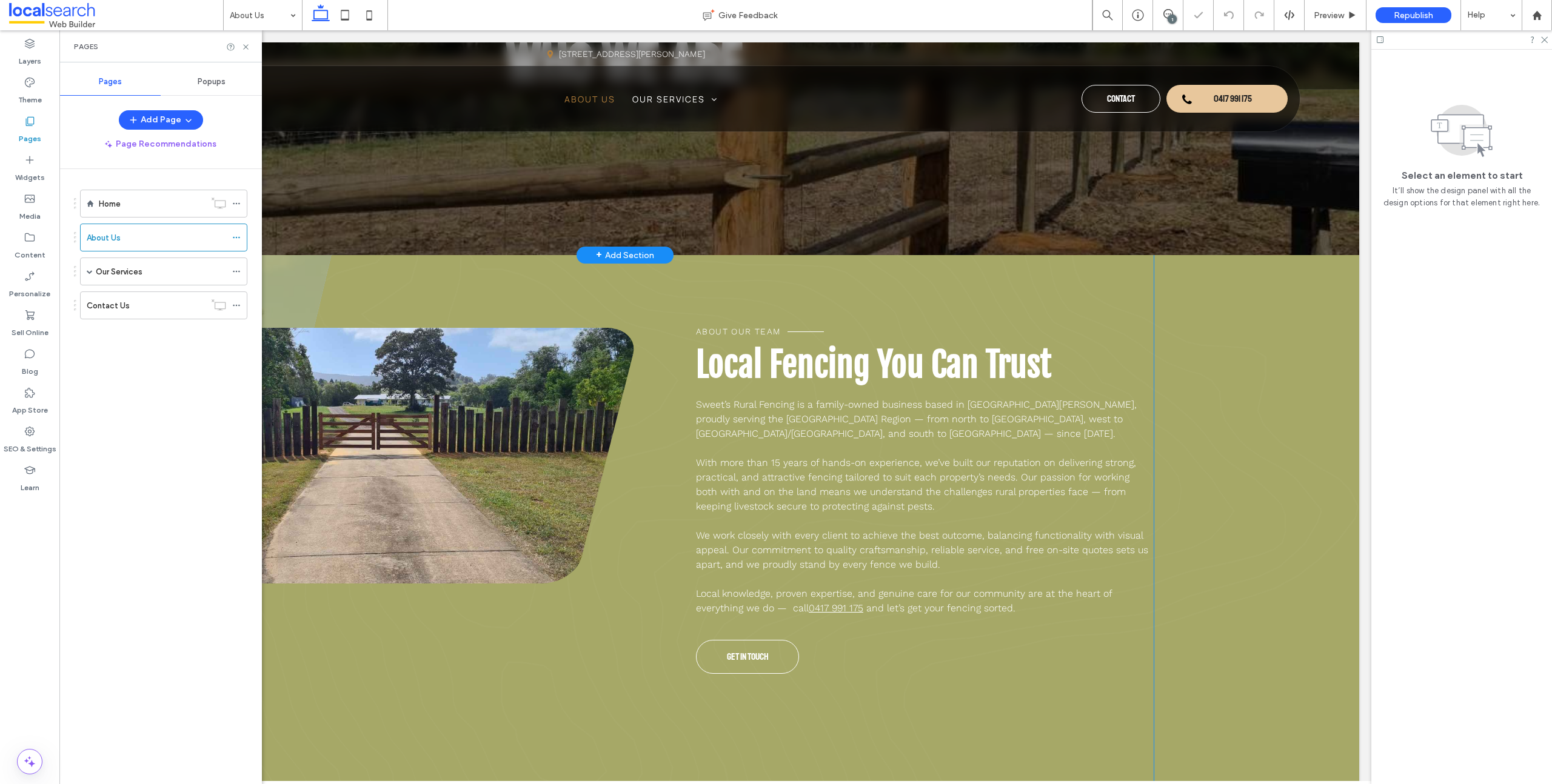
scroll to position [327, 0]
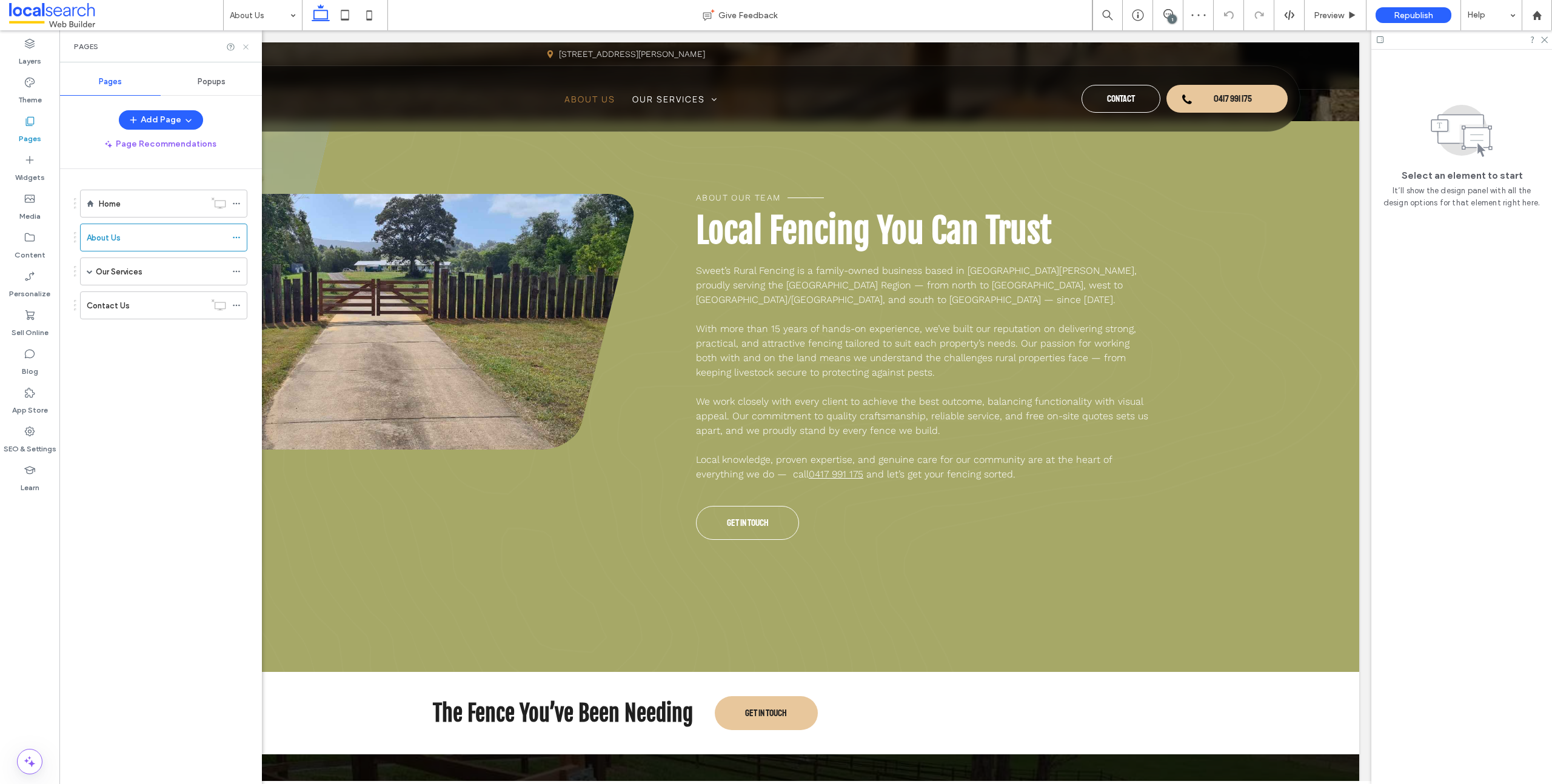
click at [246, 46] on icon at bounding box center [246, 48] width 10 height 10
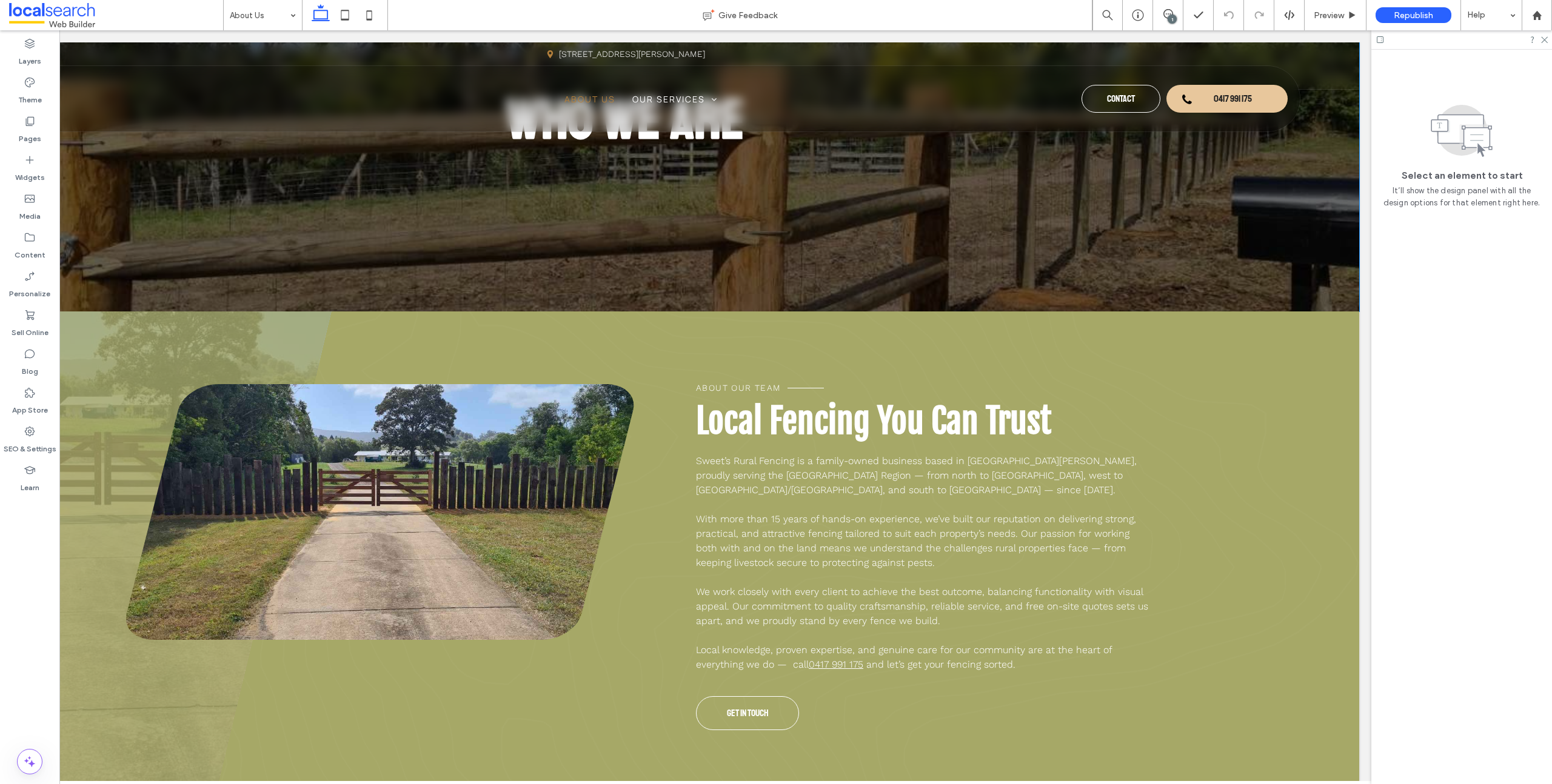
scroll to position [282, 0]
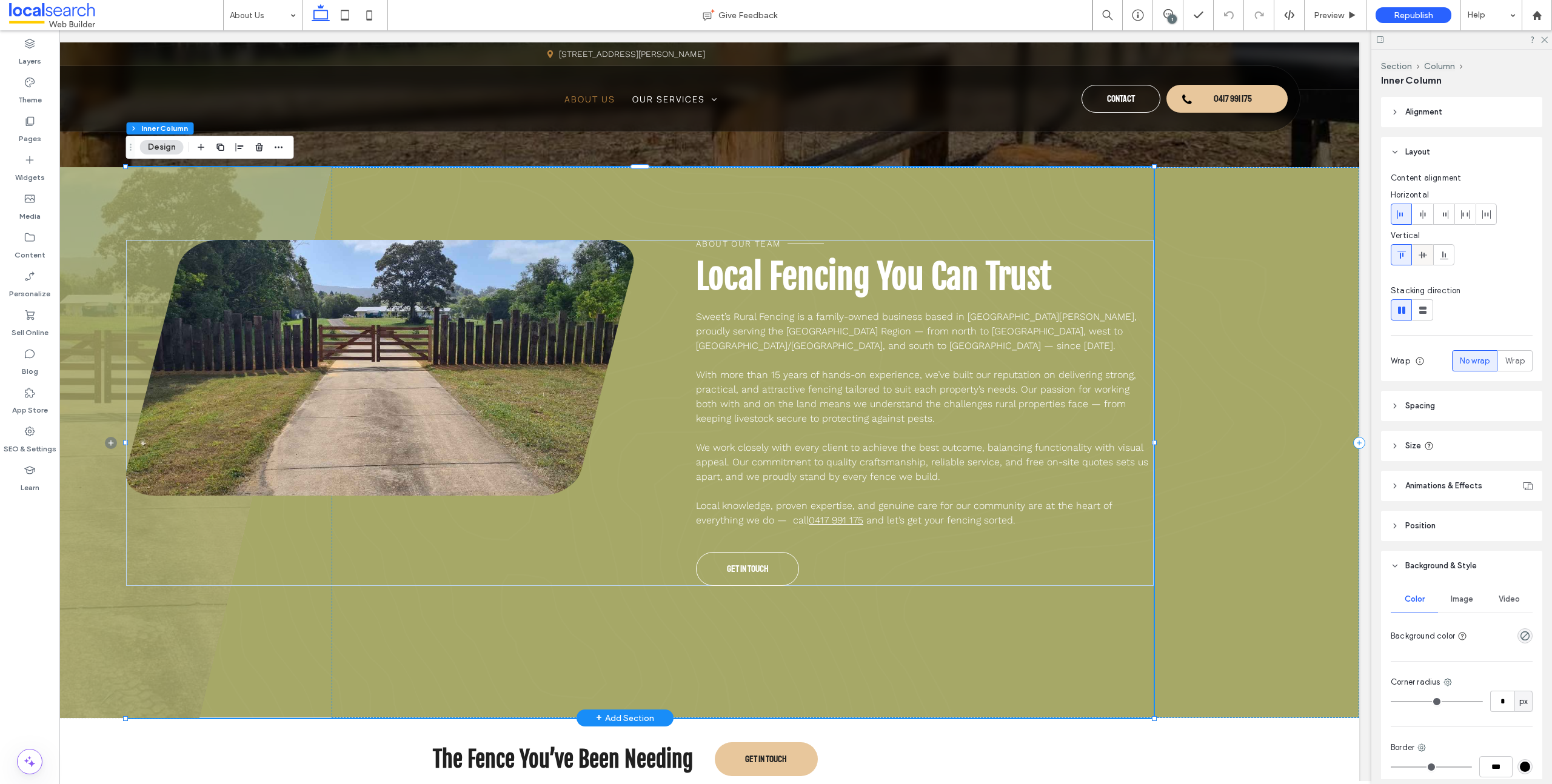
click at [1426, 255] on icon at bounding box center [1423, 255] width 10 height 10
click at [1427, 254] on icon at bounding box center [1423, 255] width 10 height 10
click at [658, 357] on div "About Our Team Local Fencing You Can Trust Sweet’s Rural Fencing is a family-ow…" at bounding box center [640, 413] width 1028 height 346
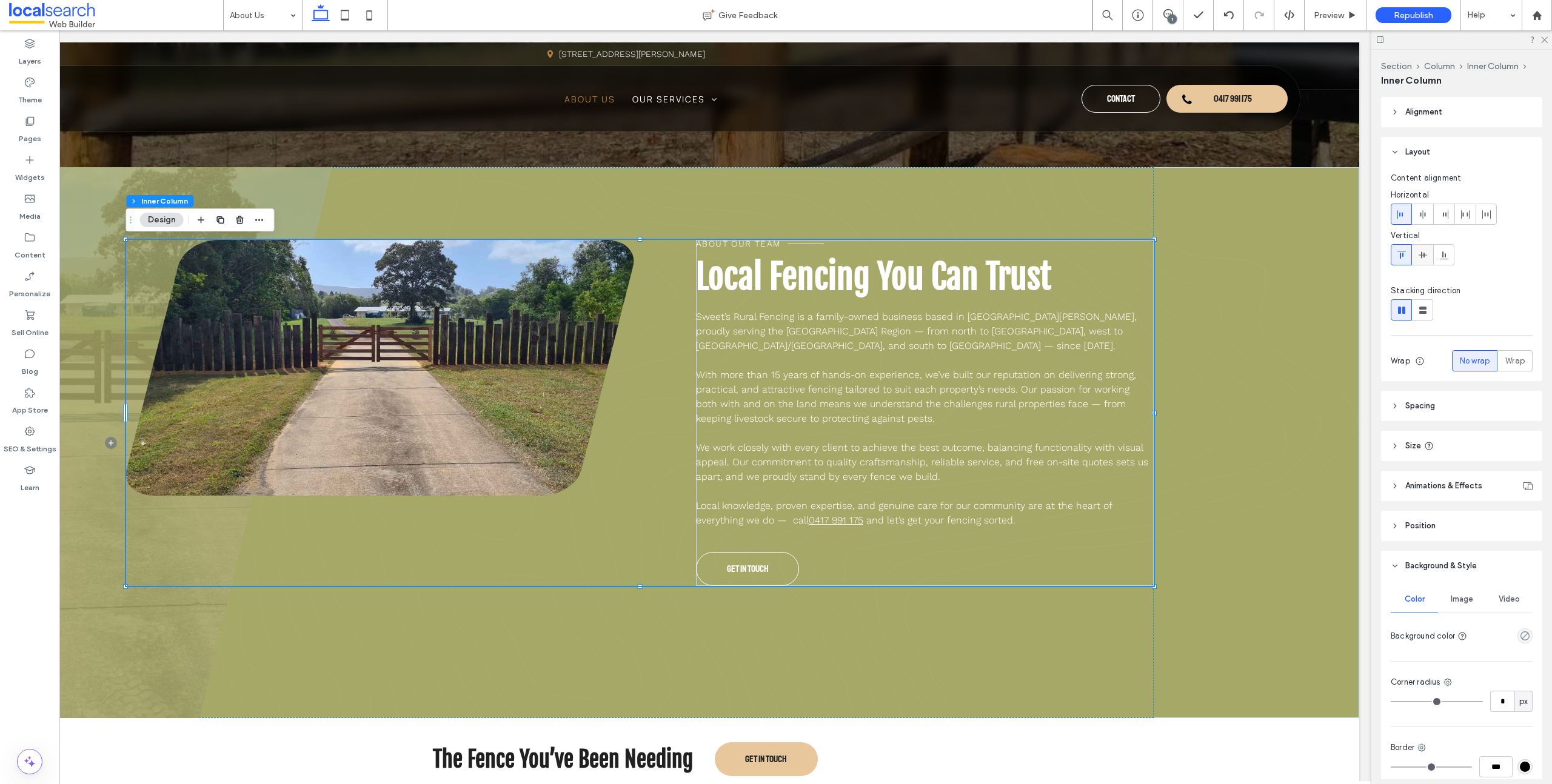
click at [1422, 258] on icon at bounding box center [1423, 255] width 10 height 10
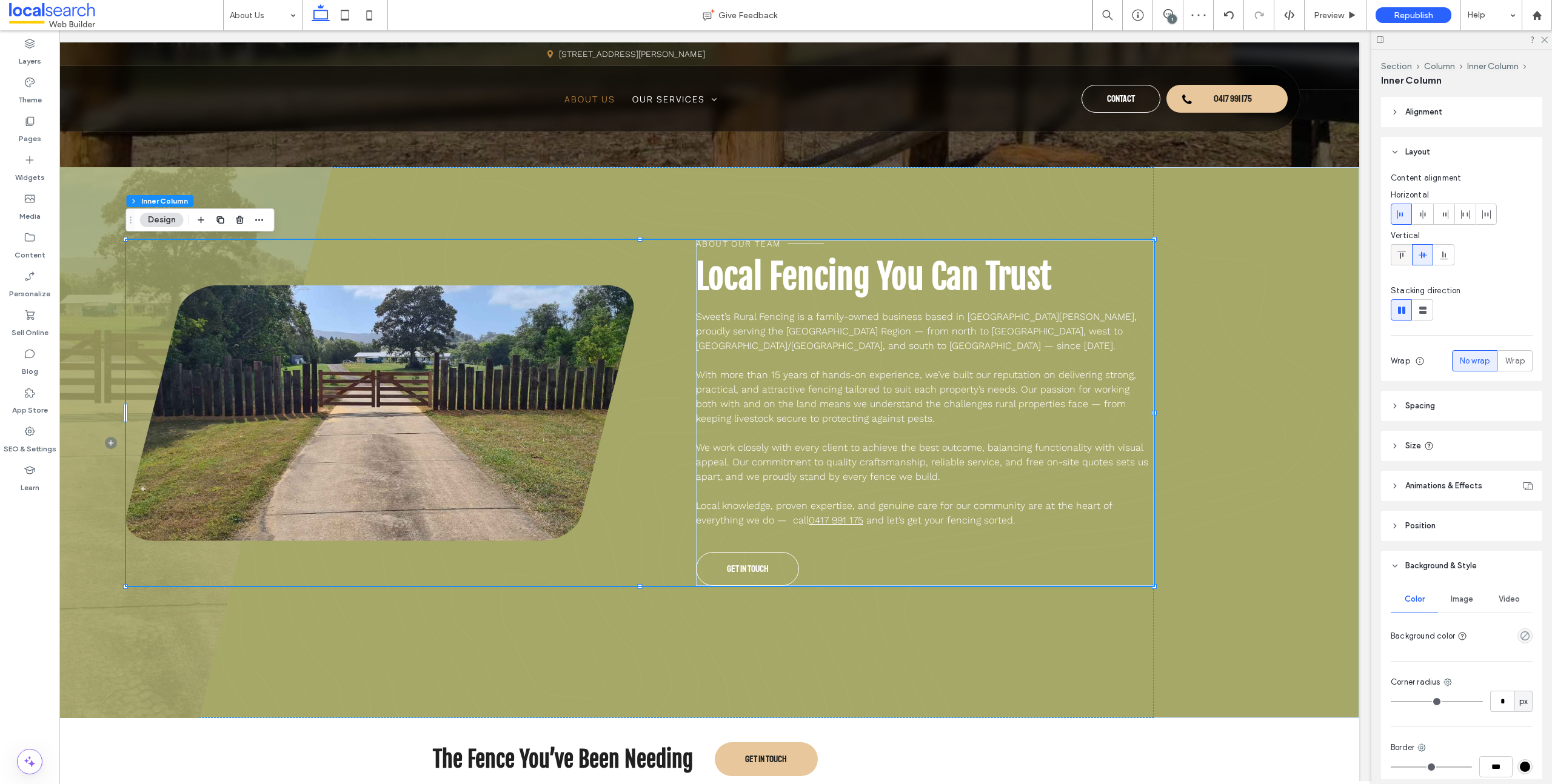
click at [1399, 255] on icon at bounding box center [1402, 255] width 10 height 10
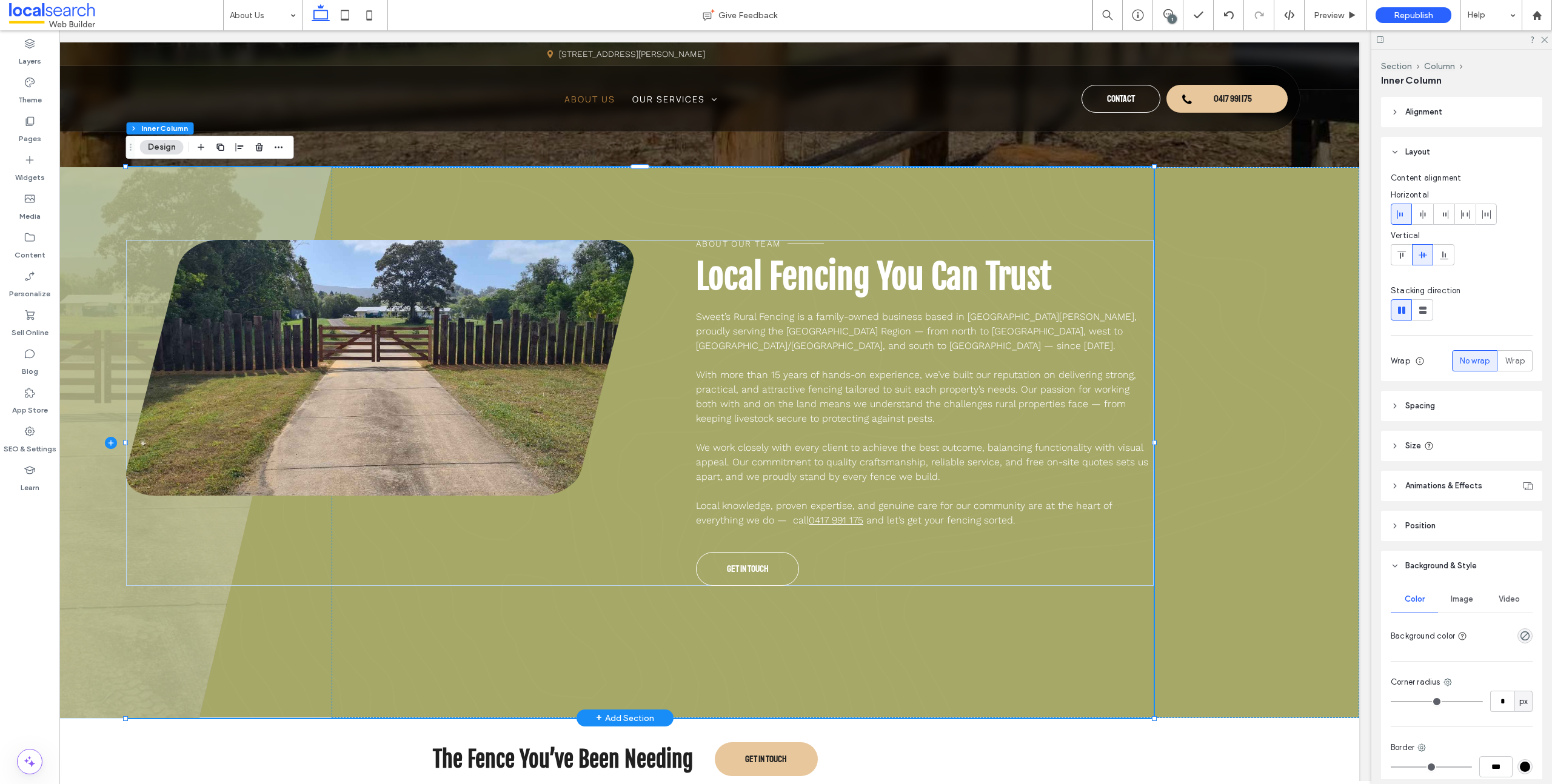
click at [203, 692] on span at bounding box center [110, 442] width 441 height 551
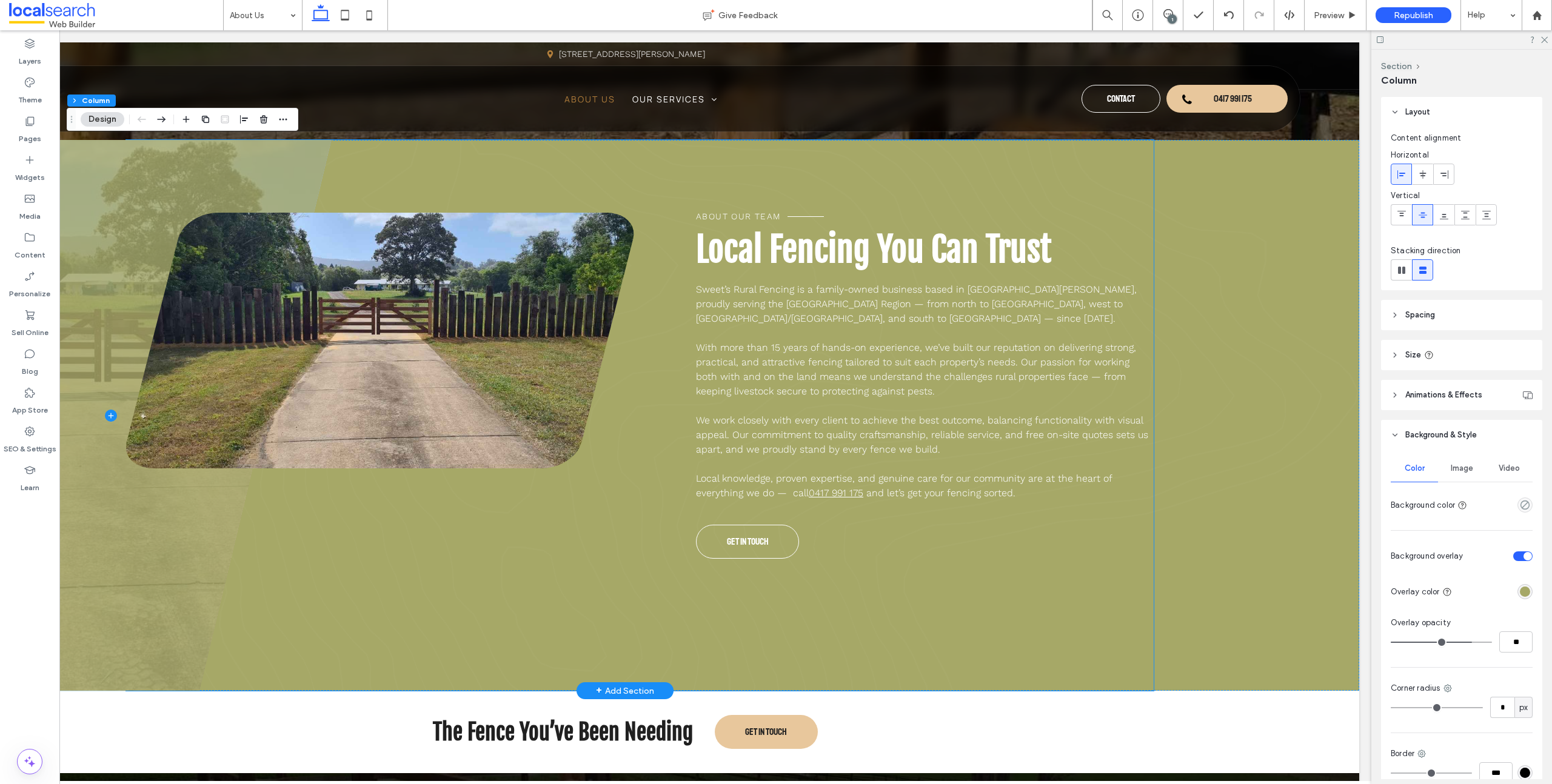
scroll to position [309, 0]
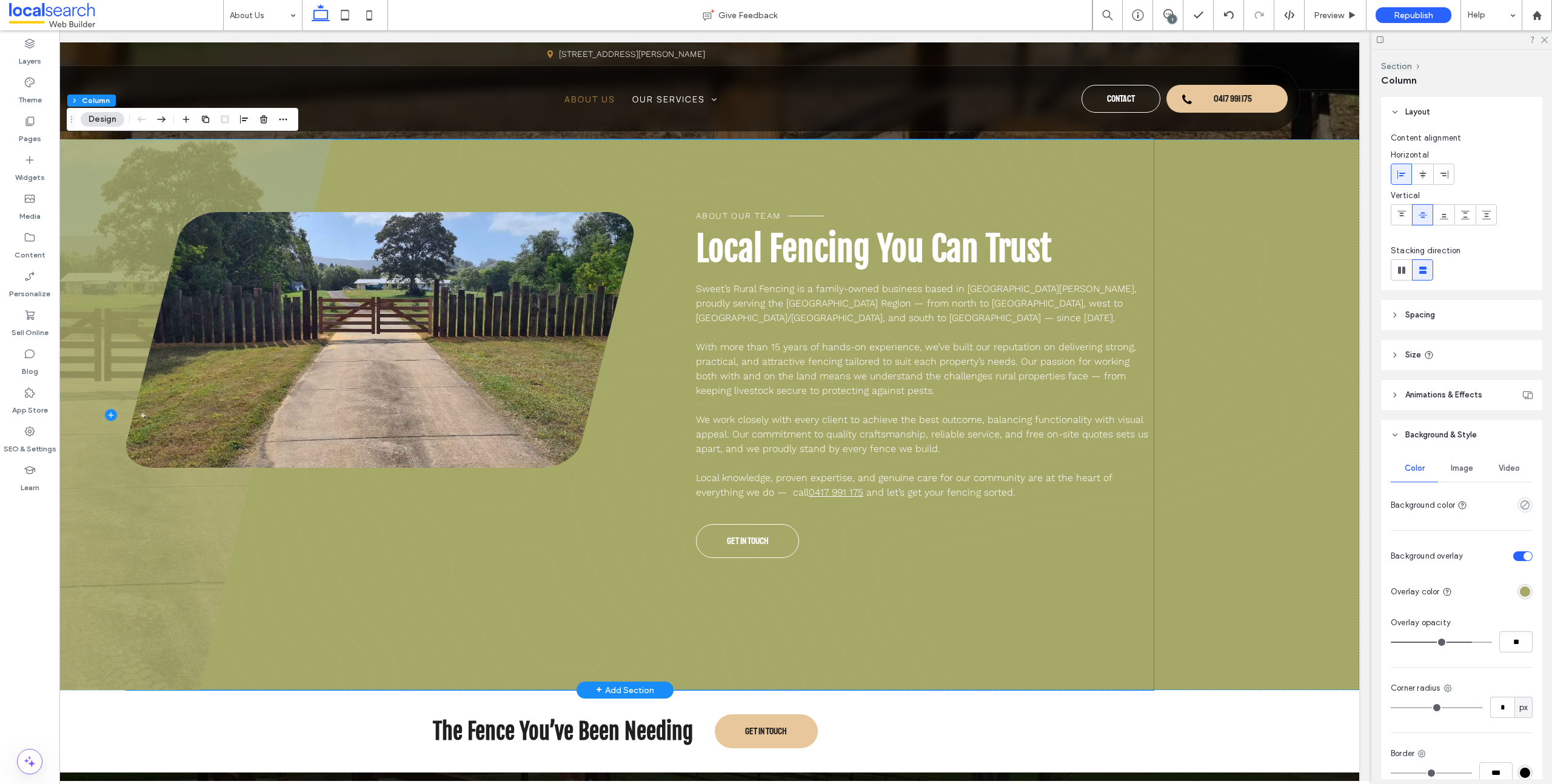
click at [1074, 587] on div "About Our Team Local Fencing You Can Trust Sweet’s Rural Fencing is a family-ow…" at bounding box center [640, 415] width 1028 height 551
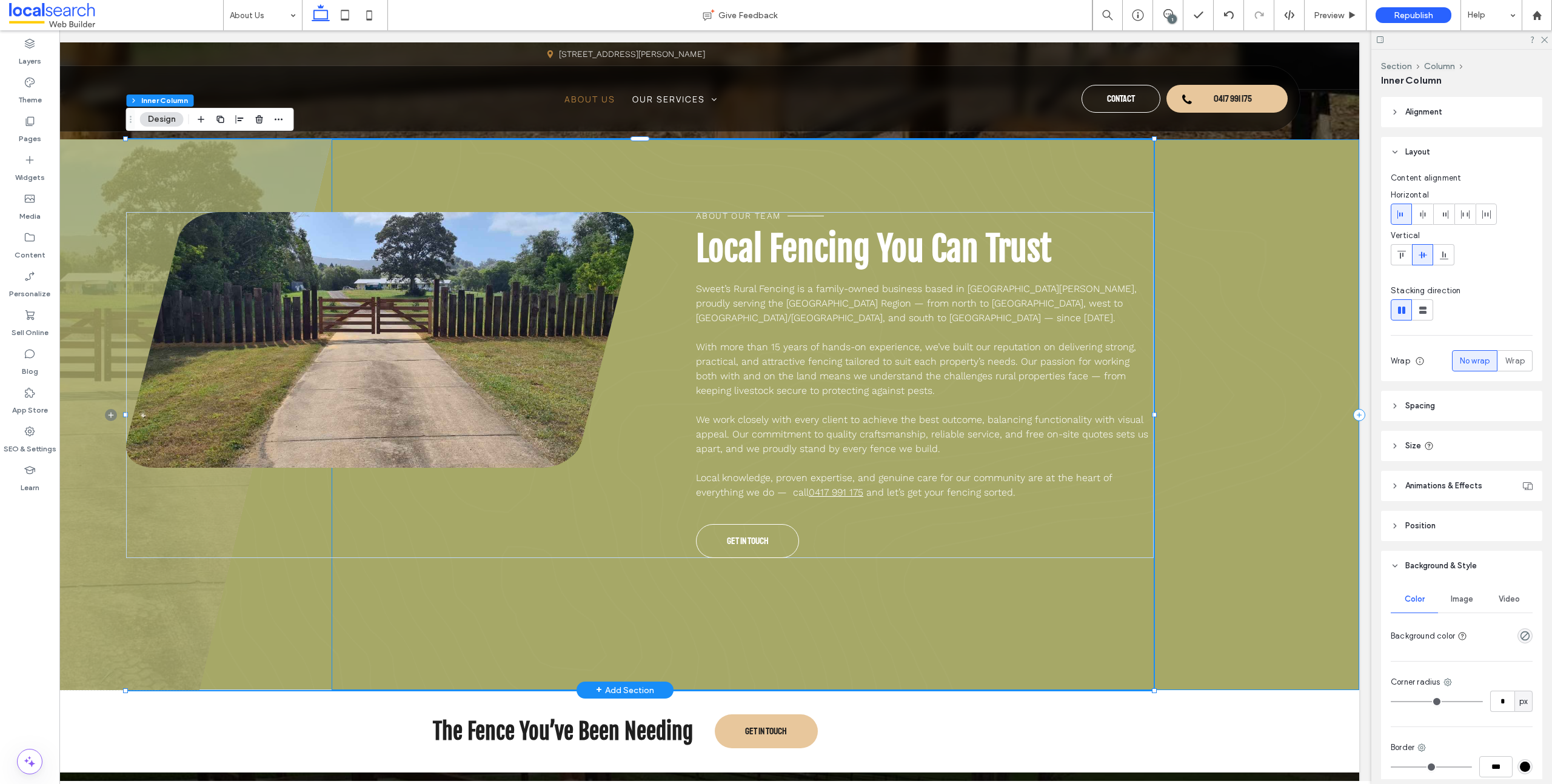
click at [1184, 589] on div "About Our Team Local Fencing You Can Trust Sweet’s Rural Fencing is a family-ow…" at bounding box center [845, 415] width 1028 height 551
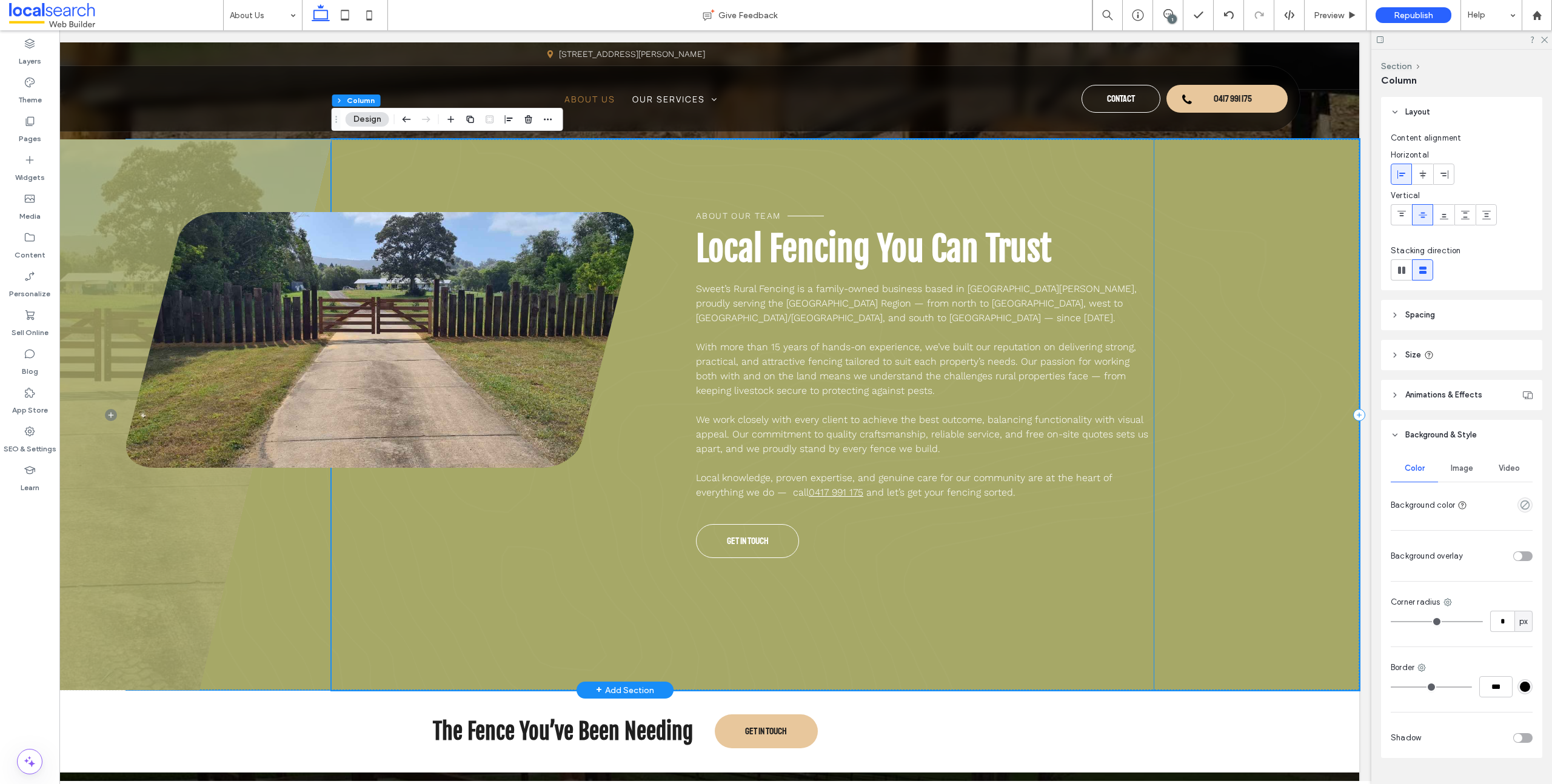
click at [1073, 552] on div "About Our Team Local Fencing You Can Trust Sweet’s Rural Fencing is a family-ow…" at bounding box center [924, 385] width 458 height 346
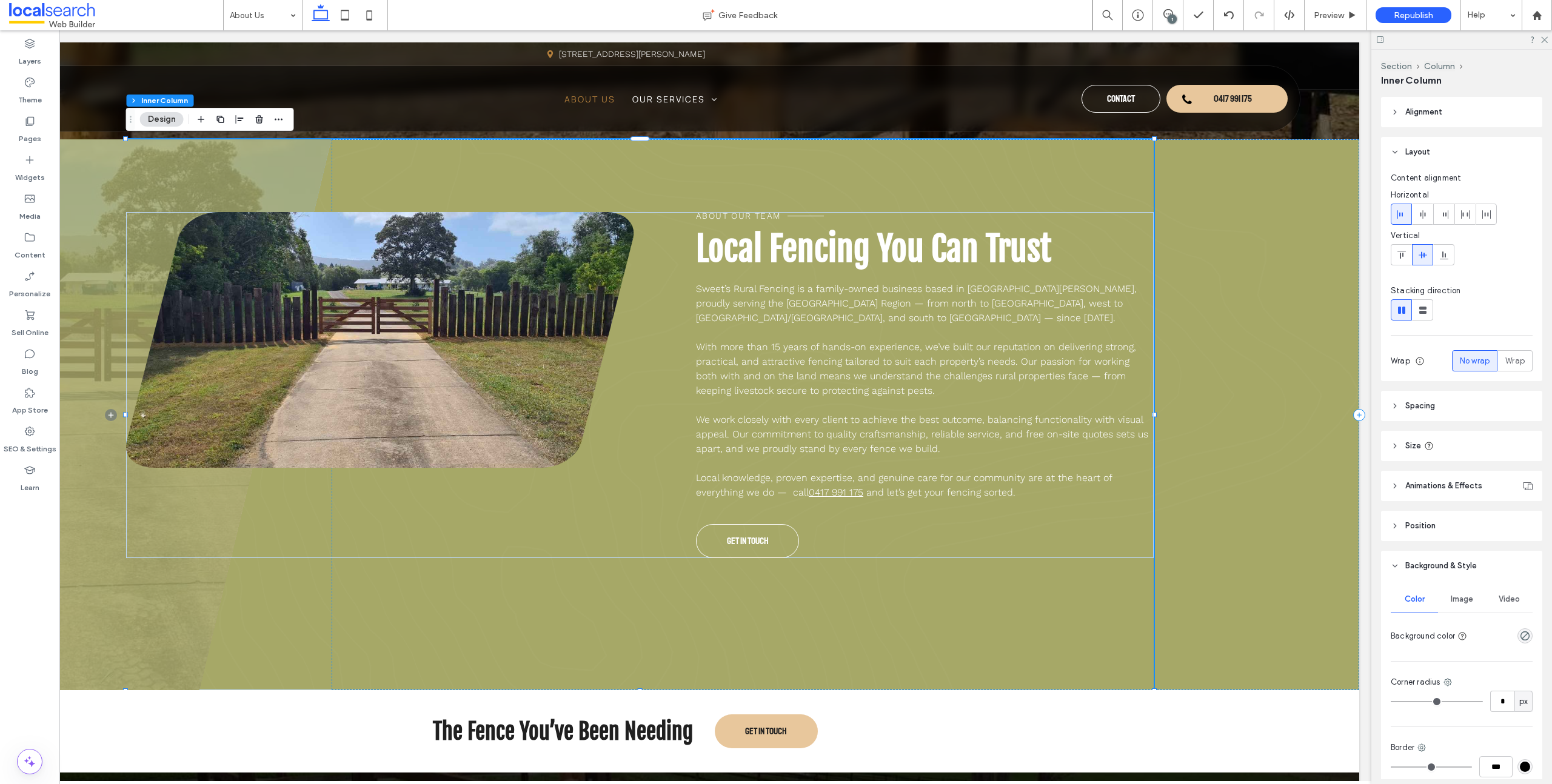
click at [1398, 403] on icon at bounding box center [1394, 405] width 9 height 9
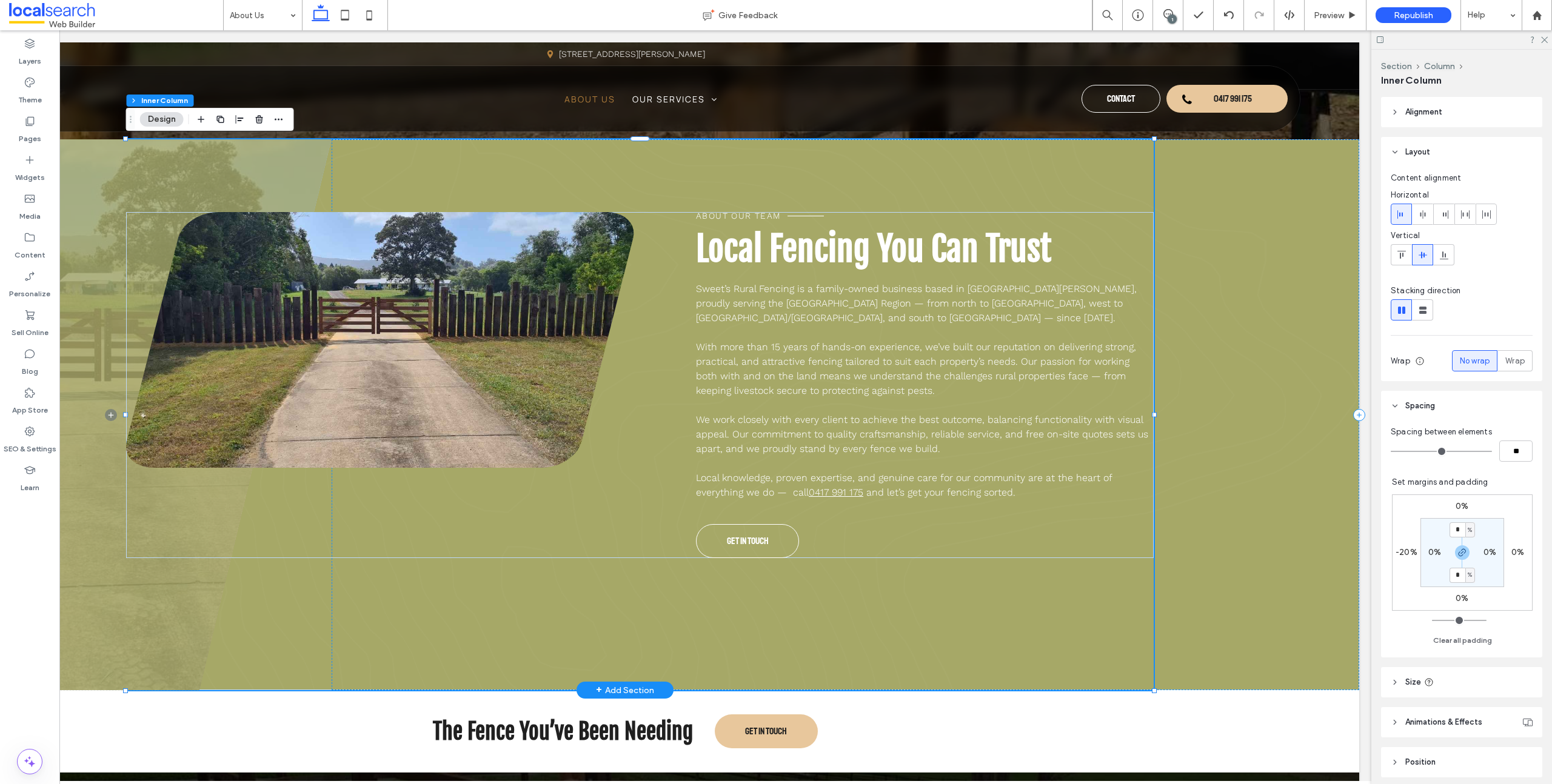
click at [1056, 622] on div "About Our Team Local Fencing You Can Trust Sweet’s Rural Fencing is a family-ow…" at bounding box center [640, 415] width 1028 height 551
click at [1178, 596] on div "About Our Team Local Fencing You Can Trust Sweet’s Rural Fencing is a family-ow…" at bounding box center [845, 415] width 1028 height 551
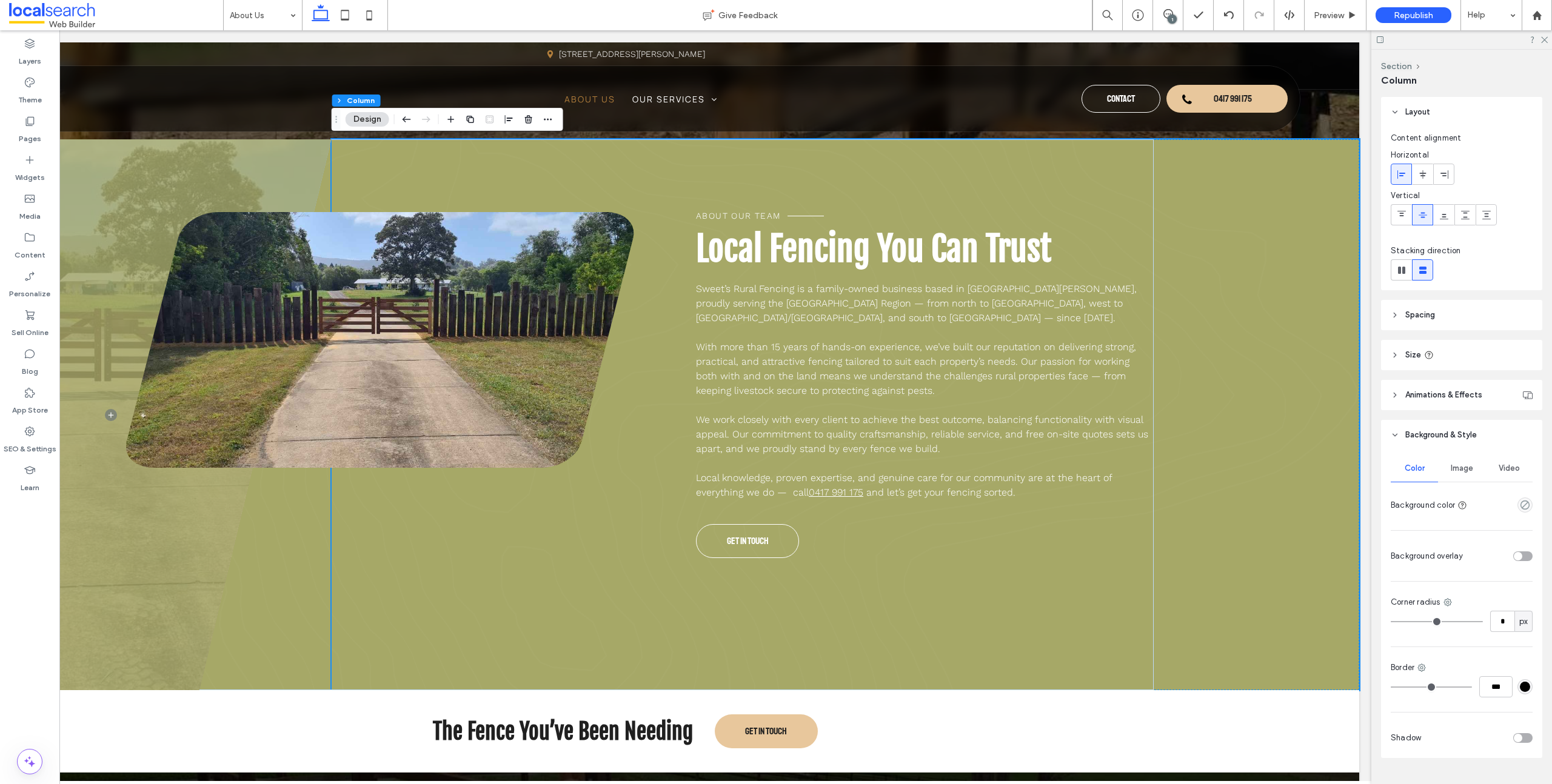
click at [1394, 349] on header "Size" at bounding box center [1461, 355] width 161 height 30
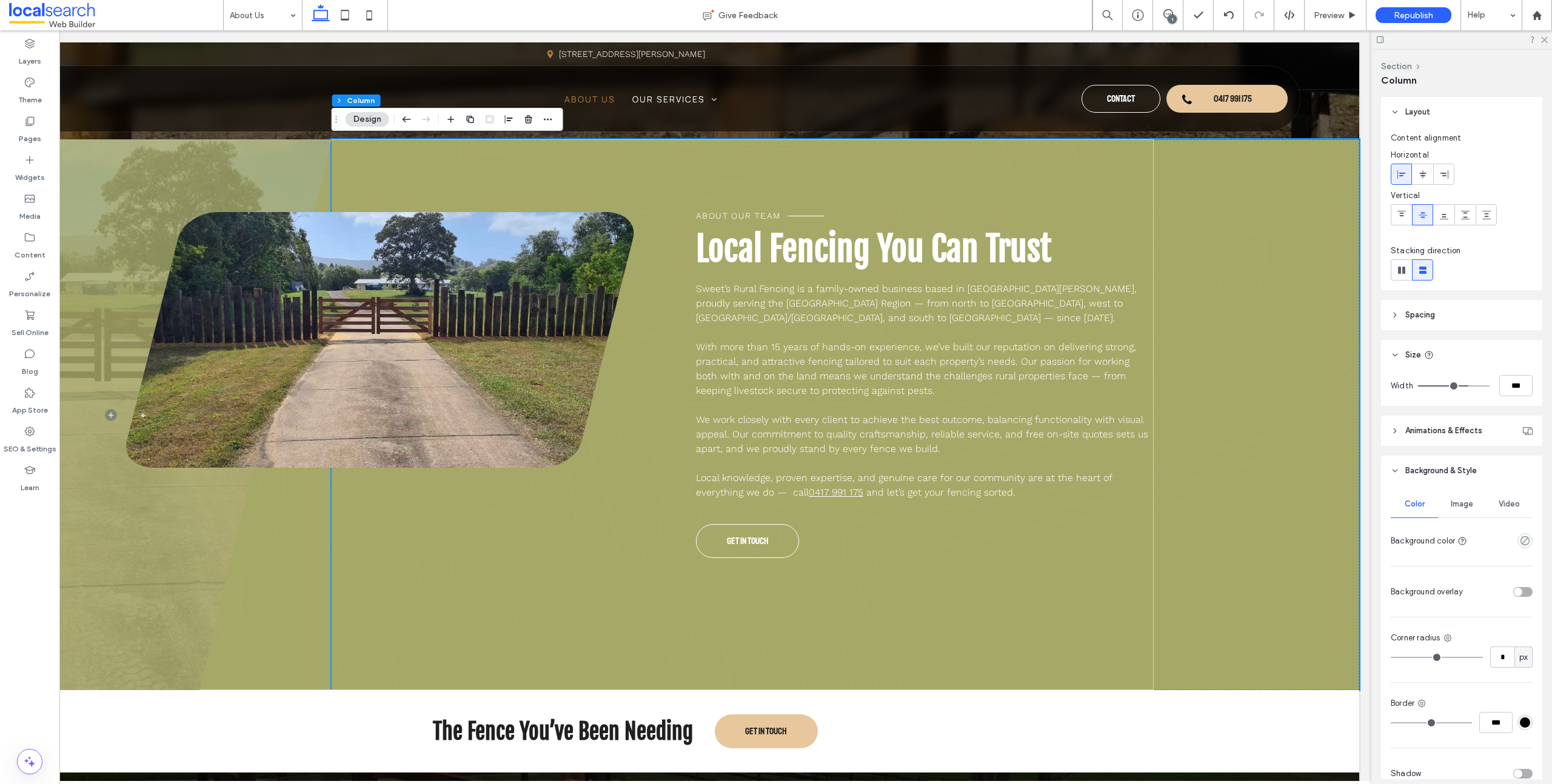
click at [1395, 314] on use at bounding box center [1395, 315] width 3 height 4
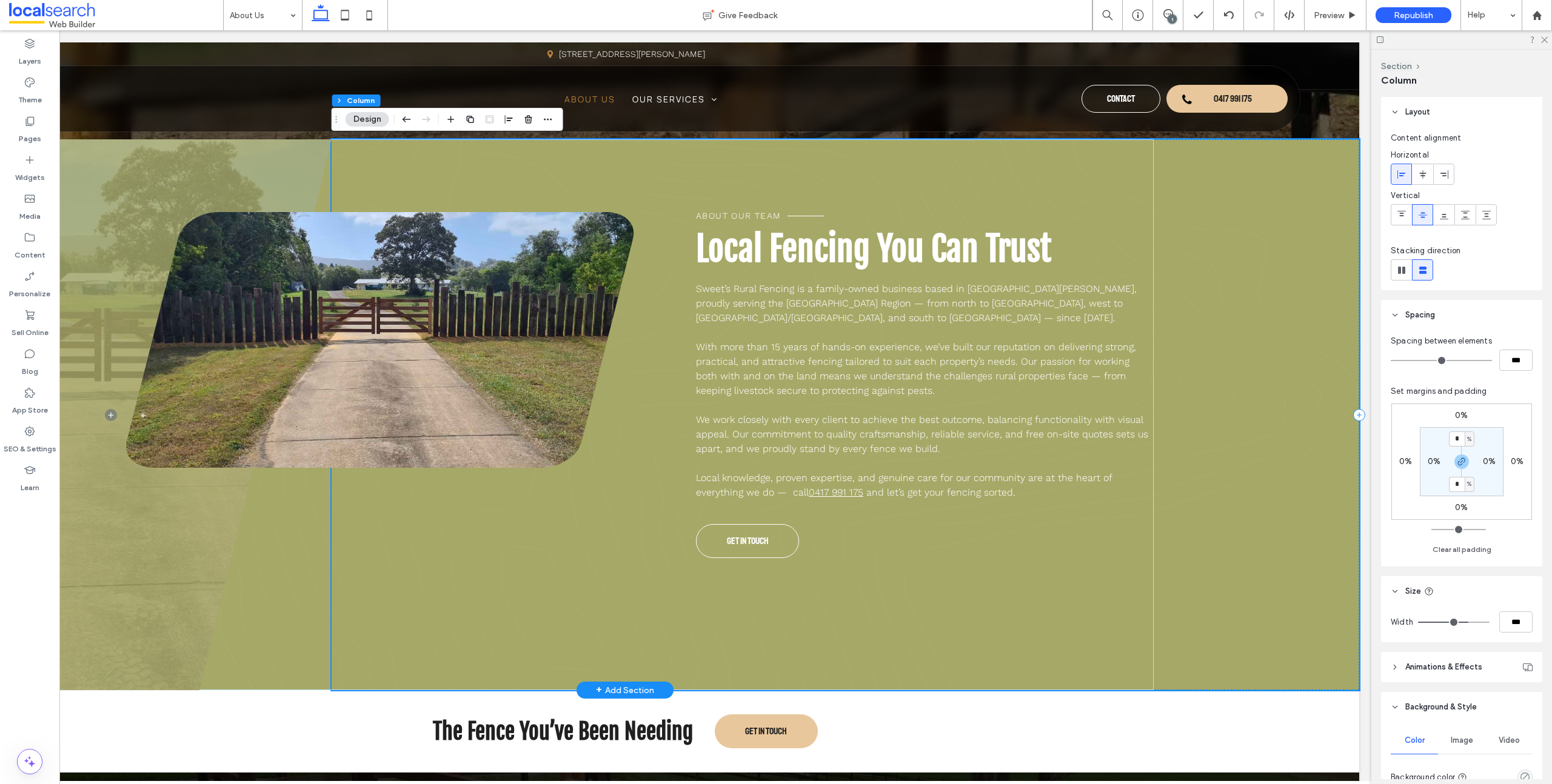
click at [1250, 440] on div "About Our Team Local Fencing You Can Trust Sweet’s Rural Fencing is a family-ow…" at bounding box center [845, 415] width 1028 height 551
click at [1127, 184] on div "About Our Team Local Fencing You Can Trust Sweet’s Rural Fencing is a family-ow…" at bounding box center [640, 415] width 1028 height 551
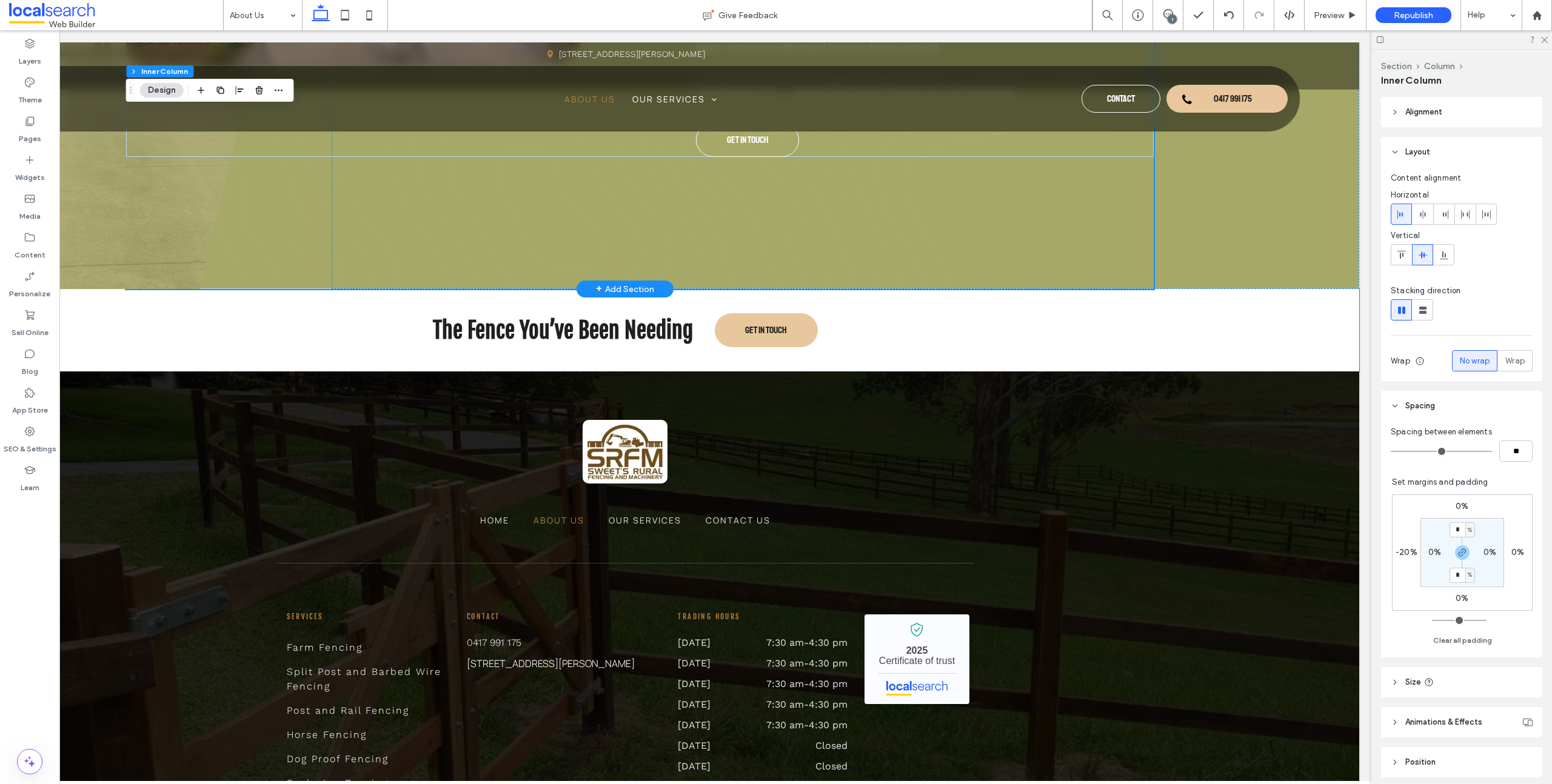
scroll to position [714, 0]
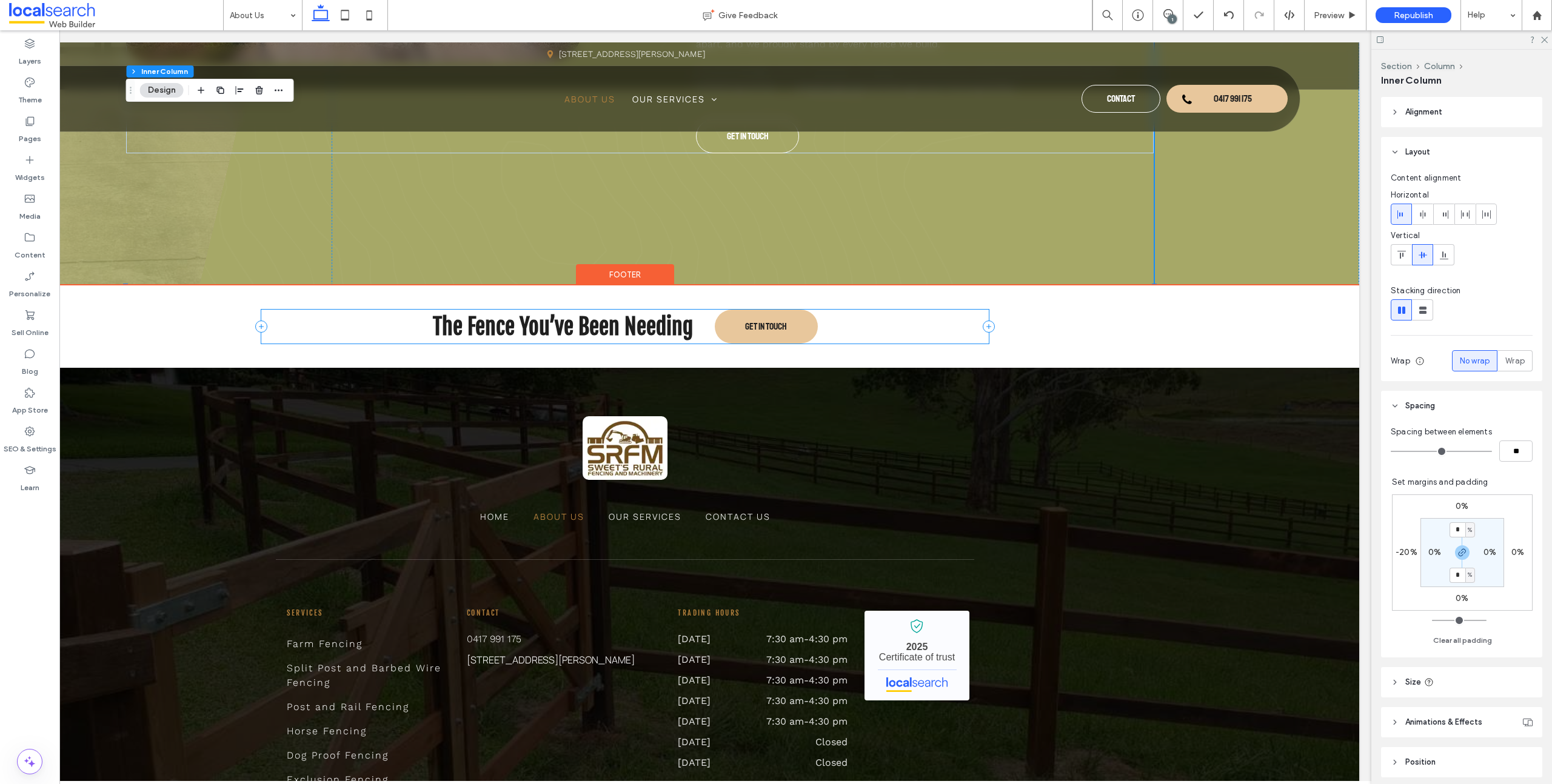
click at [832, 323] on div "The Fence You’ve Been Needing Get in Touch" at bounding box center [625, 327] width 727 height 34
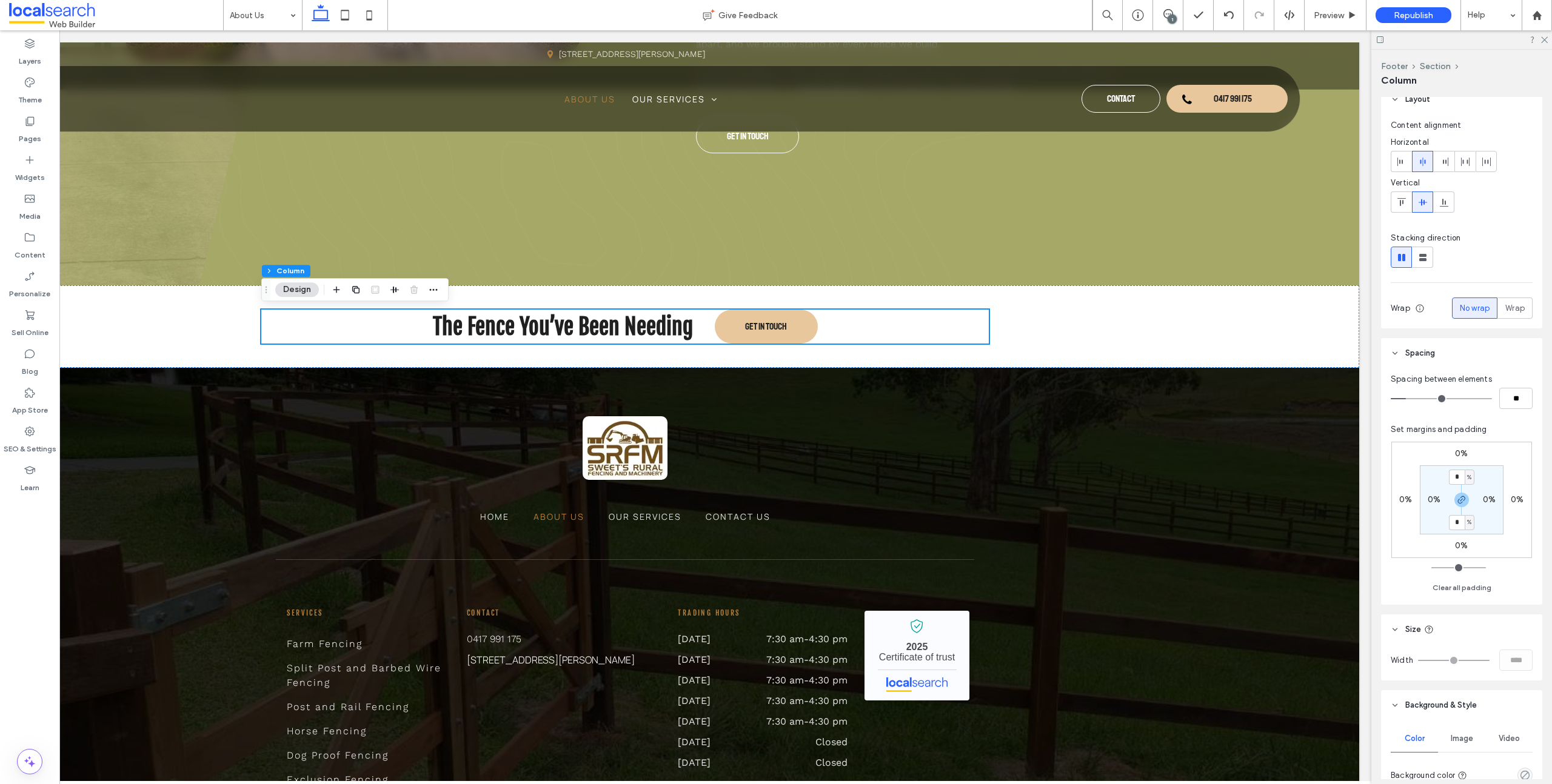
scroll to position [13, 0]
click at [1270, 317] on div "The Fence You’ve Been Needing Get in Touch" at bounding box center [624, 326] width 1468 height 83
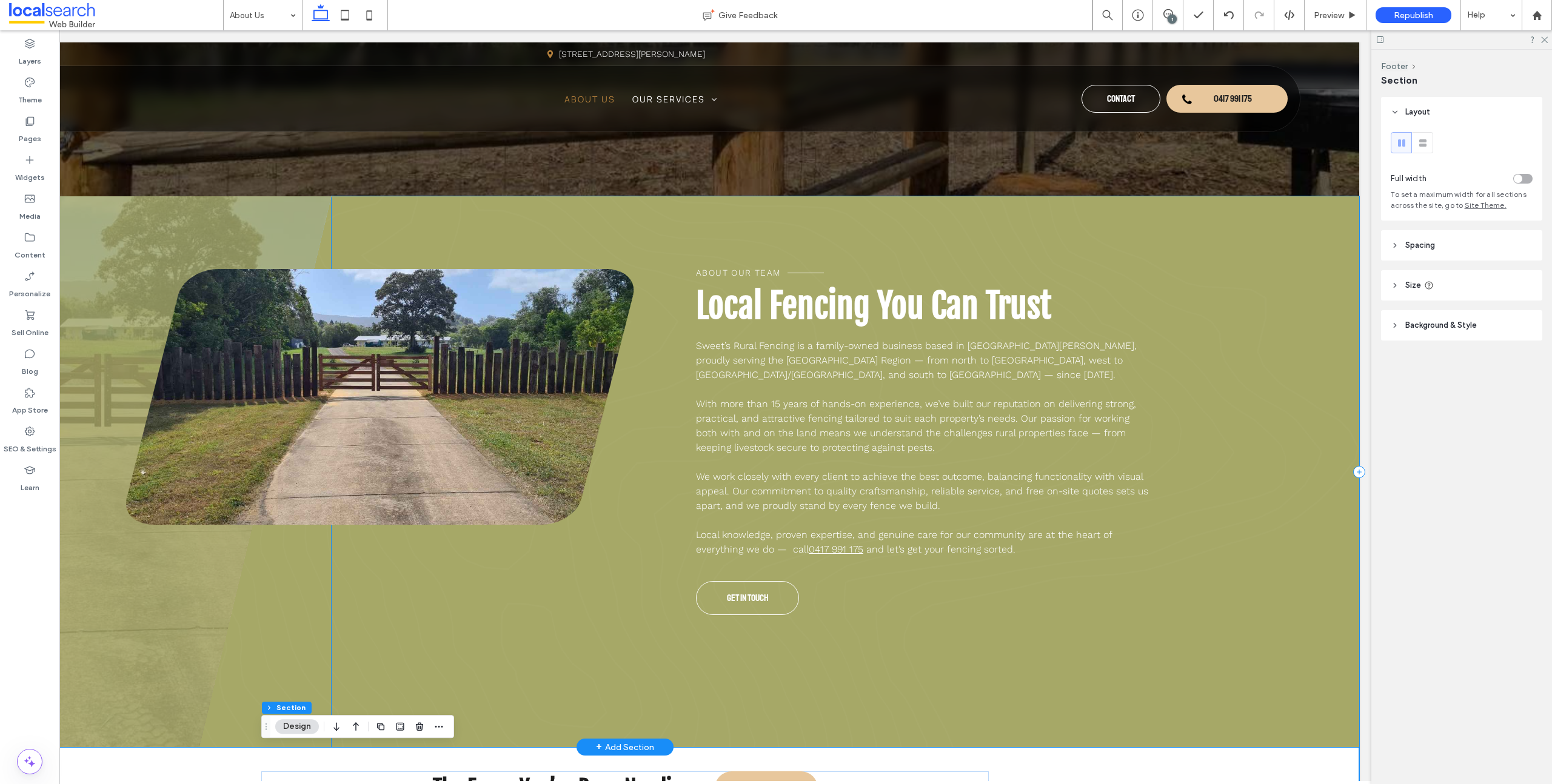
scroll to position [251, 0]
click at [34, 133] on label "Pages" at bounding box center [30, 136] width 23 height 17
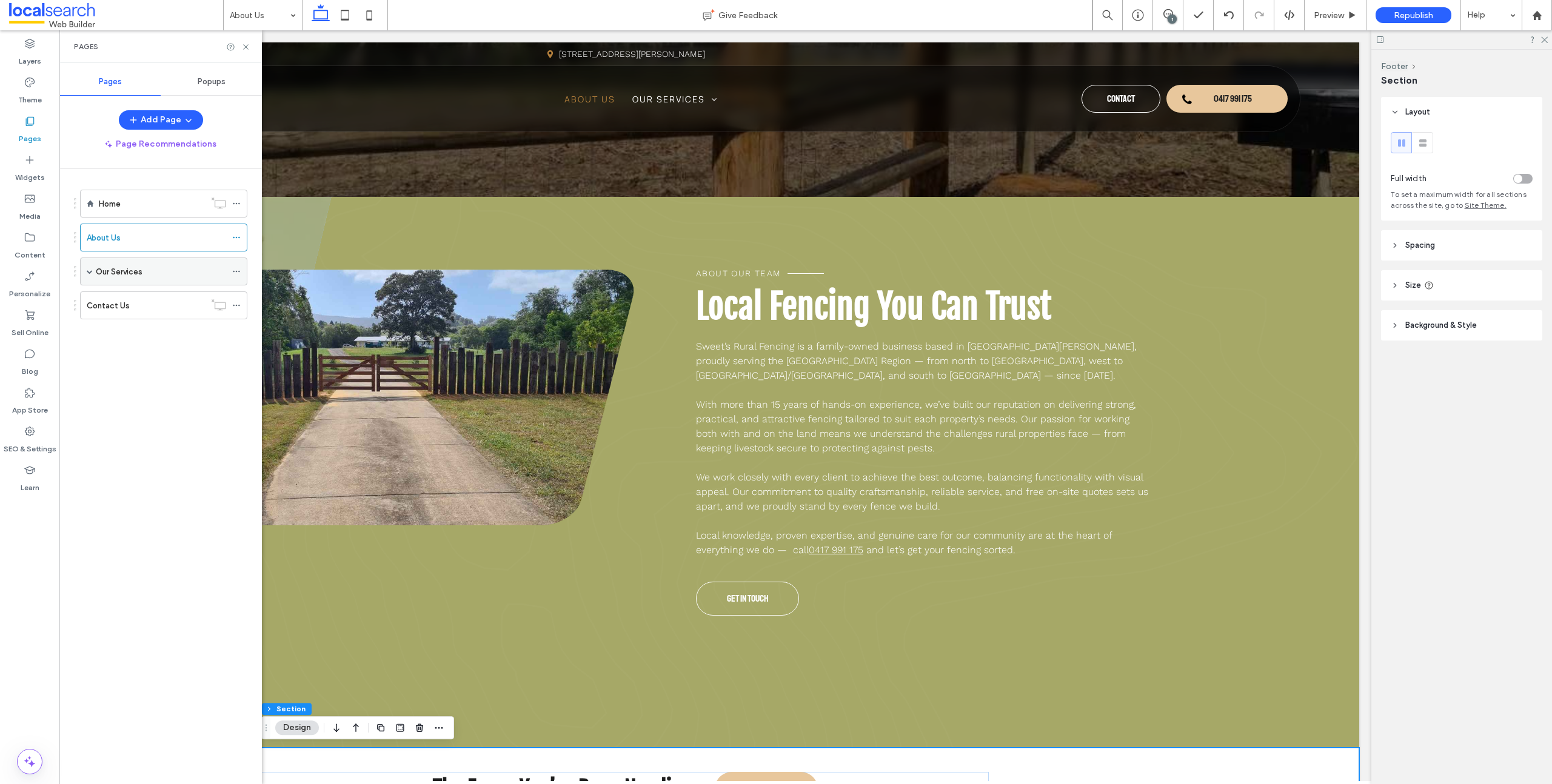
click at [136, 277] on label "Our Services" at bounding box center [119, 272] width 47 height 21
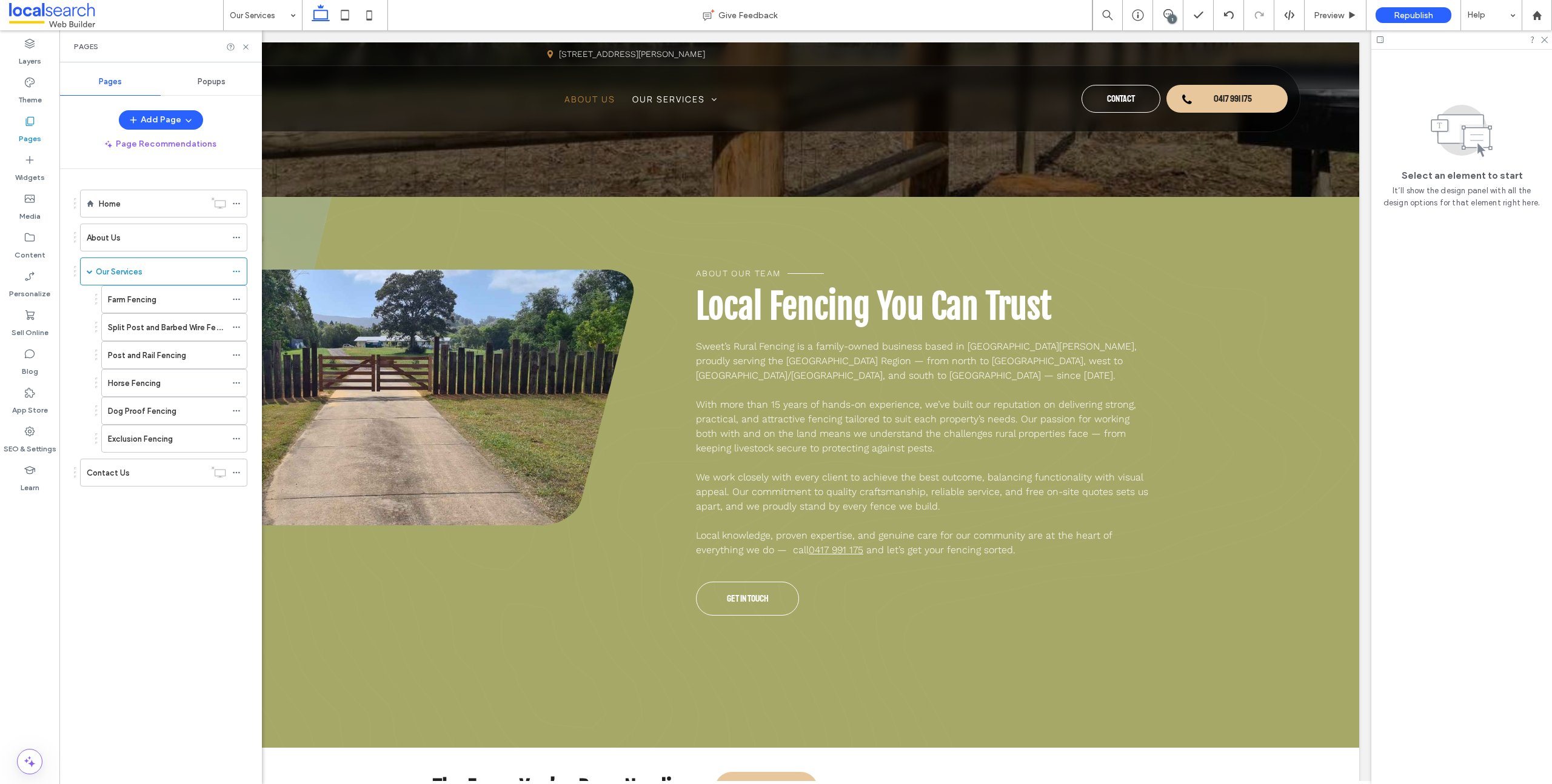
click at [137, 274] on div at bounding box center [776, 392] width 1552 height 784
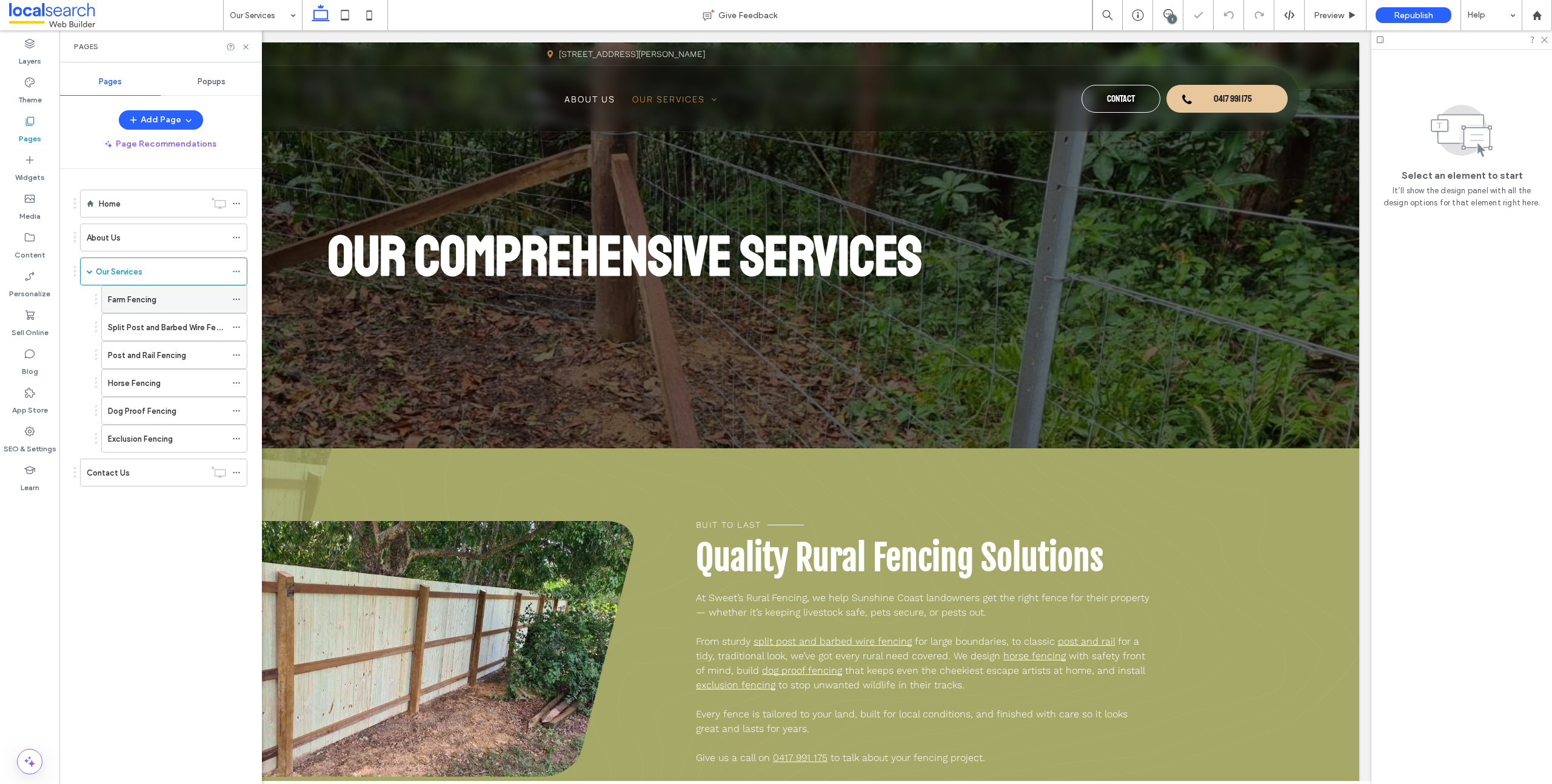
click at [156, 304] on label "Farm Fencing" at bounding box center [131, 300] width 49 height 21
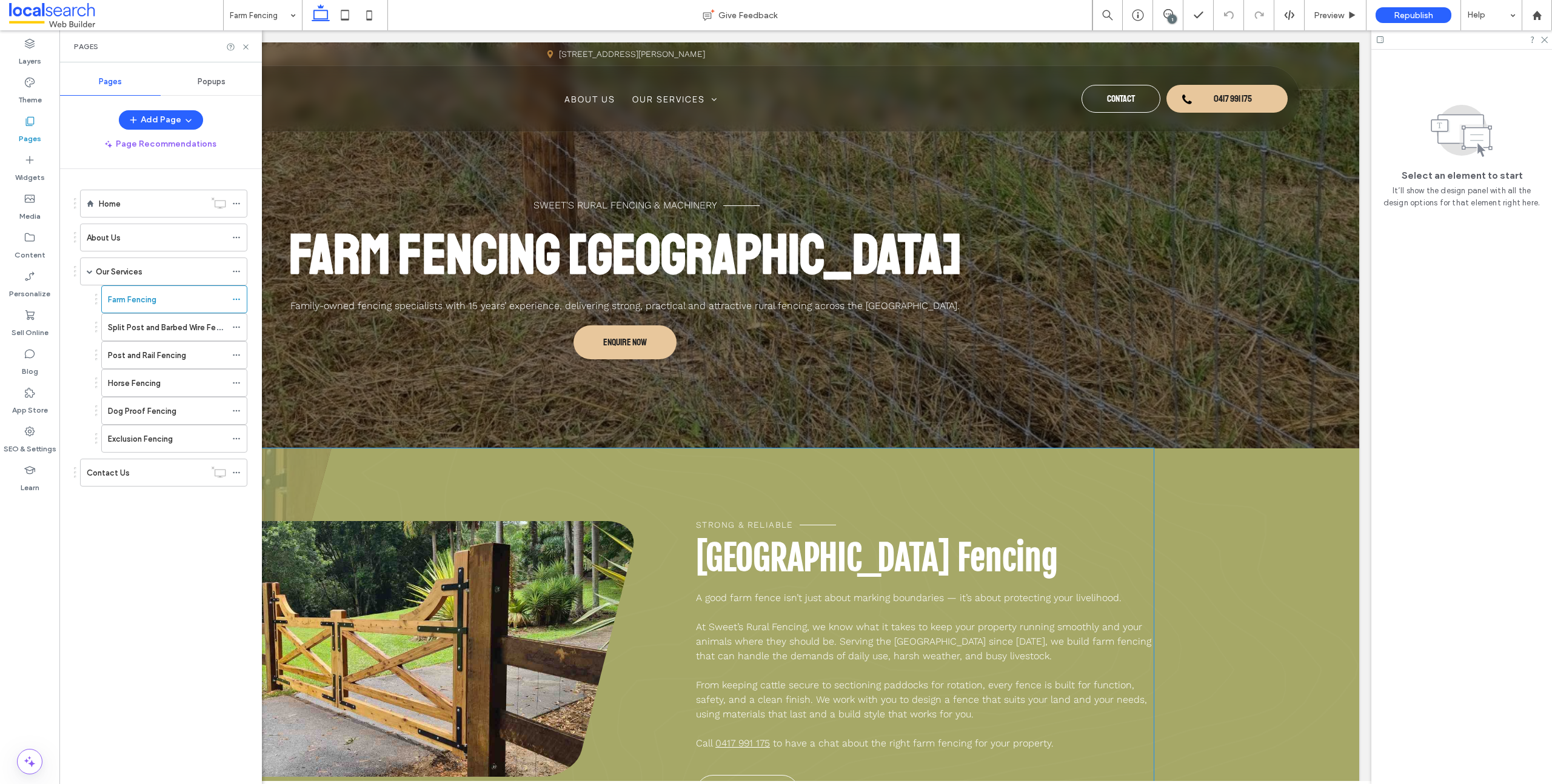
click at [690, 513] on div "Strong & Reliable Sunshine Coast Farm Fencing A good farm fence isn’t just abou…" at bounding box center [640, 689] width 1028 height 481
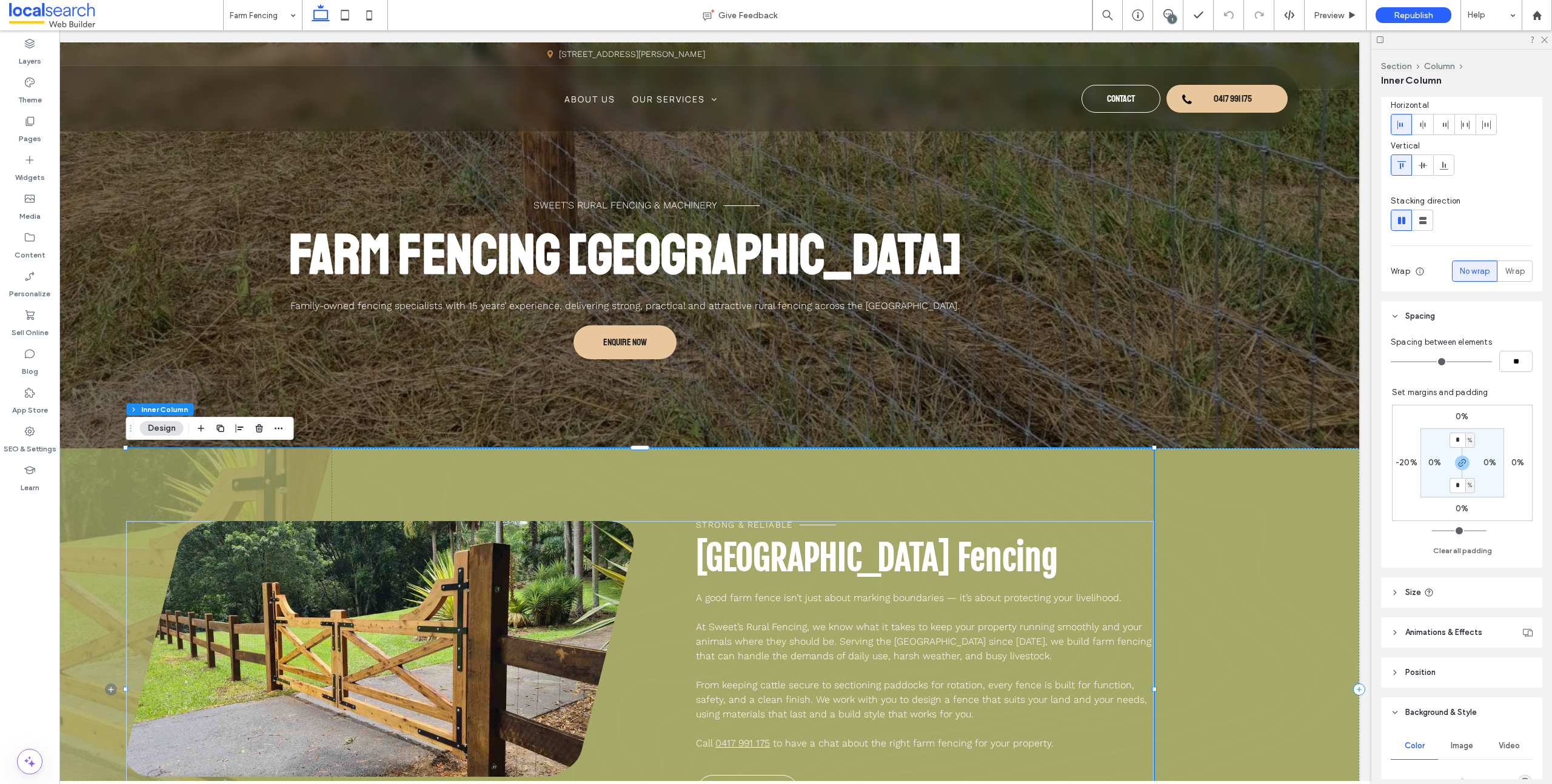
scroll to position [343, 0]
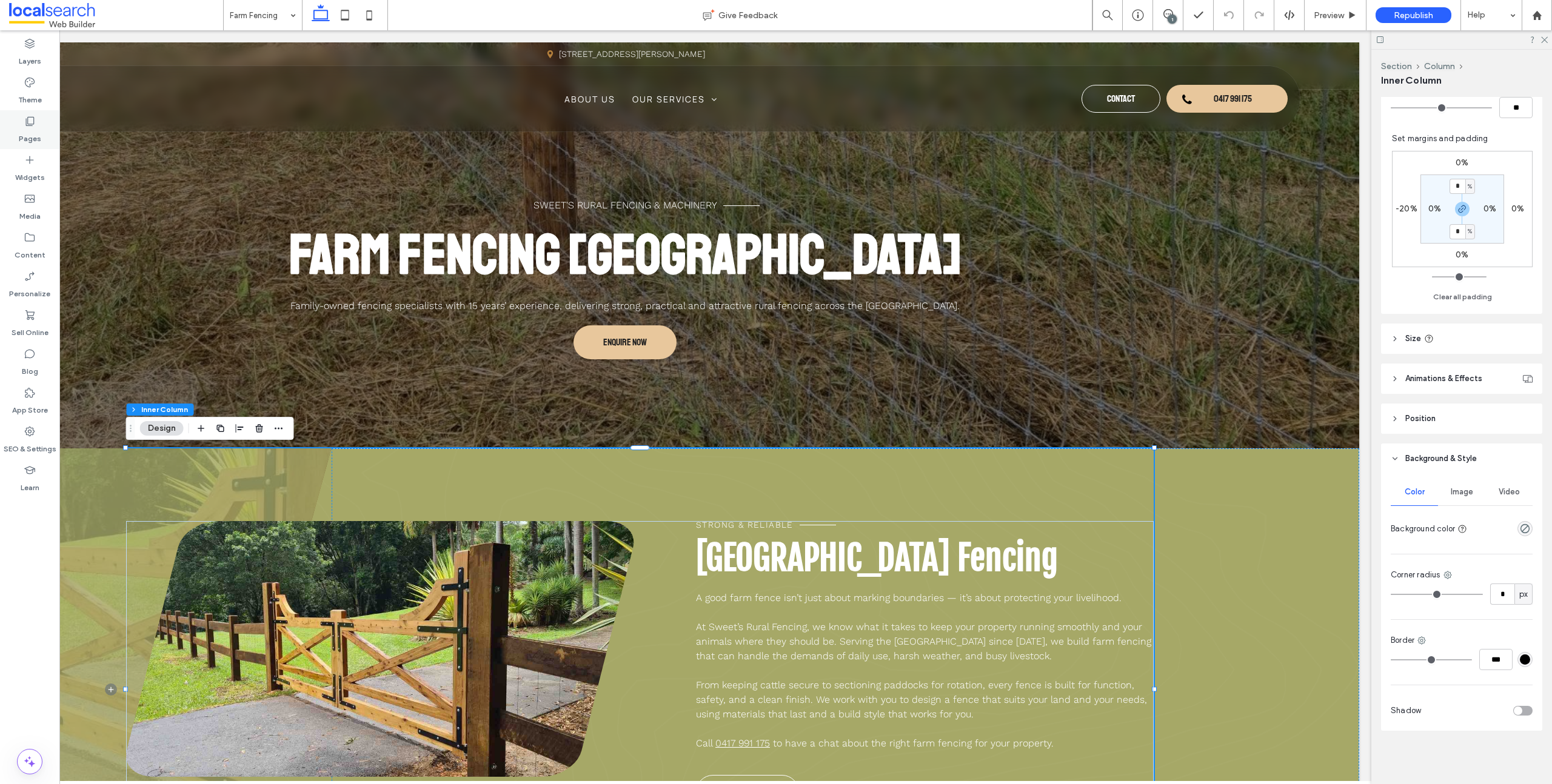
click at [21, 125] on div "Pages" at bounding box center [29, 129] width 59 height 39
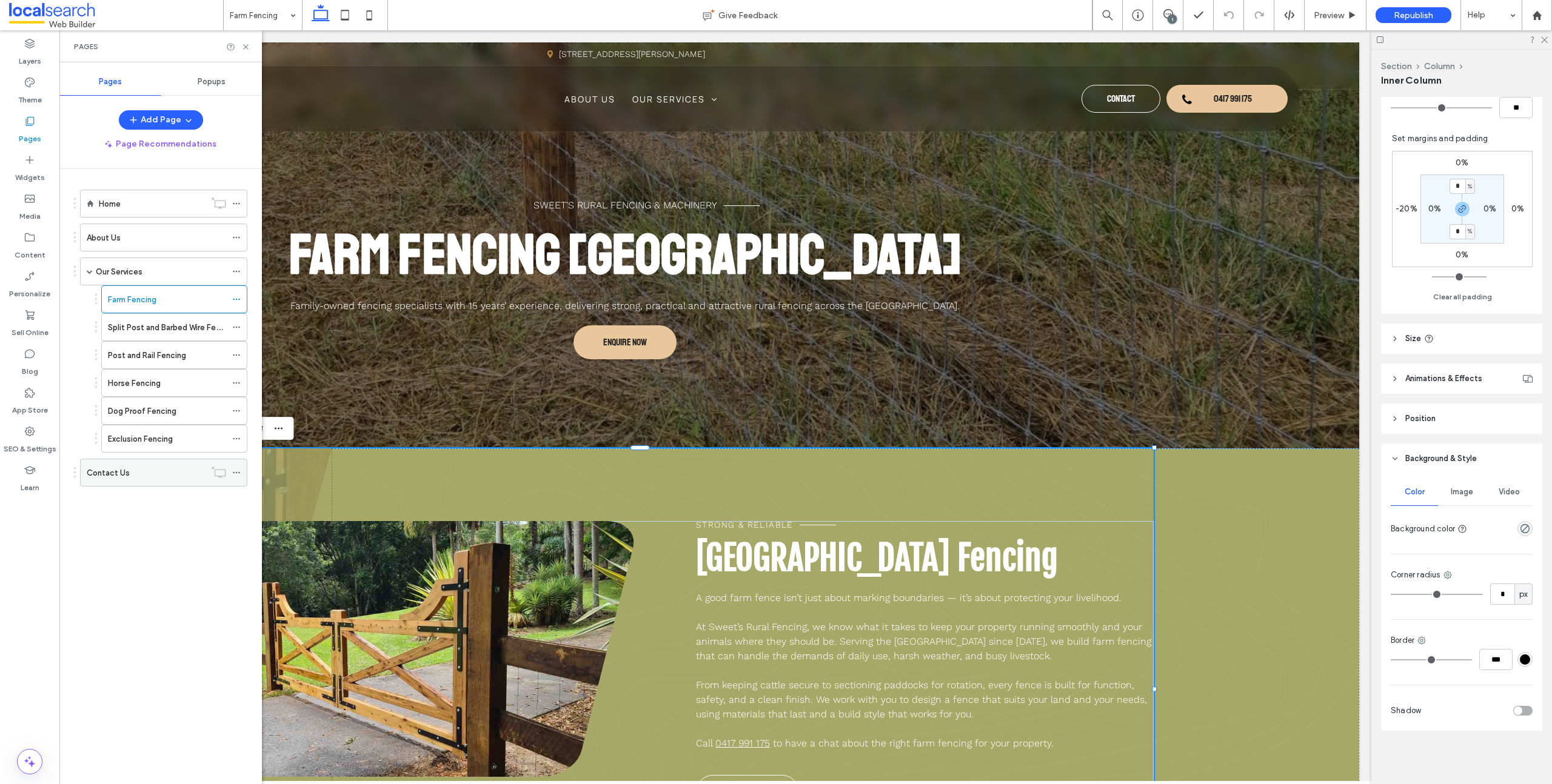
click at [114, 475] on label "Contact Us" at bounding box center [108, 473] width 43 height 21
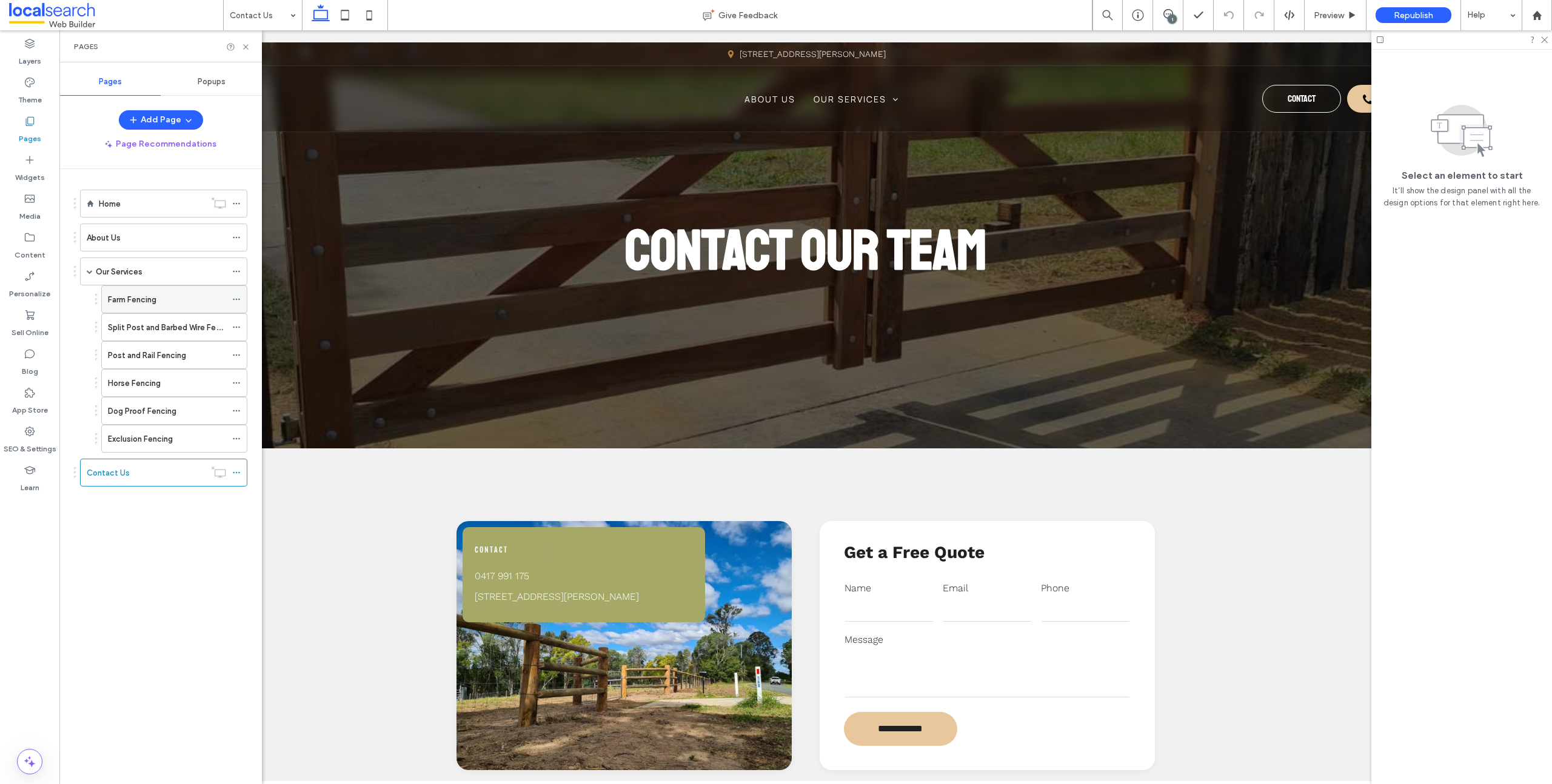
click at [174, 299] on div "Farm Fencing" at bounding box center [167, 299] width 118 height 12
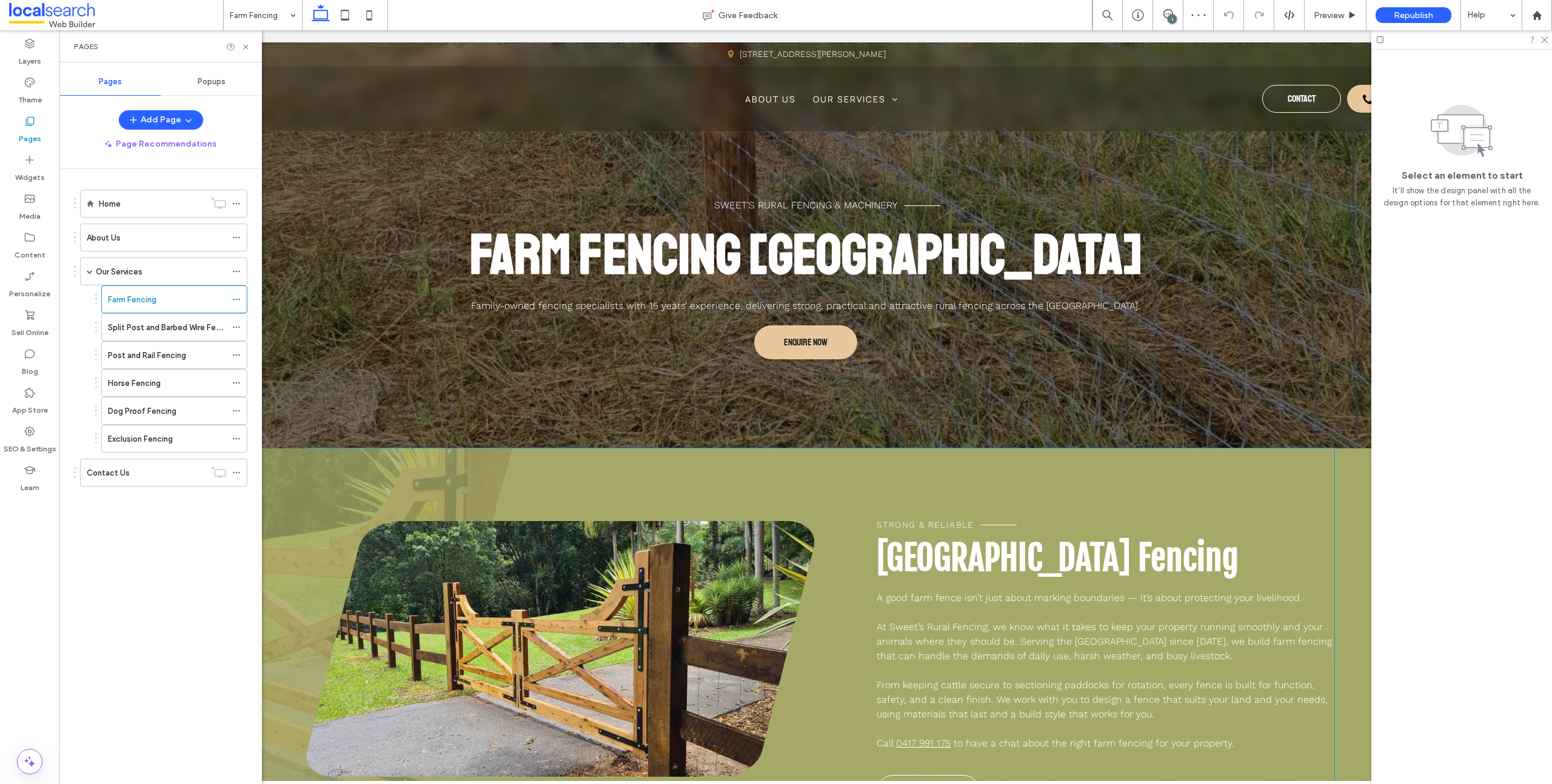
click at [597, 489] on div "Strong & Reliable Sunshine Coast Farm Fencing A good farm fence isn’t just abou…" at bounding box center [820, 689] width 1028 height 481
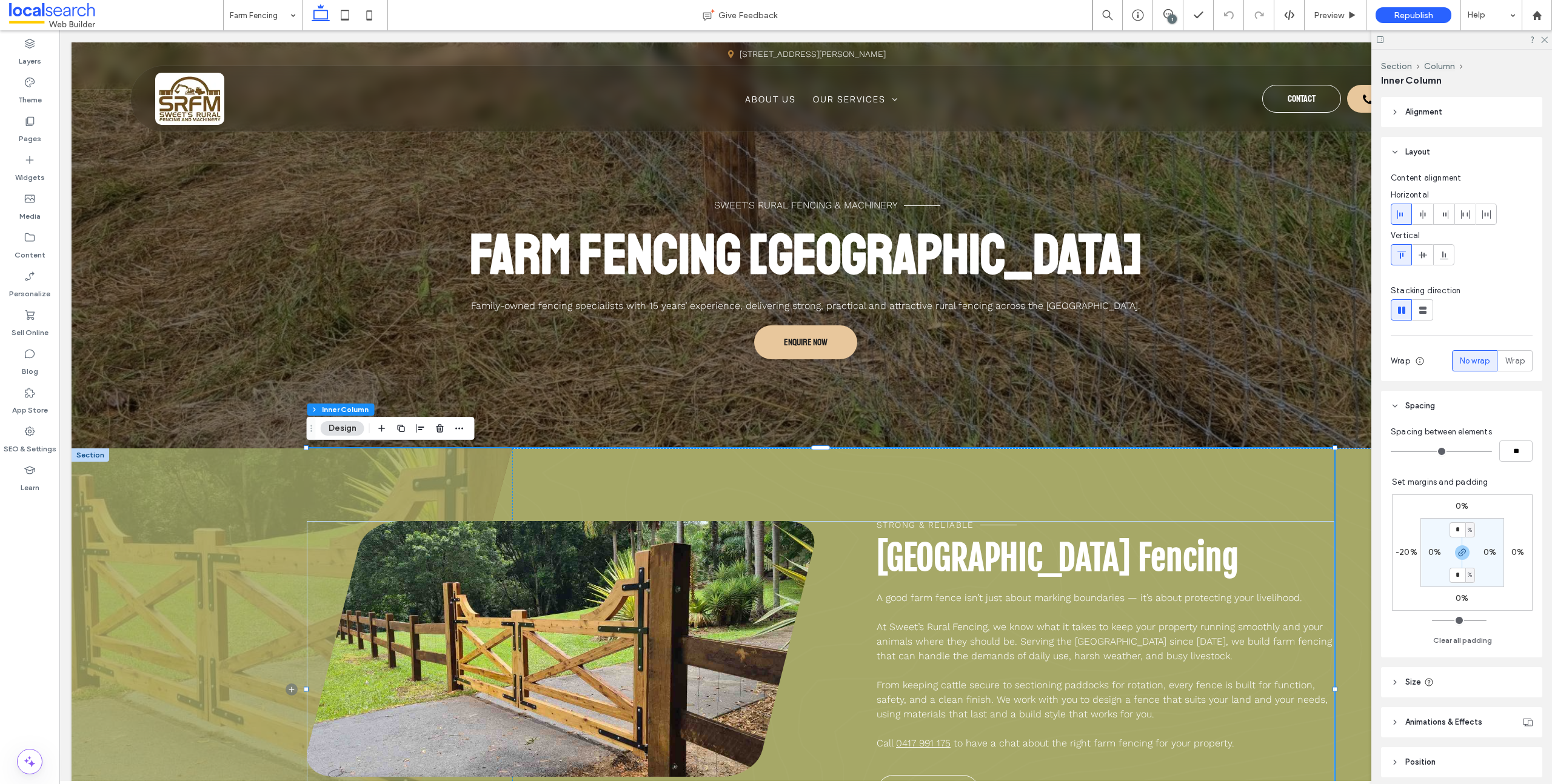
scroll to position [343, 0]
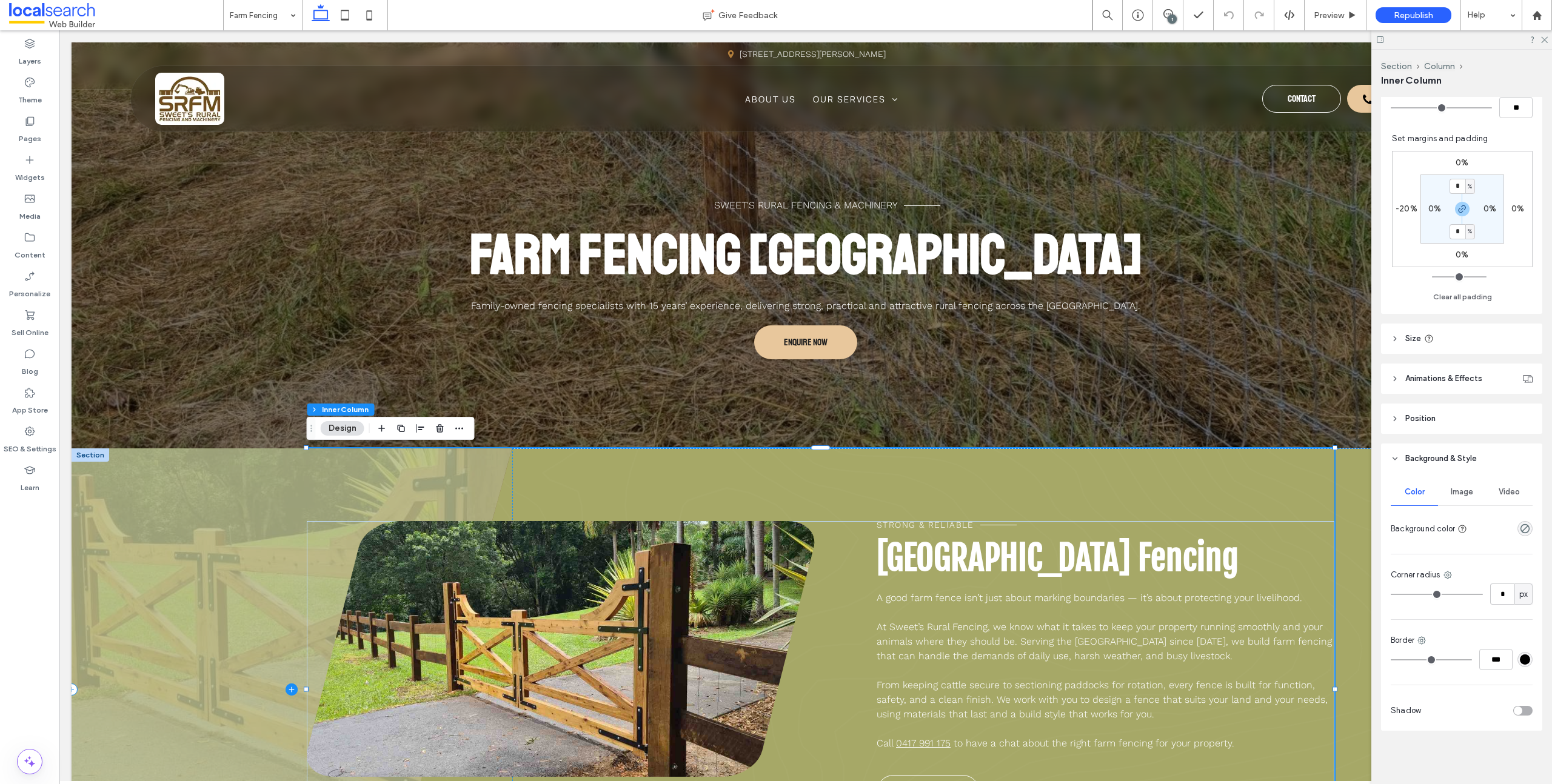
click at [168, 477] on span at bounding box center [291, 689] width 441 height 481
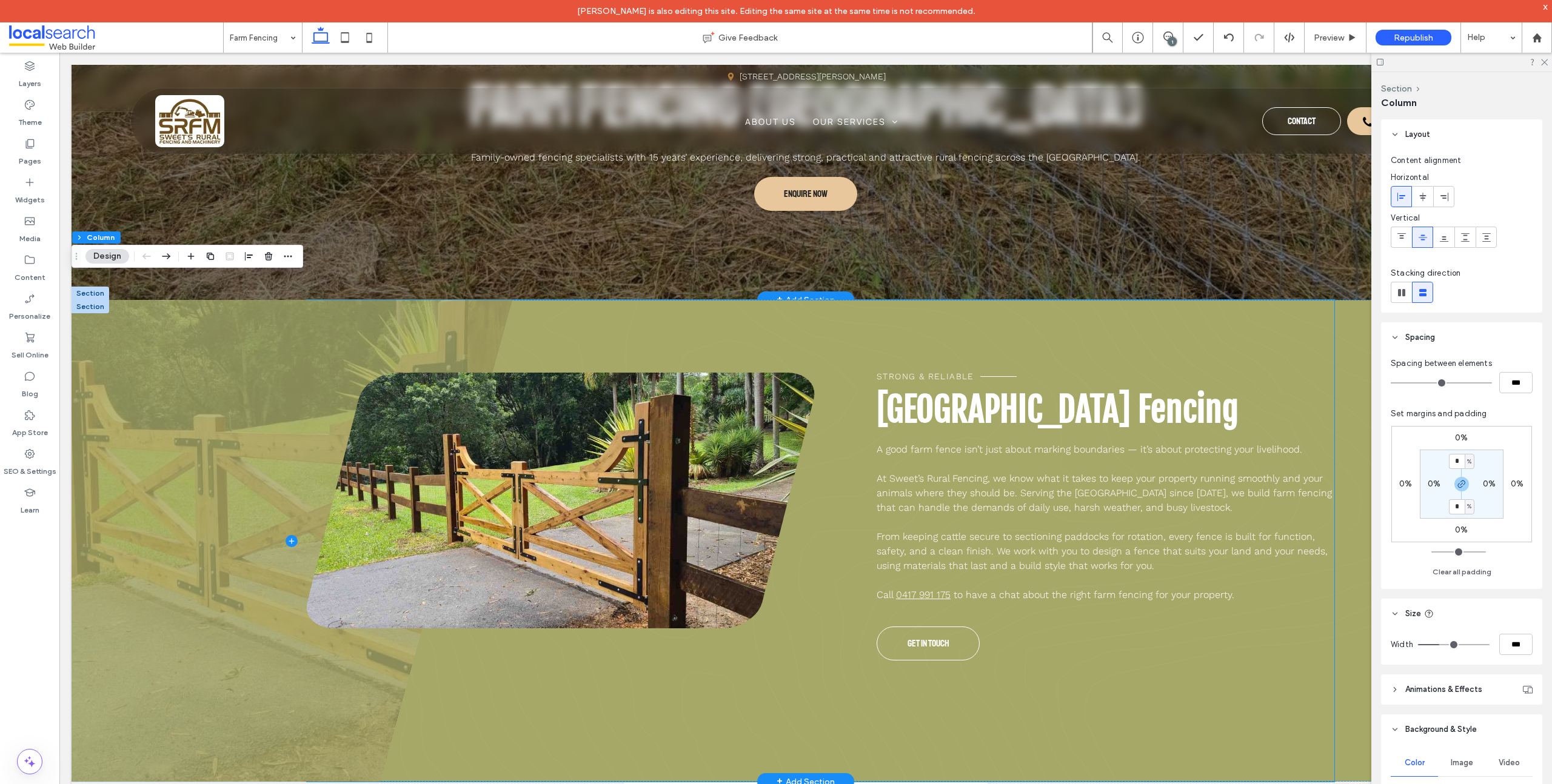
scroll to position [176, 0]
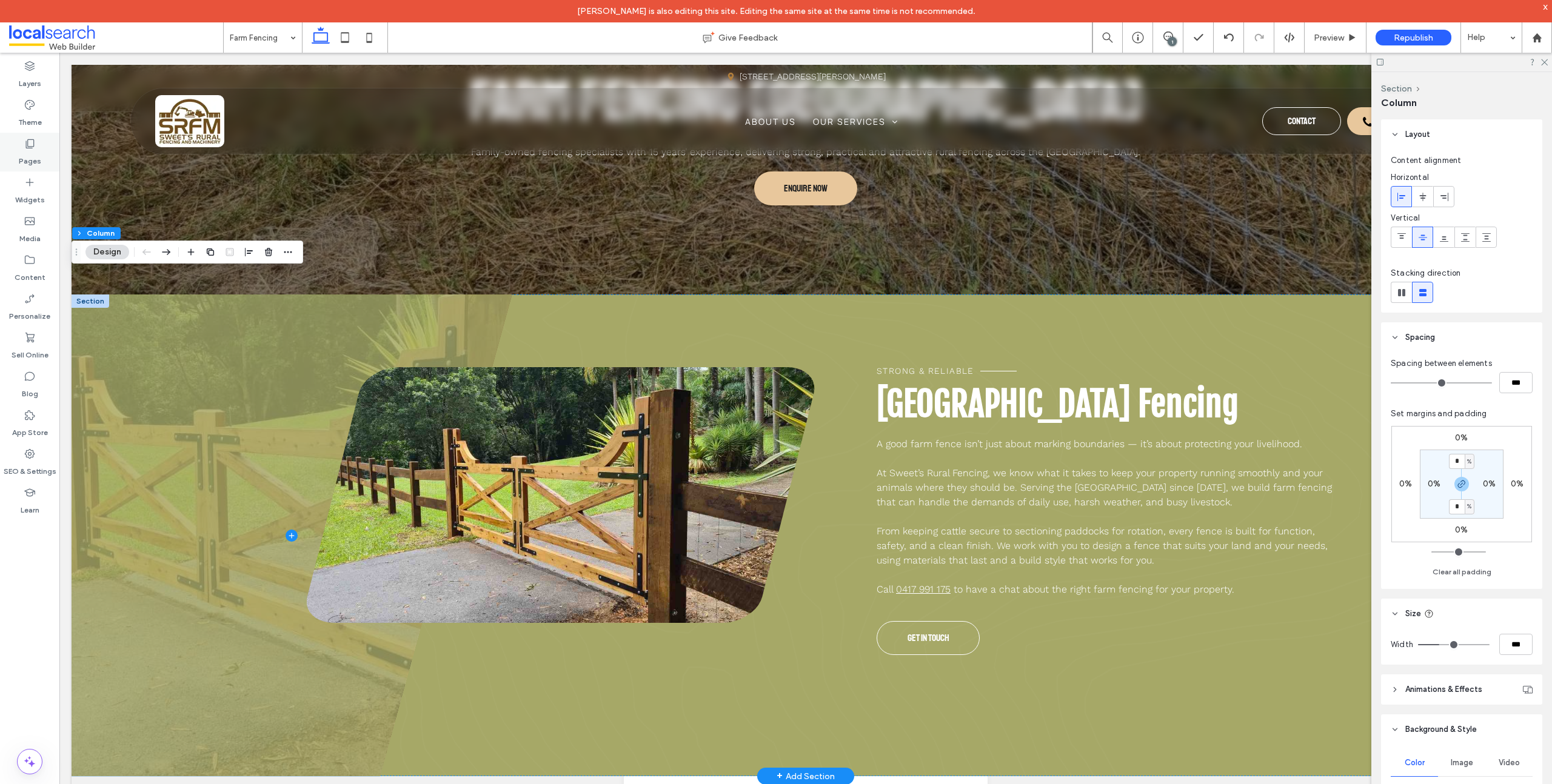
click at [36, 154] on label "Pages" at bounding box center [30, 158] width 23 height 17
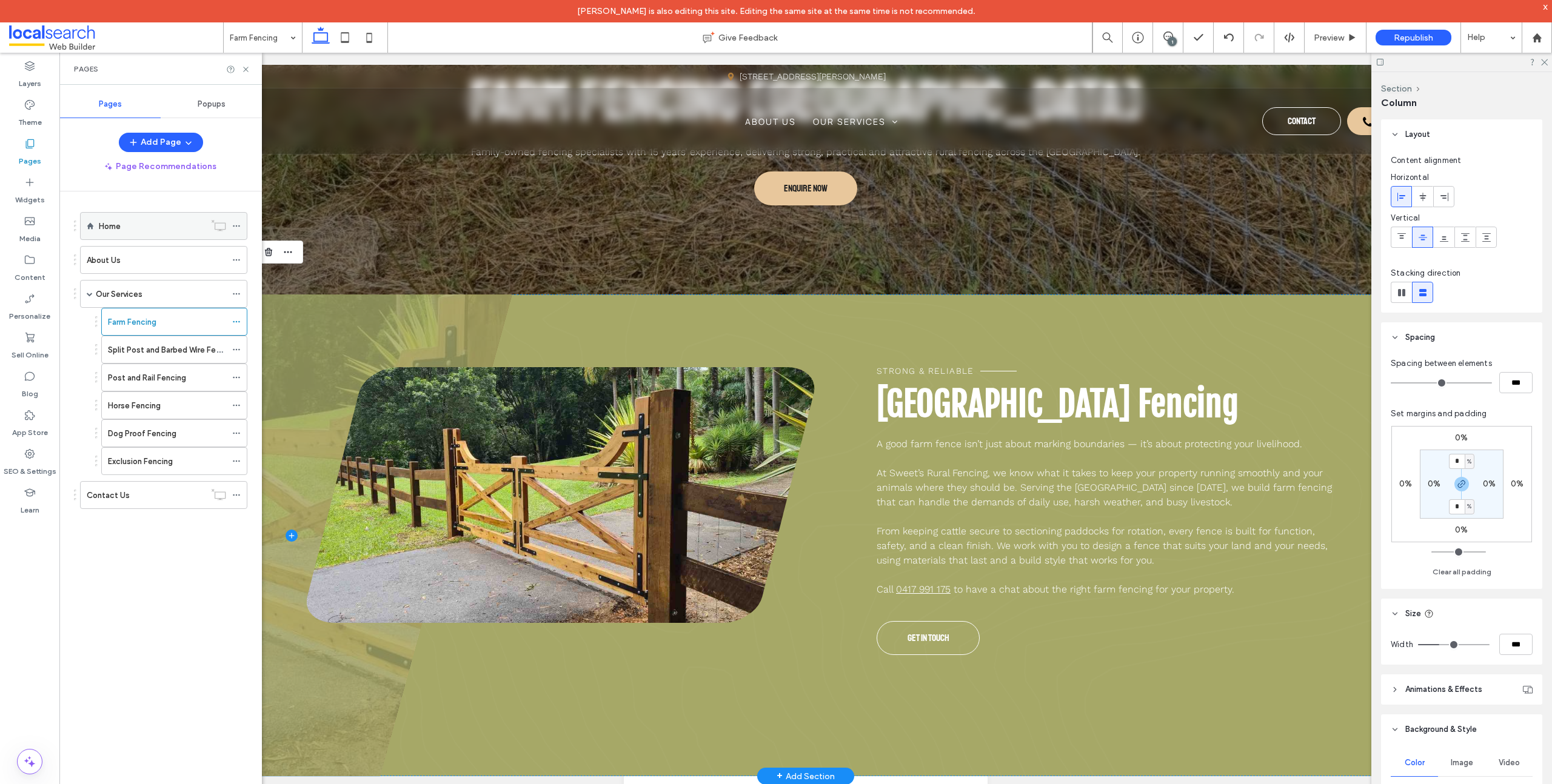
click at [147, 234] on div "Home" at bounding box center [151, 226] width 106 height 27
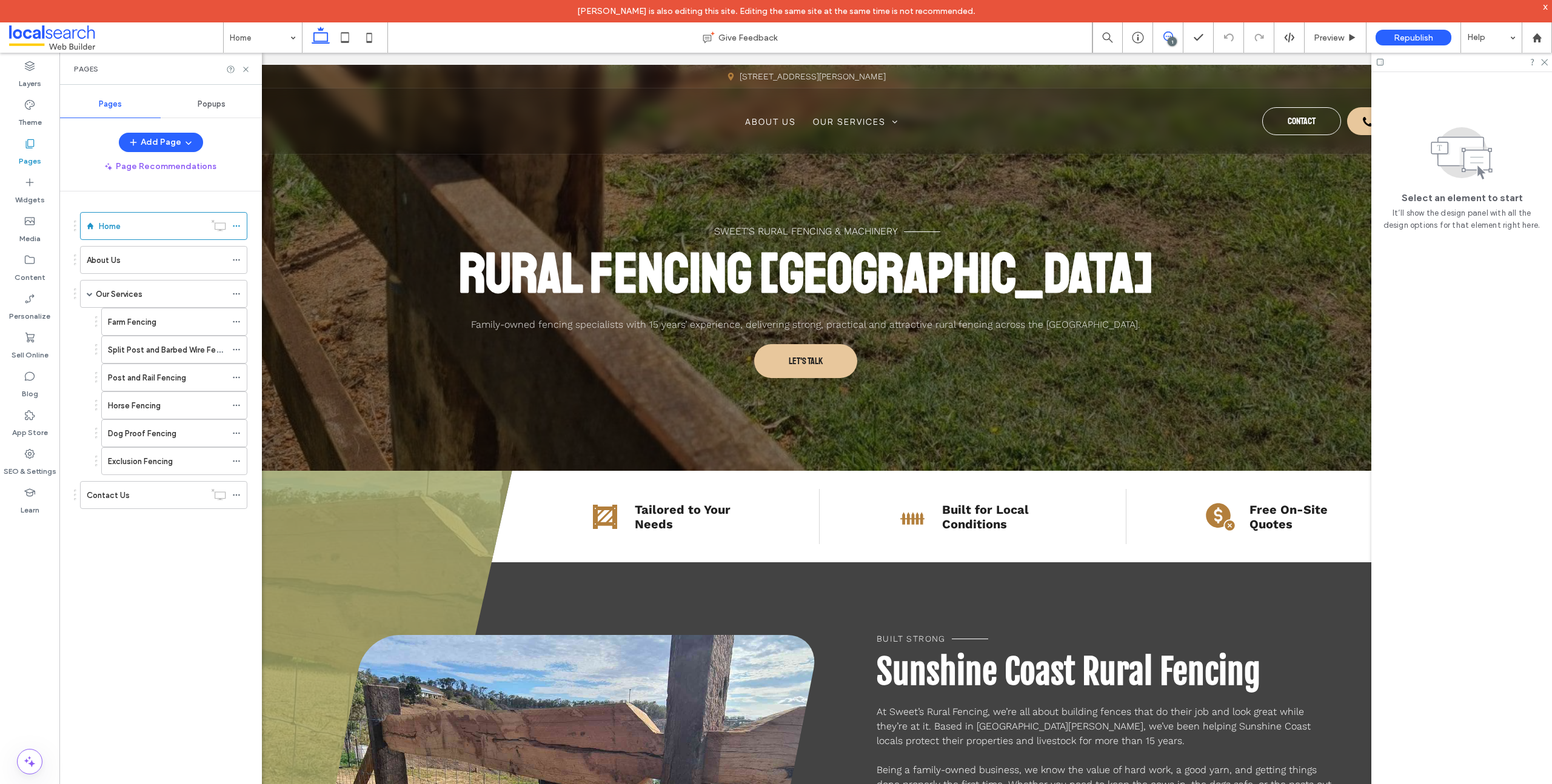
click at [1165, 35] on icon at bounding box center [1168, 36] width 10 height 10
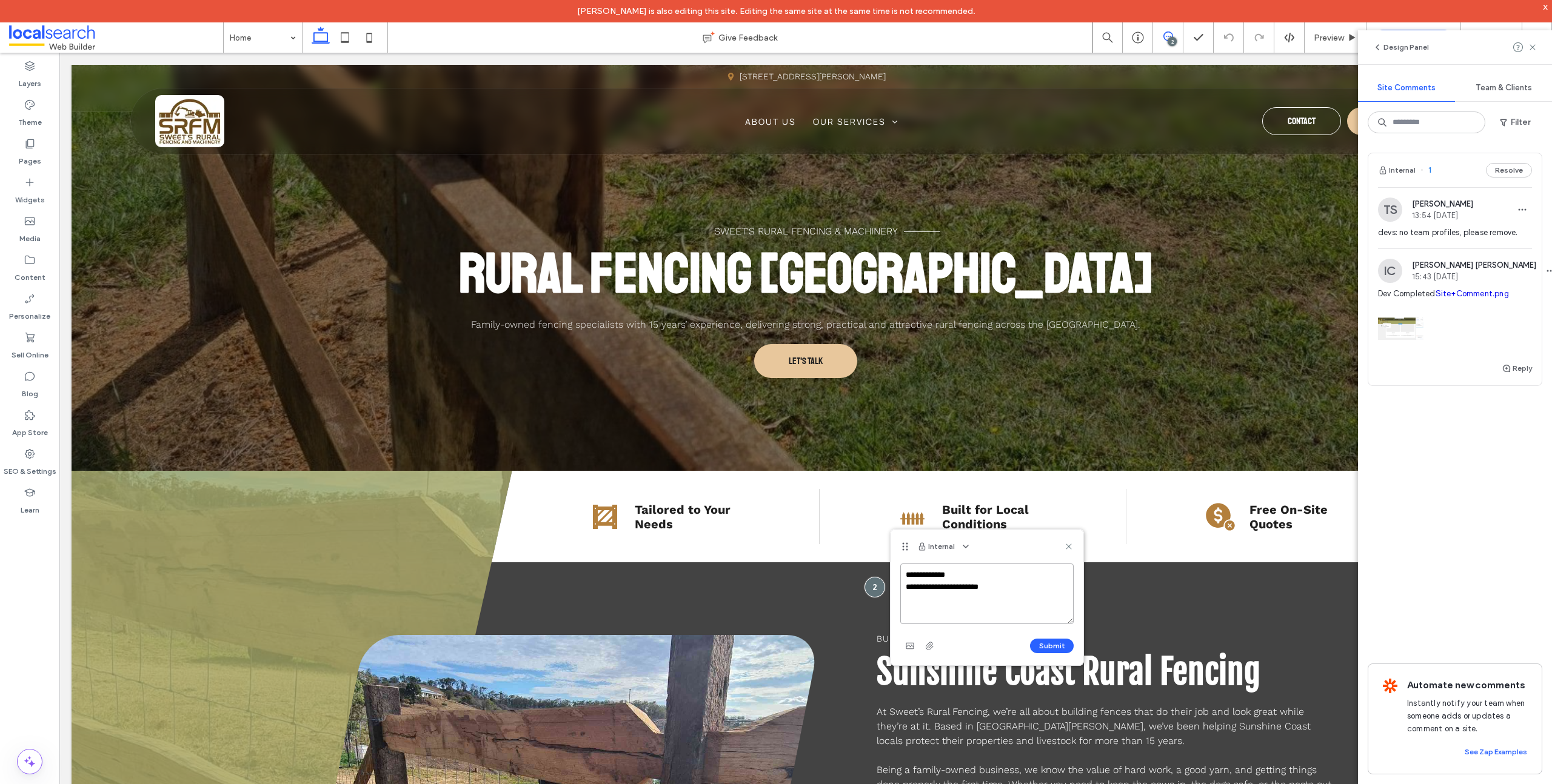
click at [956, 591] on textarea "**********" at bounding box center [987, 594] width 173 height 61
type textarea "**********"
click at [1037, 647] on button "Submit" at bounding box center [1051, 645] width 44 height 14
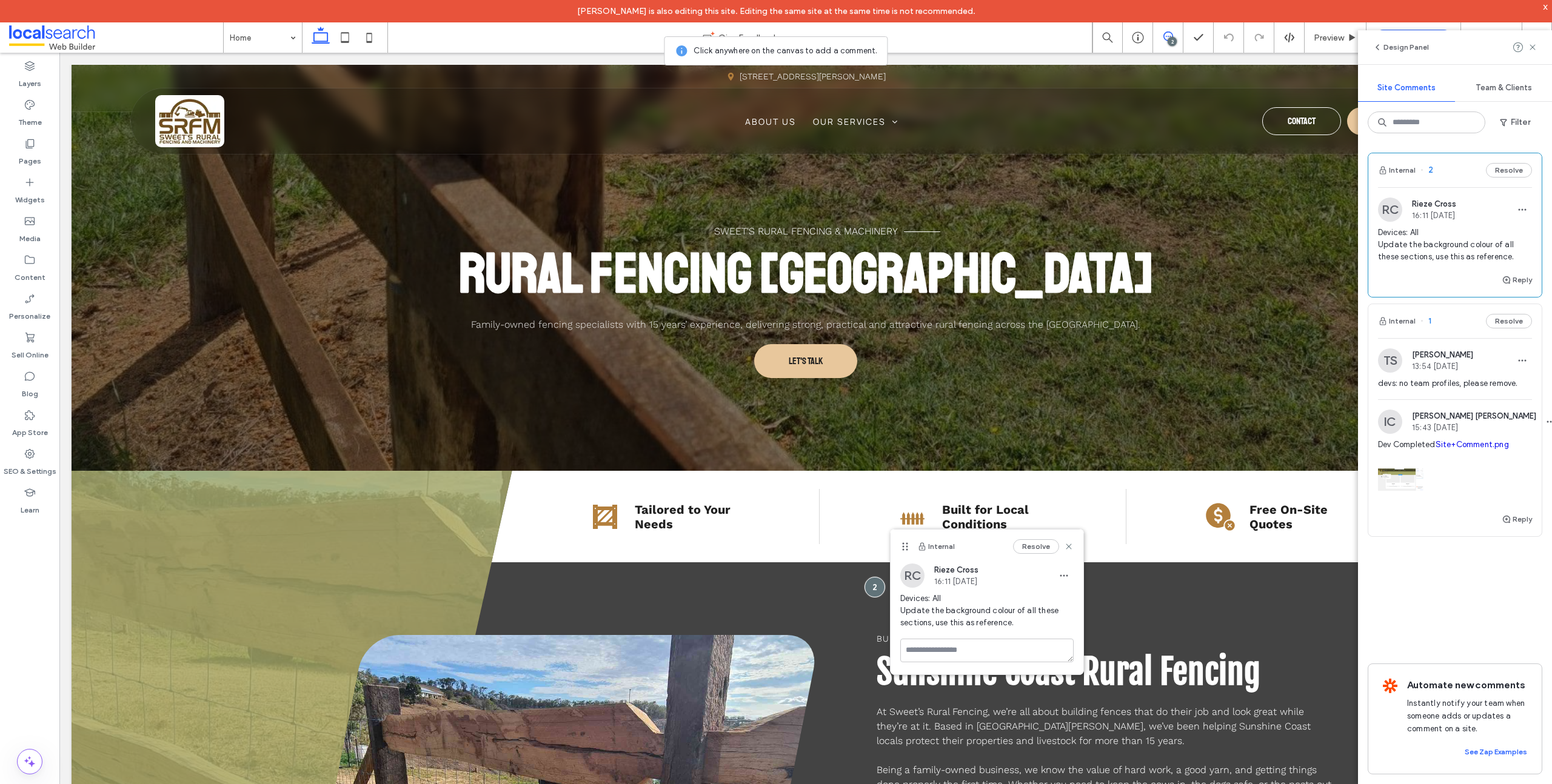
click at [81, 34] on span at bounding box center [116, 37] width 214 height 24
